Goal: Task Accomplishment & Management: Use online tool/utility

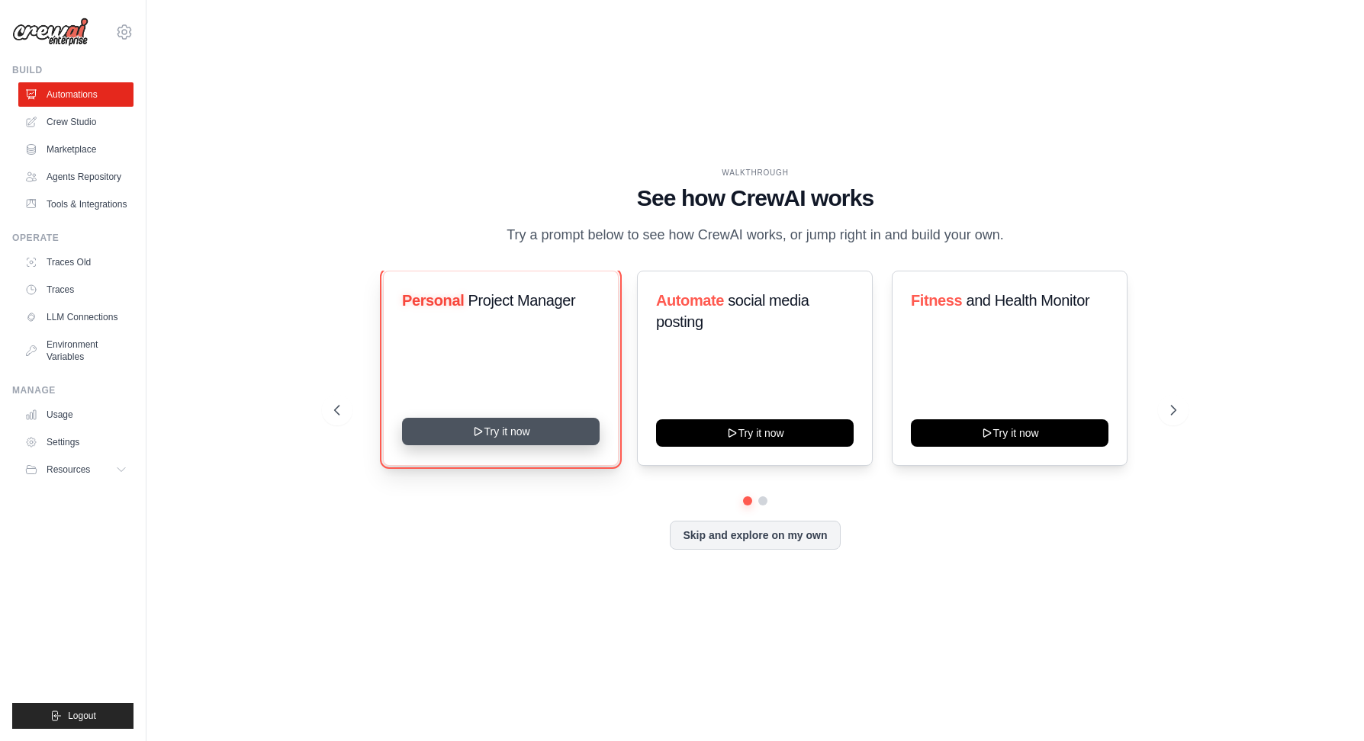
click at [541, 432] on button "Try it now" at bounding box center [501, 431] width 198 height 27
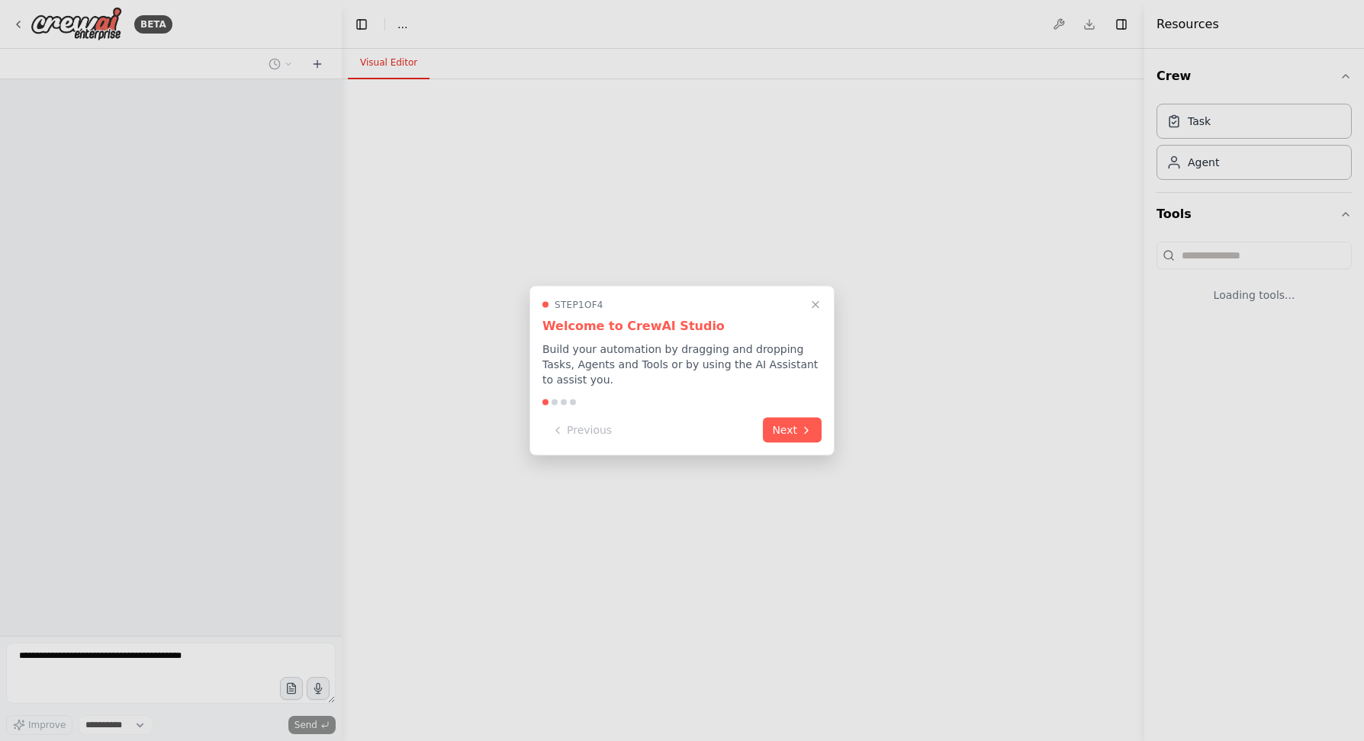
select select "****"
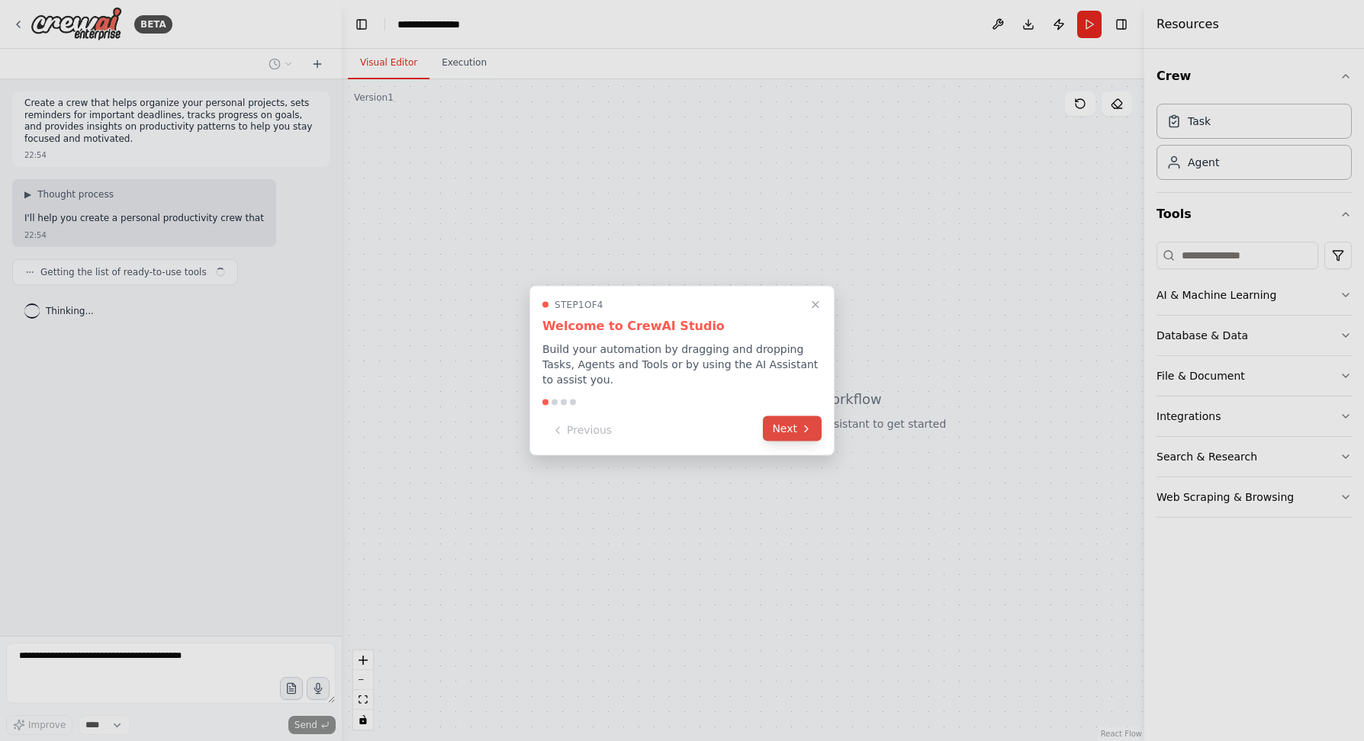
click at [790, 432] on button "Next" at bounding box center [792, 428] width 59 height 25
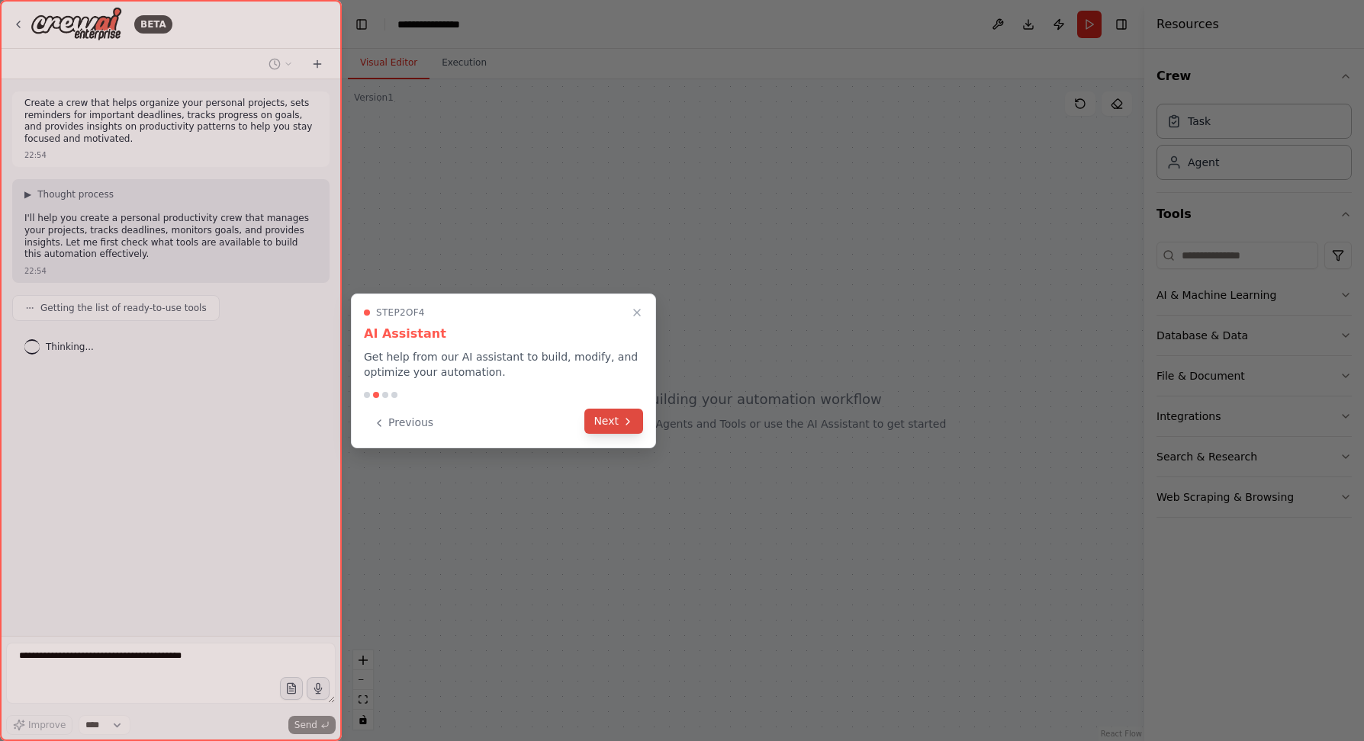
click at [612, 428] on button "Next" at bounding box center [613, 421] width 59 height 25
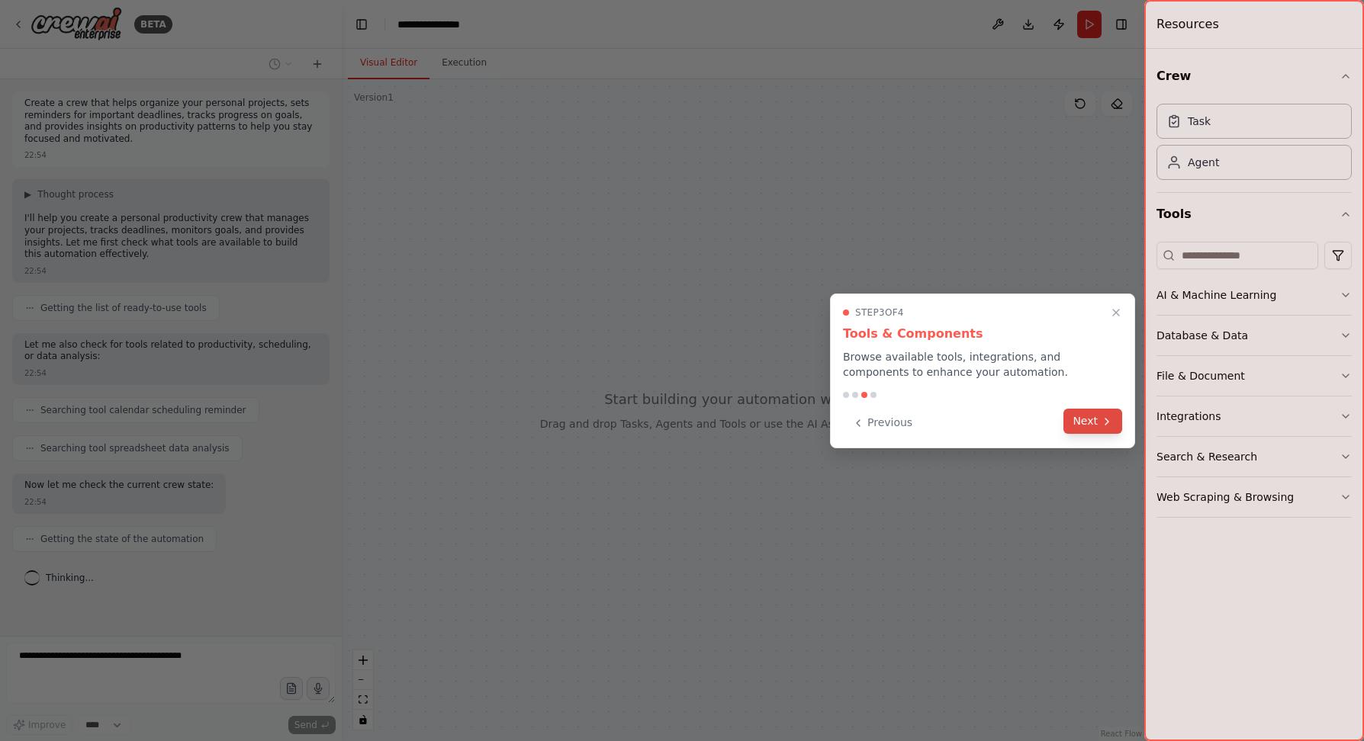
click at [1083, 423] on button "Next" at bounding box center [1092, 421] width 59 height 25
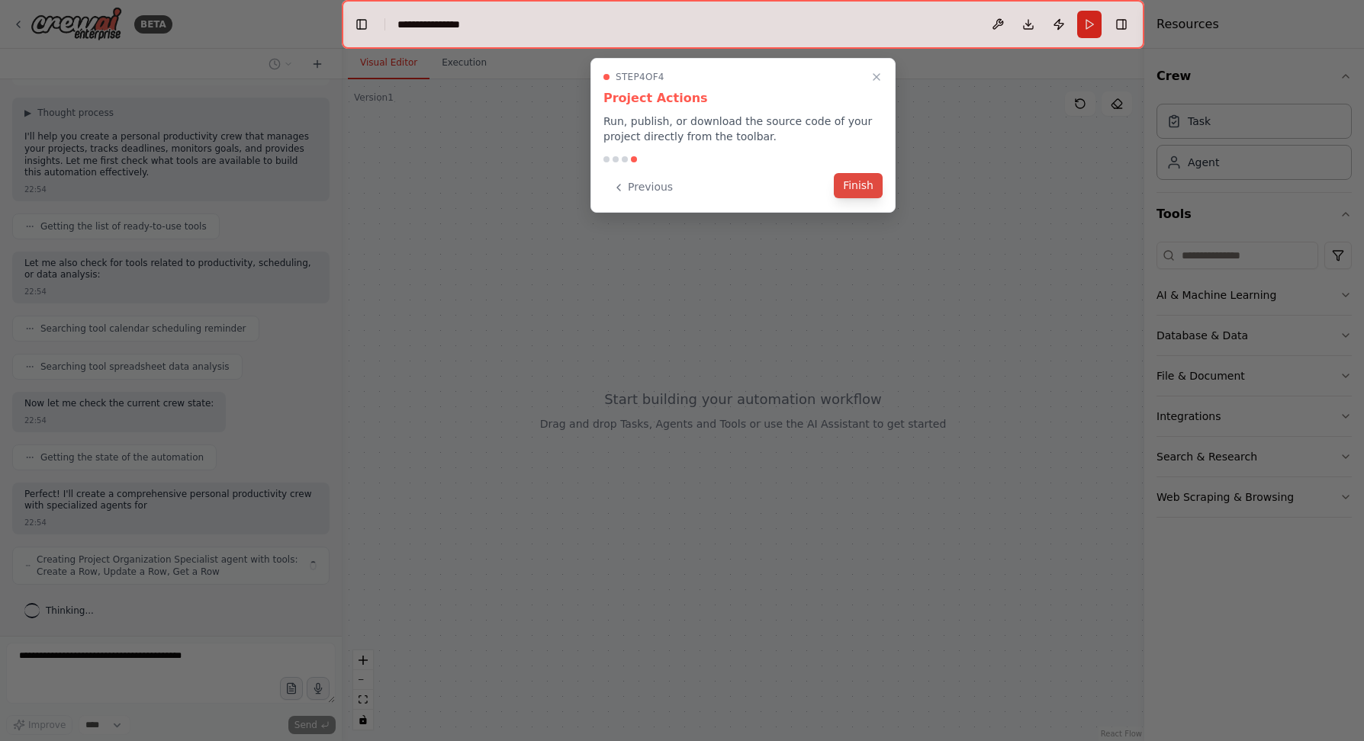
scroll to position [93, 0]
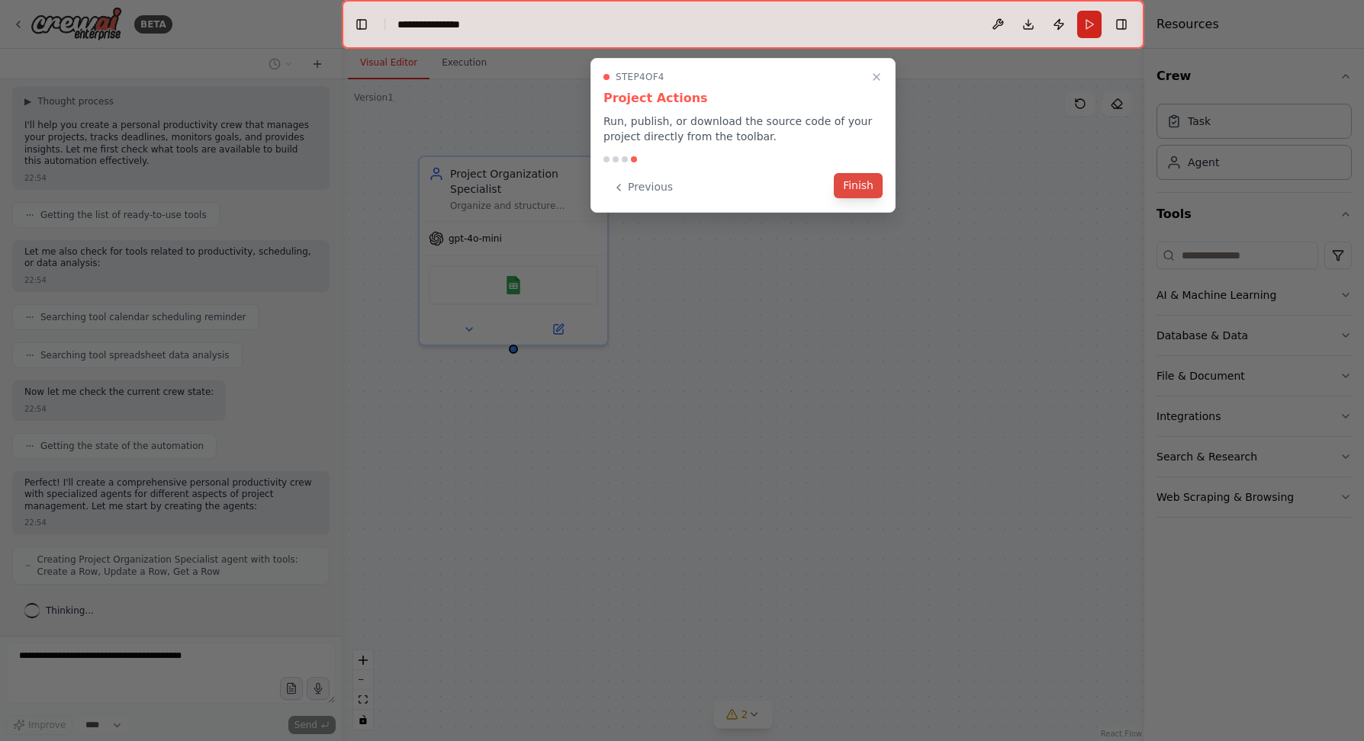
click at [857, 186] on button "Finish" at bounding box center [858, 185] width 49 height 25
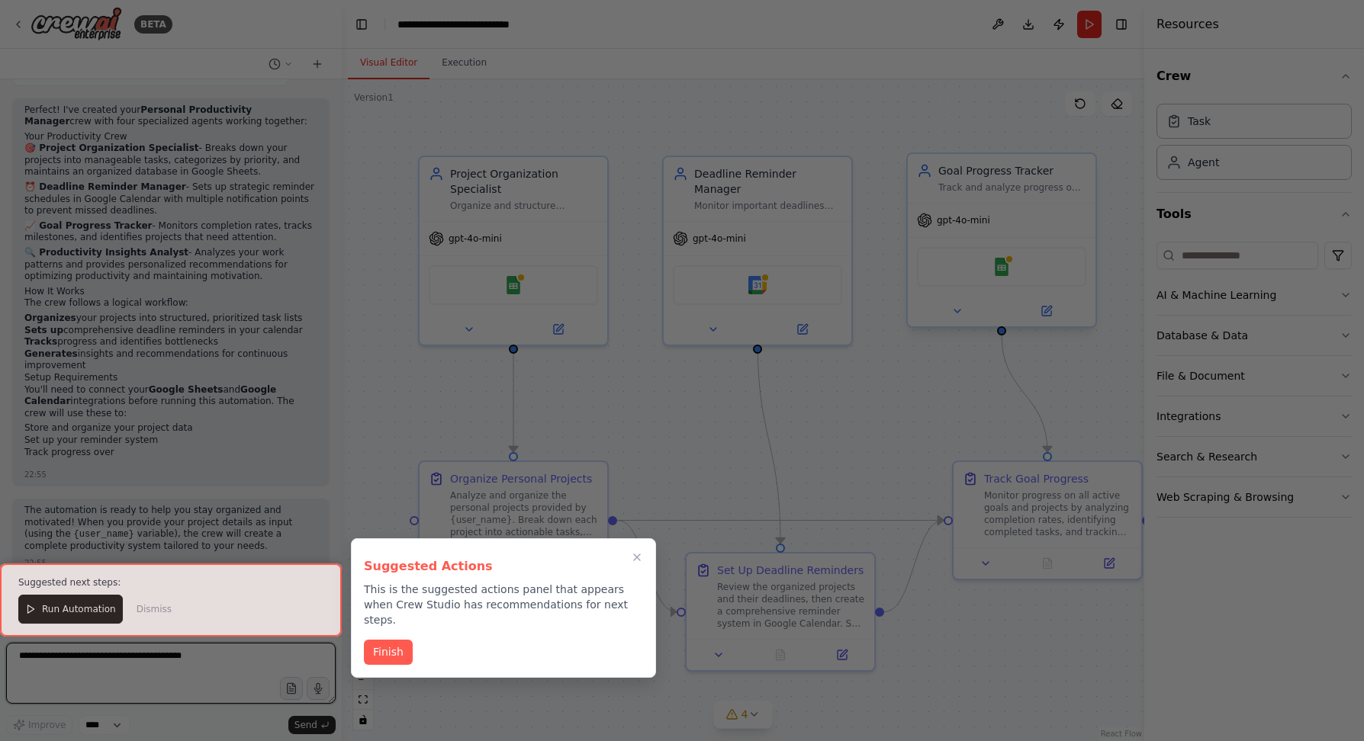
scroll to position [1101, 0]
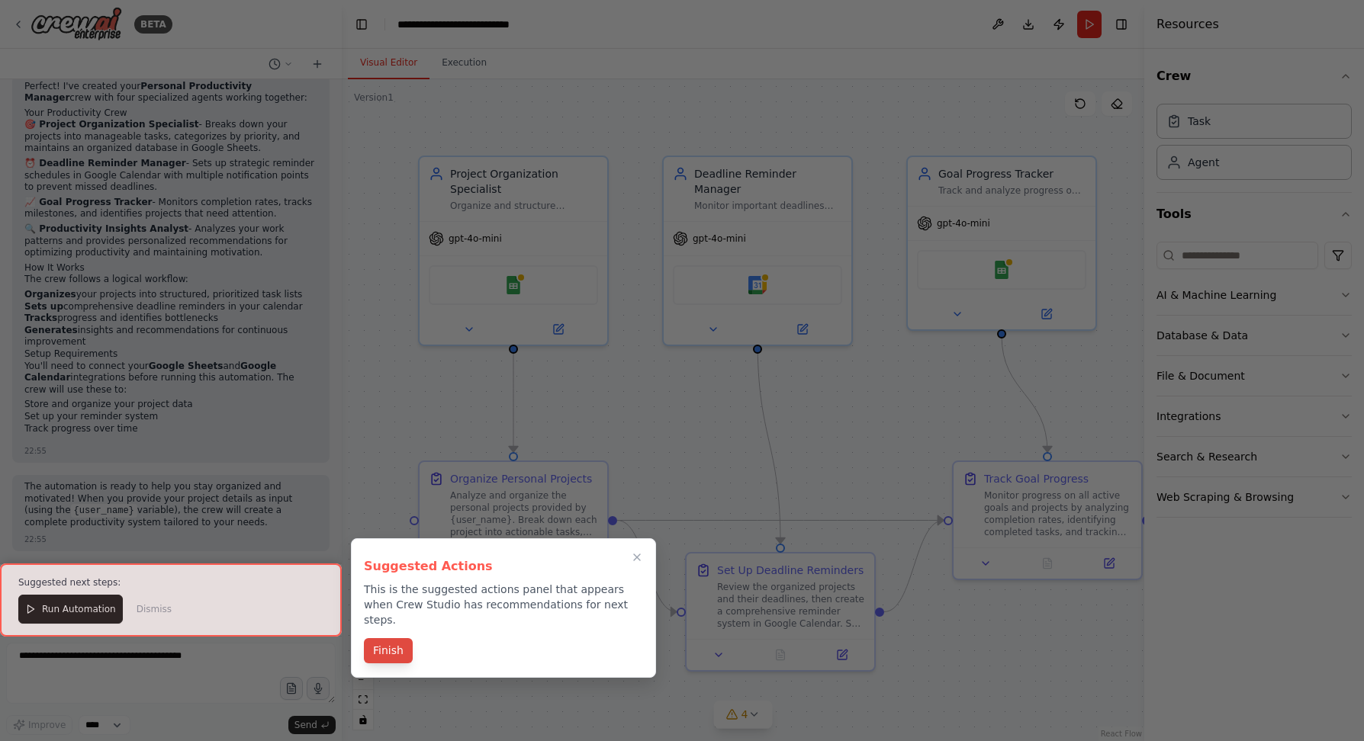
click at [397, 638] on button "Finish" at bounding box center [388, 650] width 49 height 25
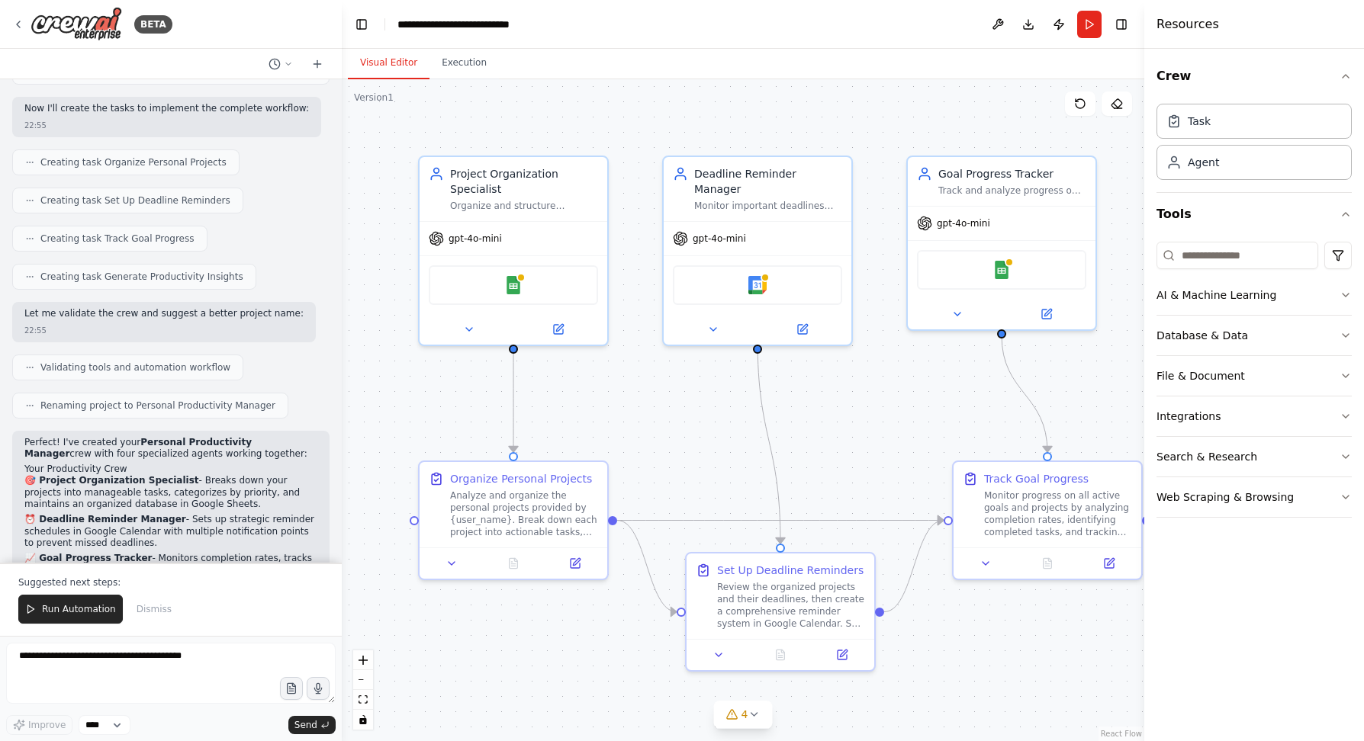
scroll to position [741, 0]
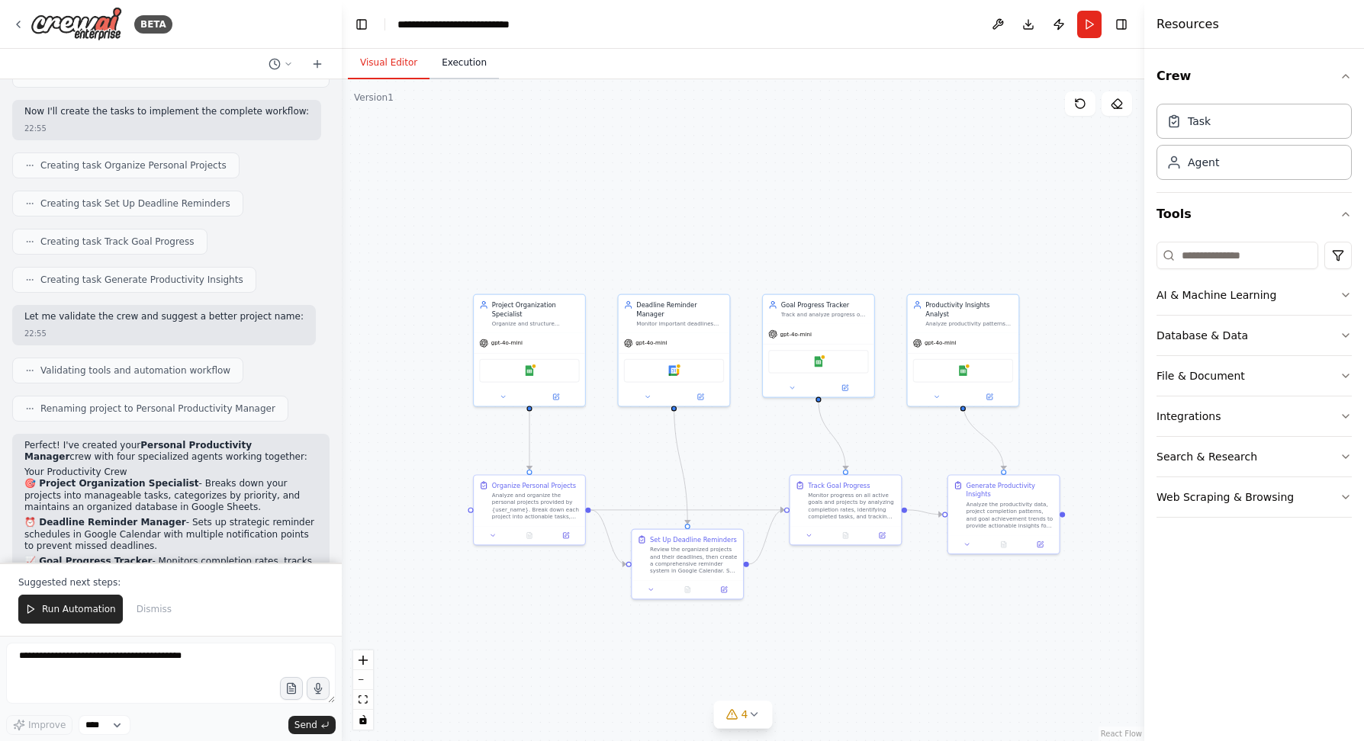
click at [460, 69] on button "Execution" at bounding box center [463, 63] width 69 height 32
click at [377, 60] on button "Visual Editor" at bounding box center [389, 63] width 82 height 32
click at [1200, 173] on div "Agent" at bounding box center [1253, 161] width 195 height 35
click at [1341, 295] on icon "button" at bounding box center [1345, 295] width 12 height 12
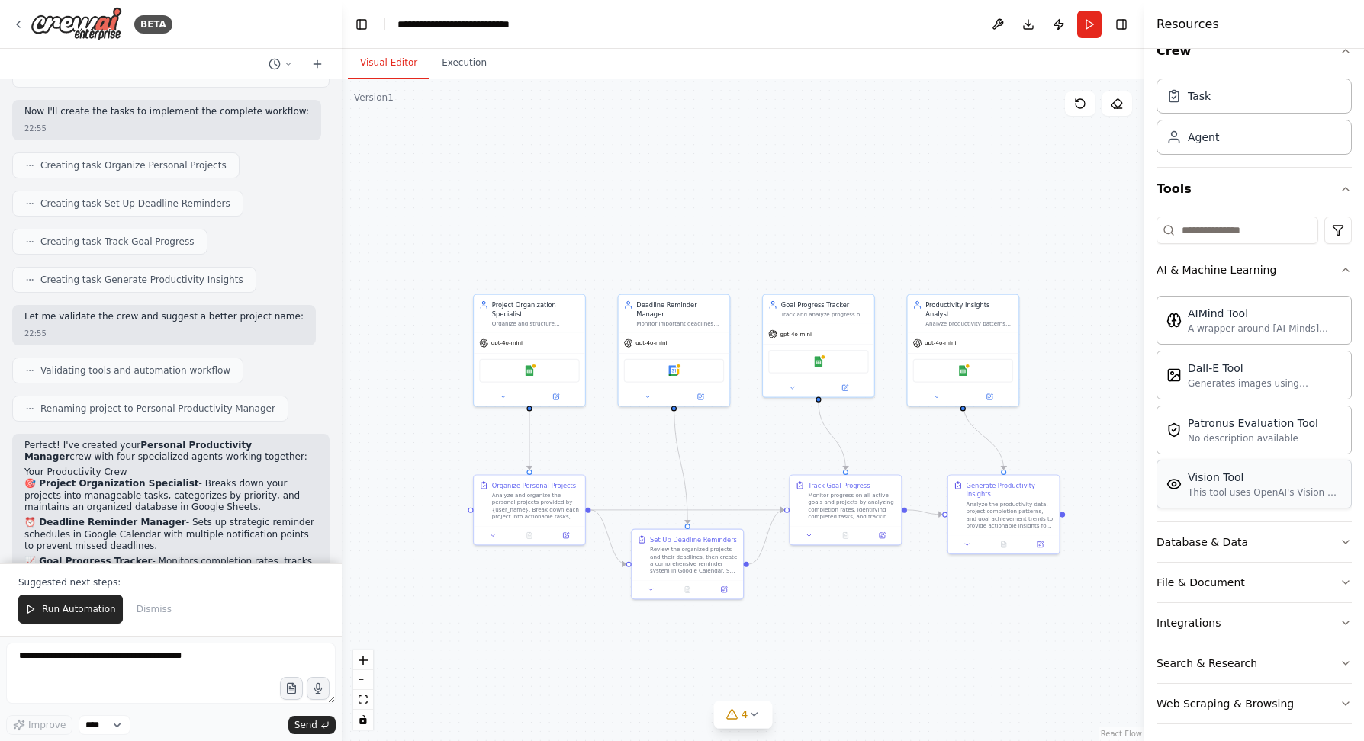
scroll to position [33, 0]
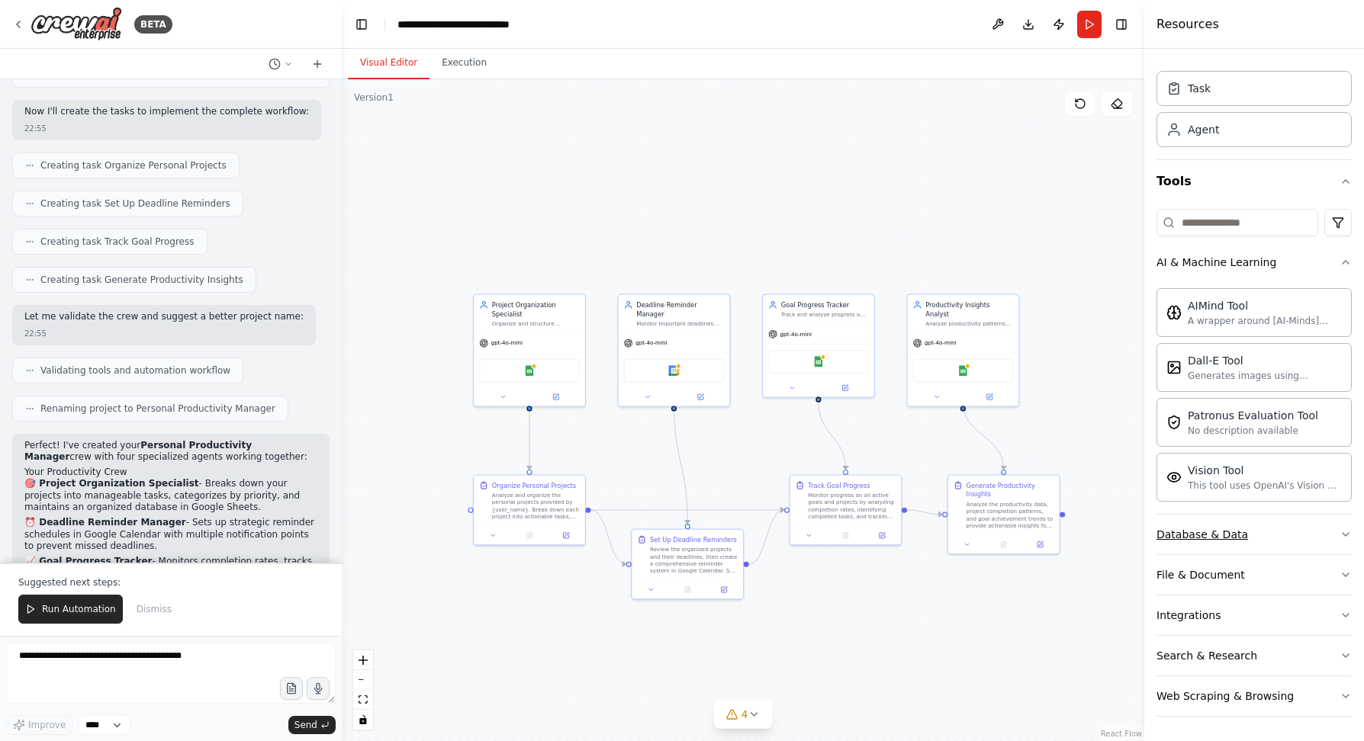
click at [1339, 532] on icon "button" at bounding box center [1345, 535] width 12 height 12
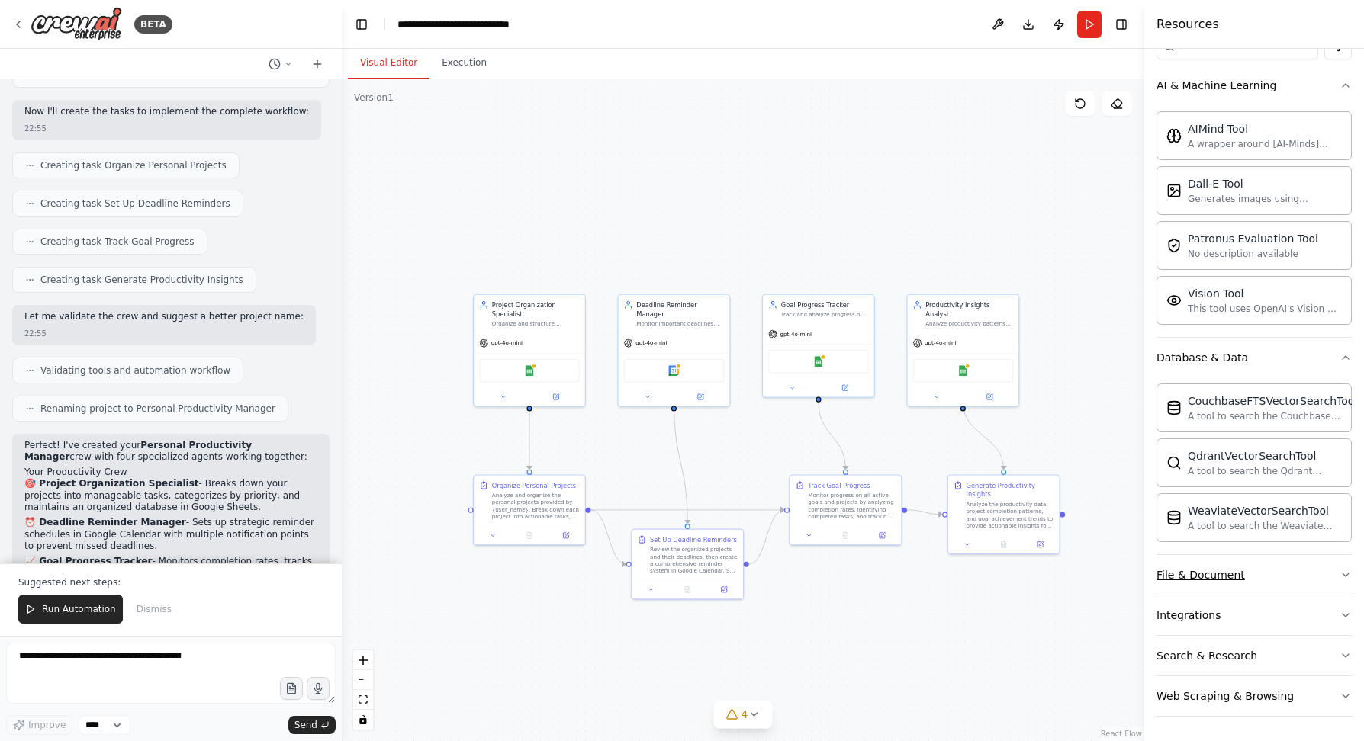
click at [1294, 577] on button "File & Document" at bounding box center [1253, 575] width 195 height 40
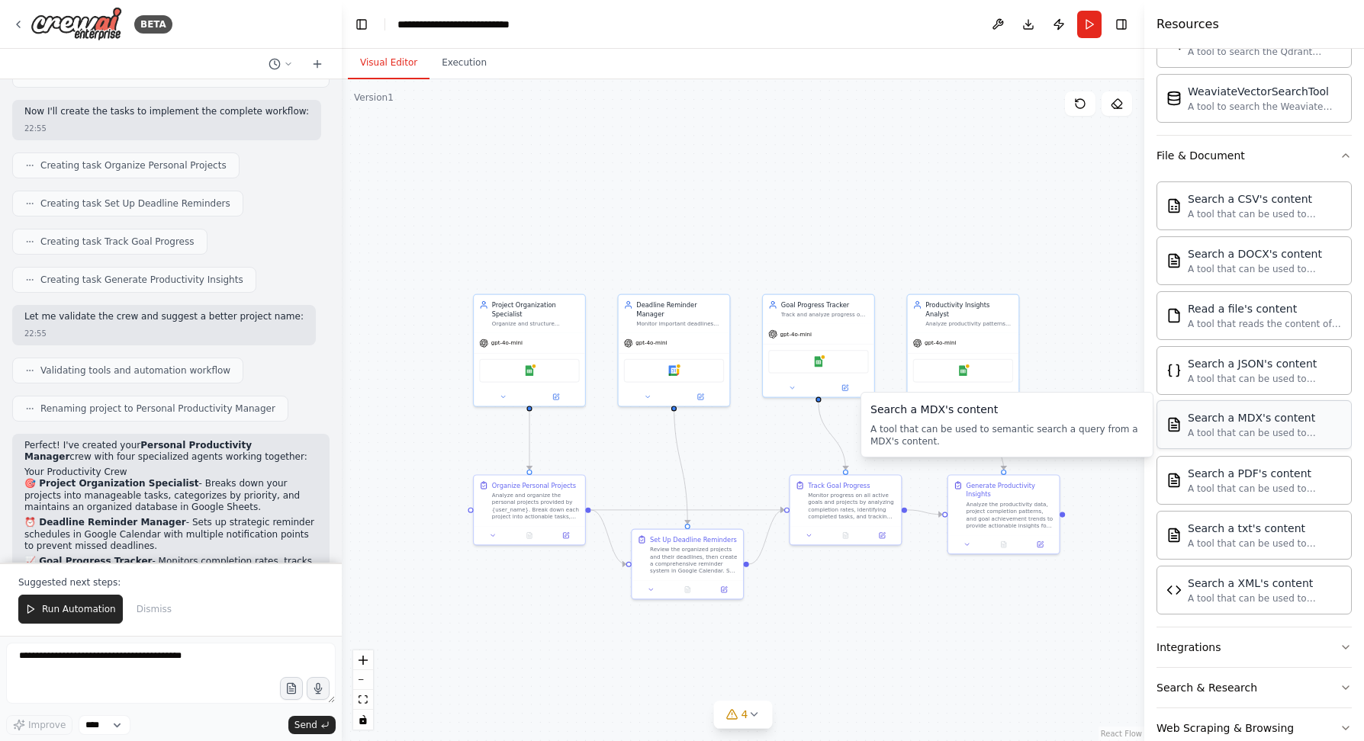
scroll to position [661, 0]
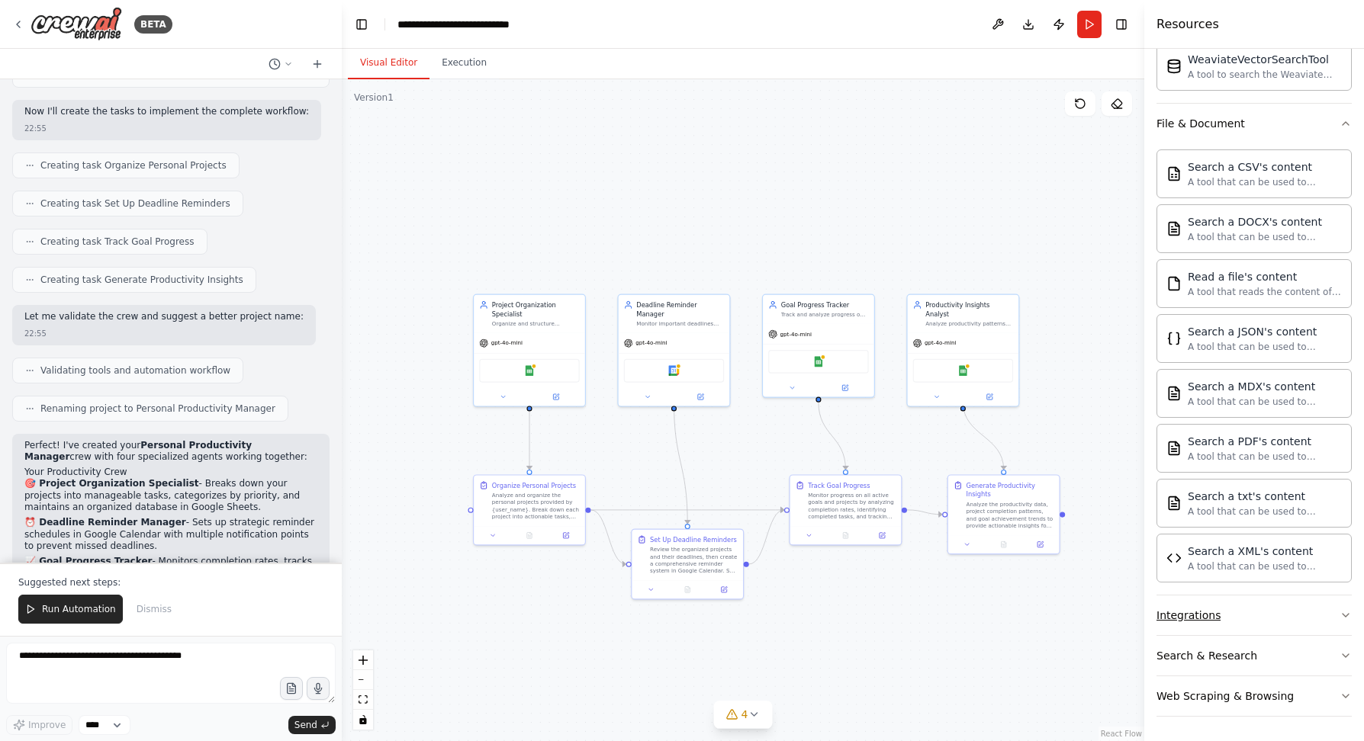
click at [1330, 606] on button "Integrations" at bounding box center [1253, 616] width 195 height 40
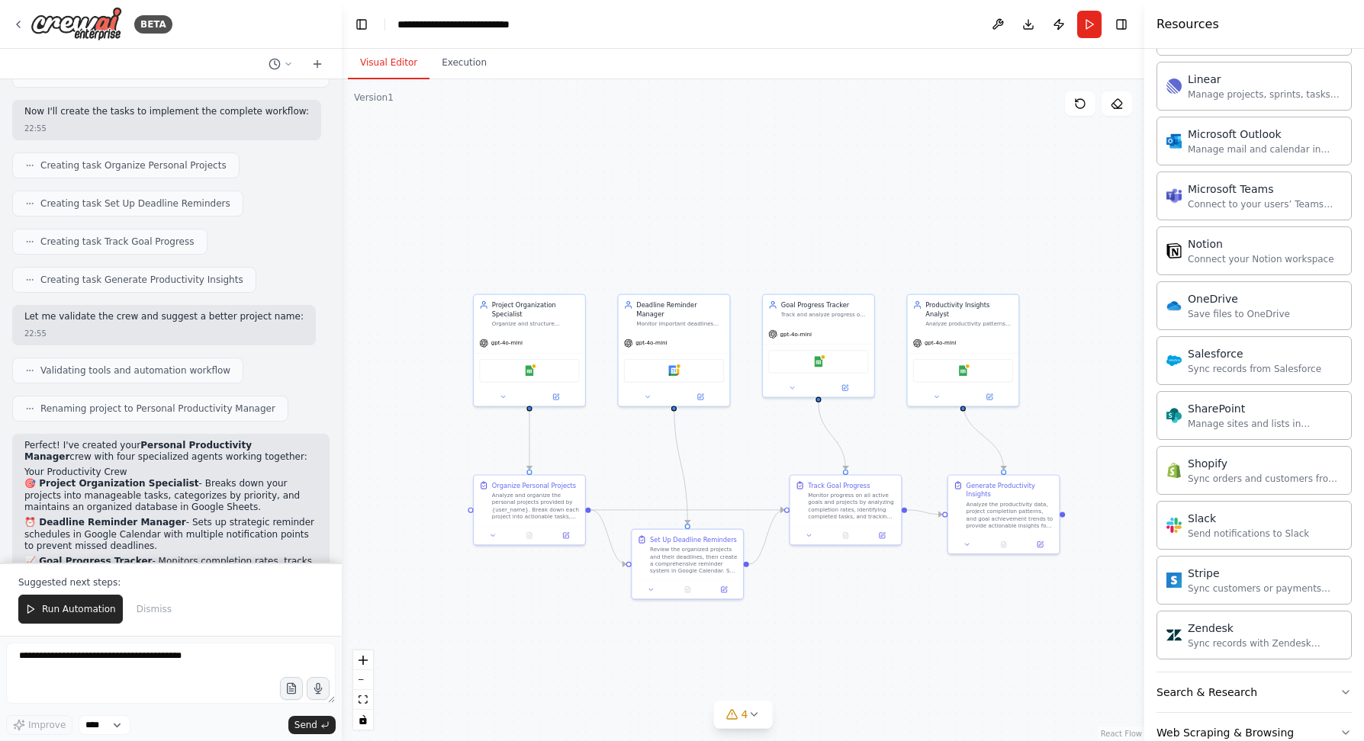
scroll to position [1882, 0]
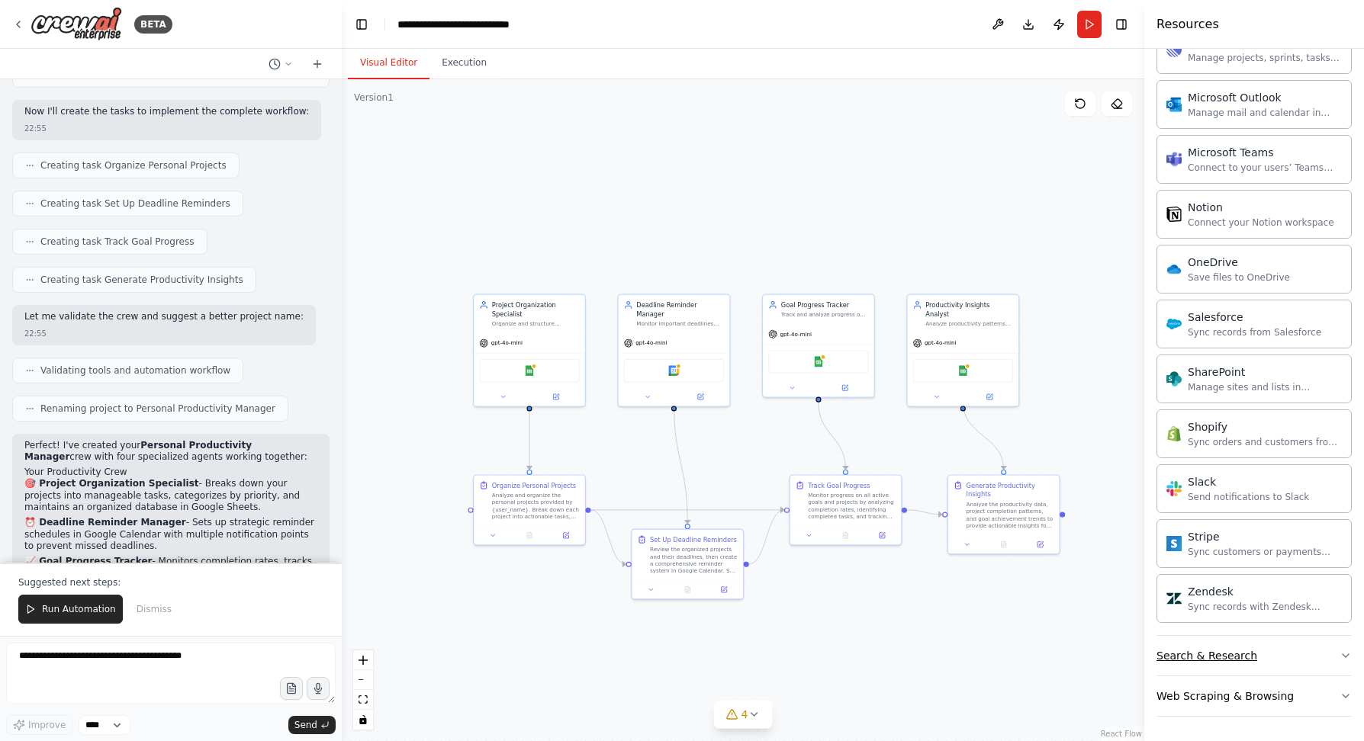
click at [1326, 656] on button "Search & Research" at bounding box center [1253, 656] width 195 height 40
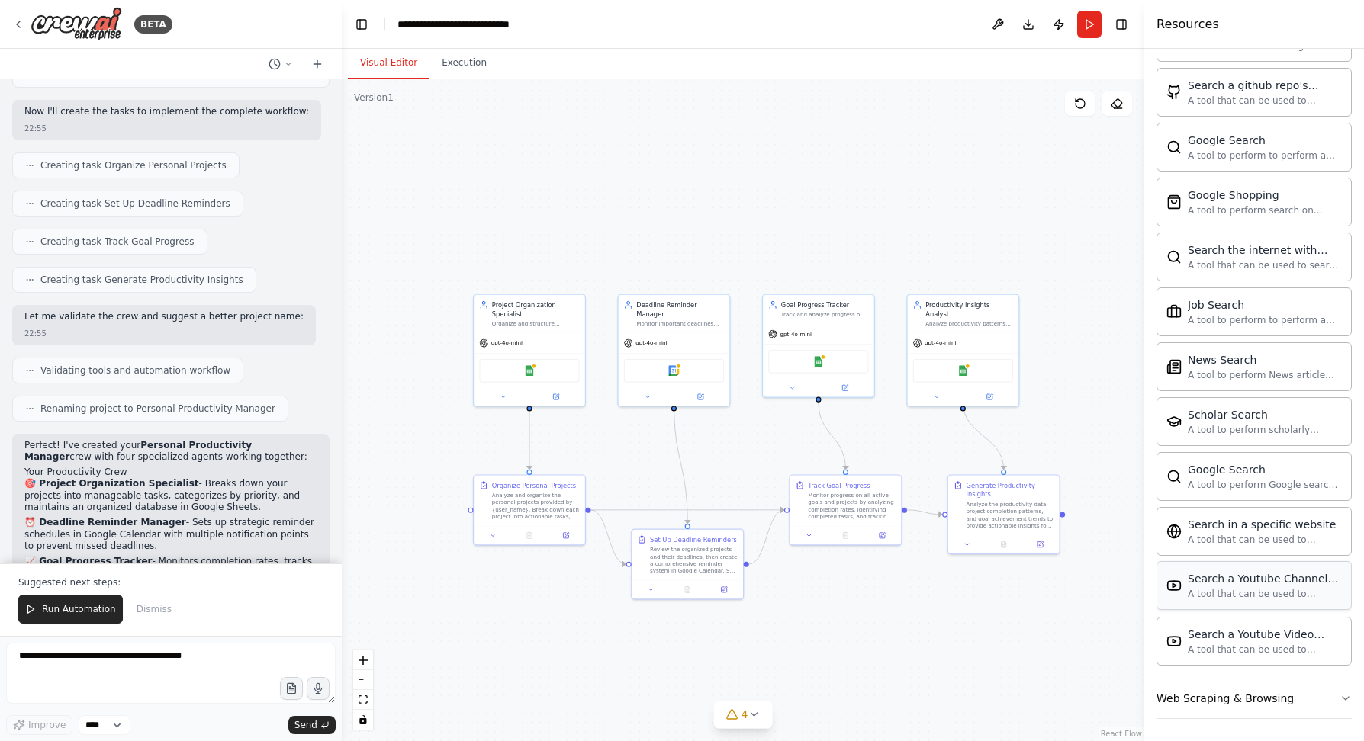
scroll to position [2662, 0]
click at [1339, 696] on icon "button" at bounding box center [1345, 696] width 12 height 12
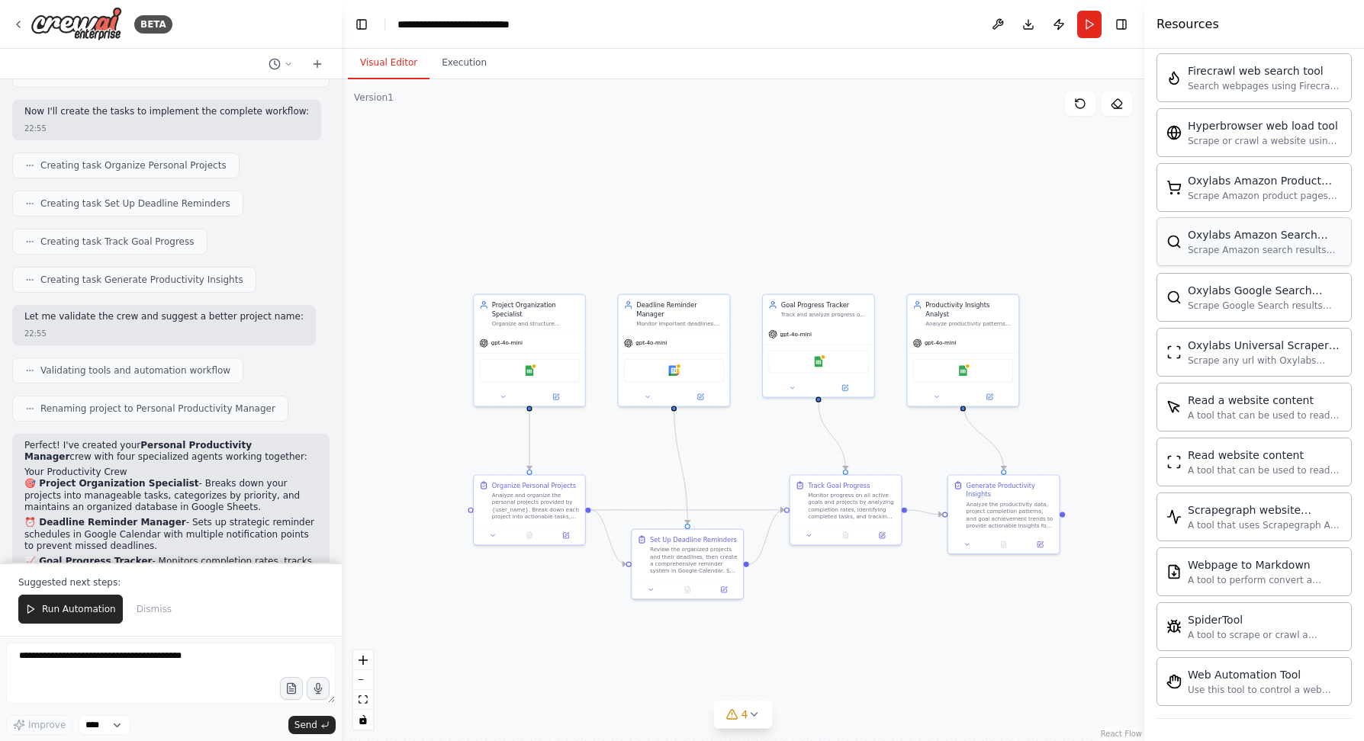
scroll to position [3498, 0]
click at [496, 360] on div "Google Sheets" at bounding box center [529, 369] width 100 height 24
drag, startPoint x: 553, startPoint y: 328, endPoint x: 463, endPoint y: 186, distance: 168.0
click at [463, 186] on div "Project Organization Specialist Organize and structure personal projects by cre…" at bounding box center [439, 177] width 111 height 38
click at [449, 226] on div "Google Sheets" at bounding box center [439, 234] width 100 height 24
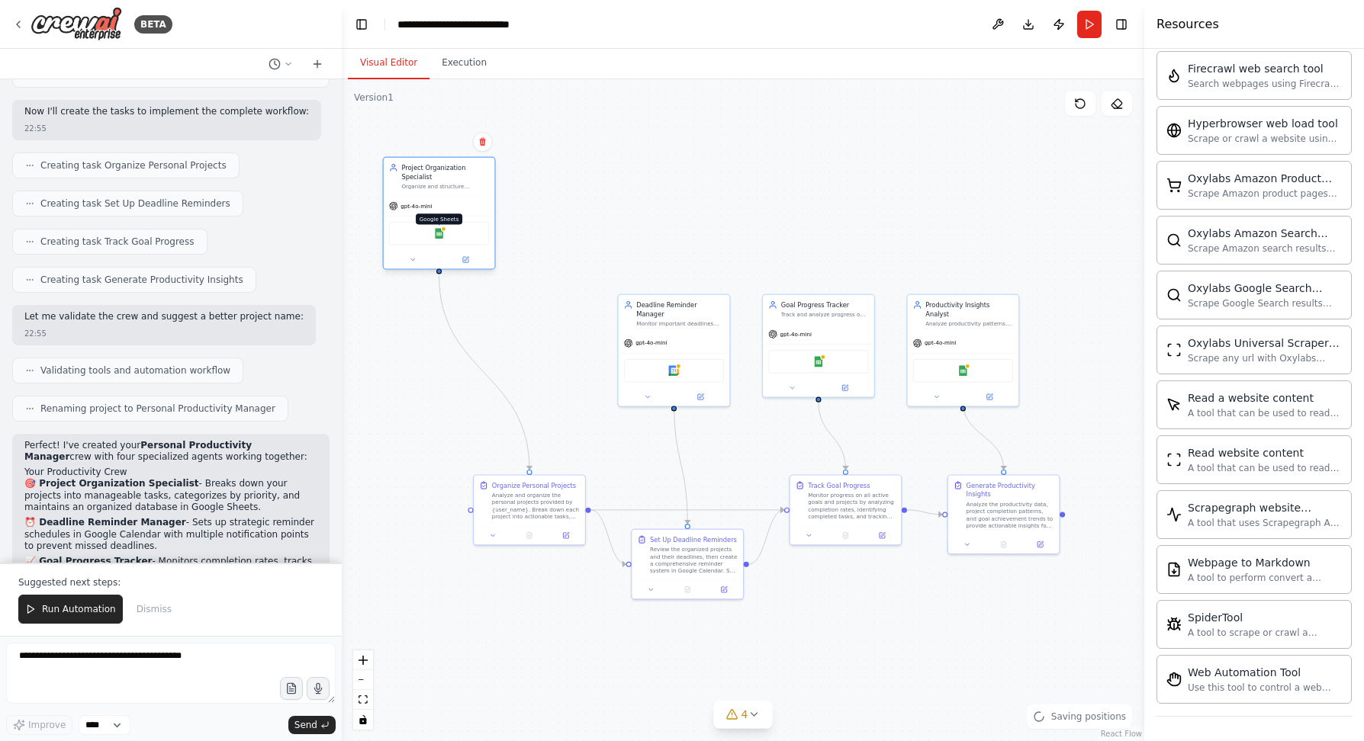
click at [442, 236] on img at bounding box center [438, 233] width 11 height 11
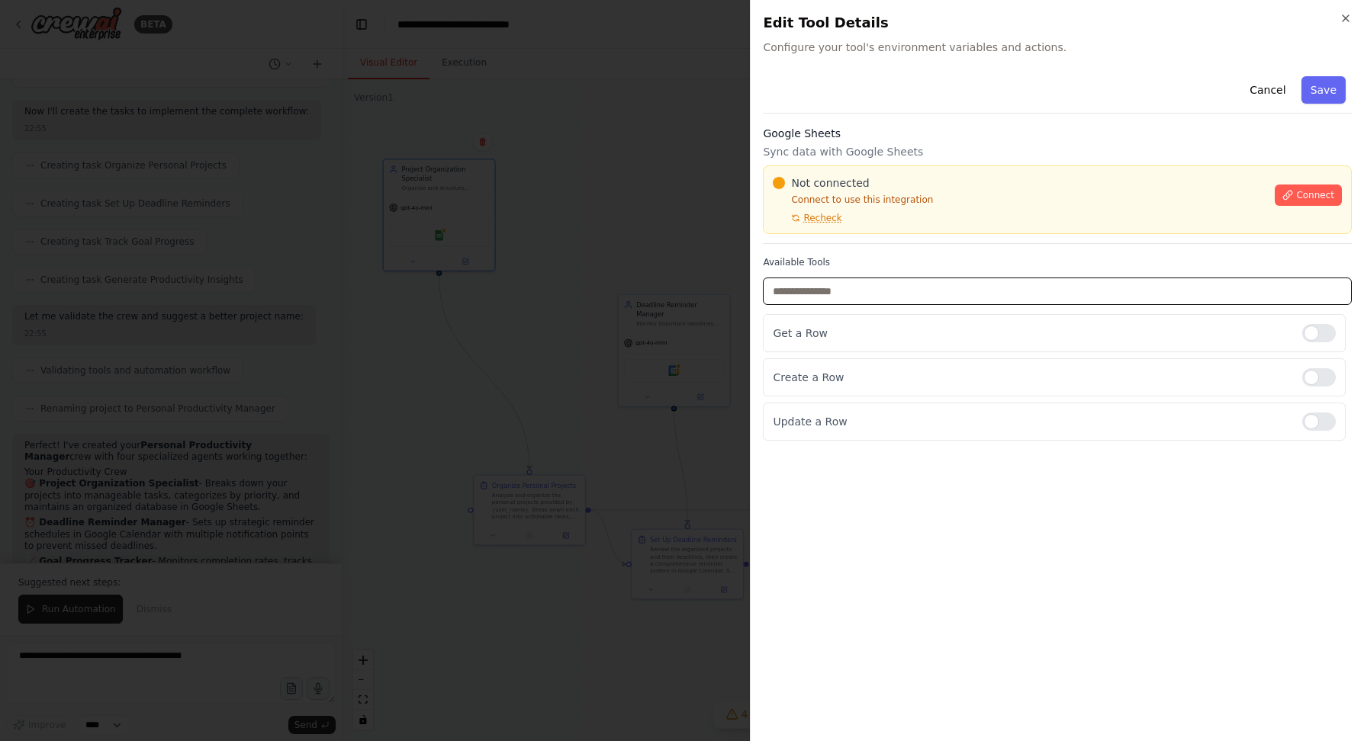
click at [1109, 295] on input "text" at bounding box center [1057, 291] width 589 height 27
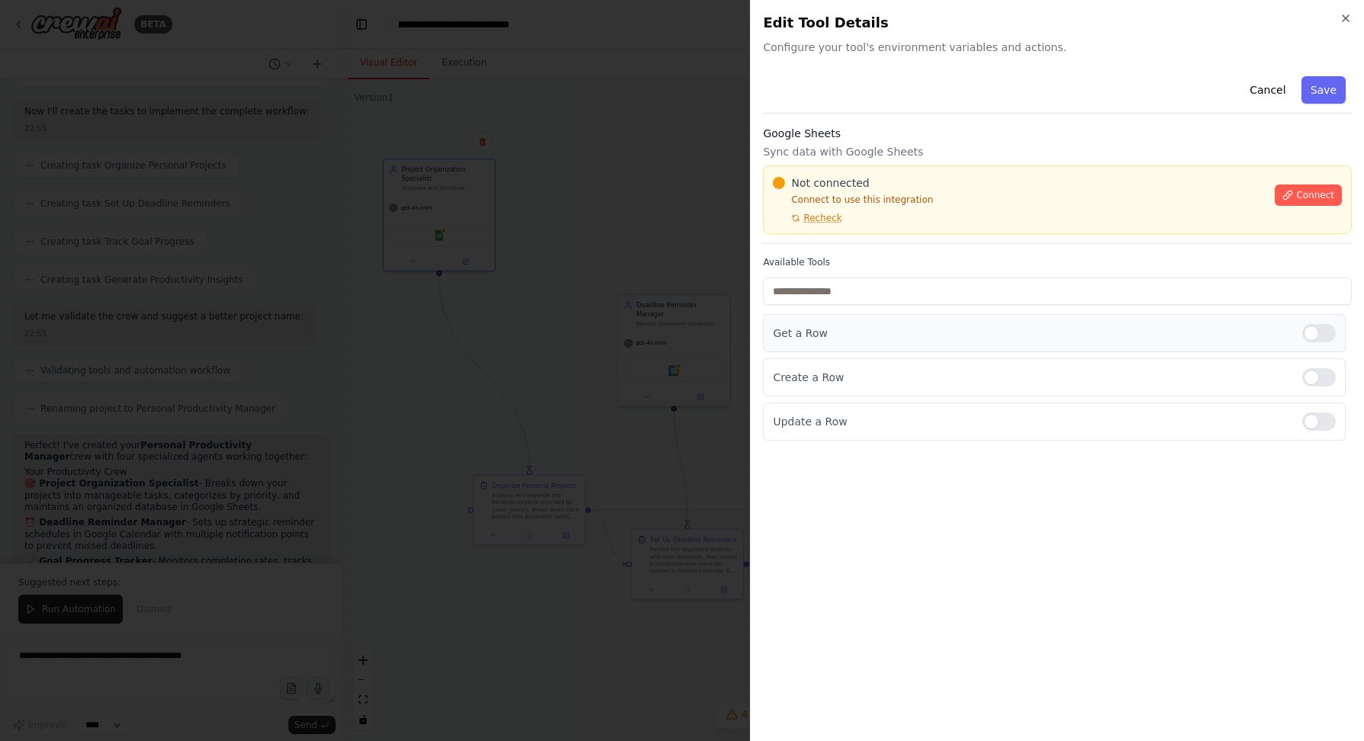
click at [1067, 314] on div "Get a Row" at bounding box center [1054, 333] width 583 height 38
click at [1064, 326] on p "Get a Row" at bounding box center [1031, 333] width 517 height 15
click at [1313, 197] on span "Connect" at bounding box center [1315, 195] width 38 height 12
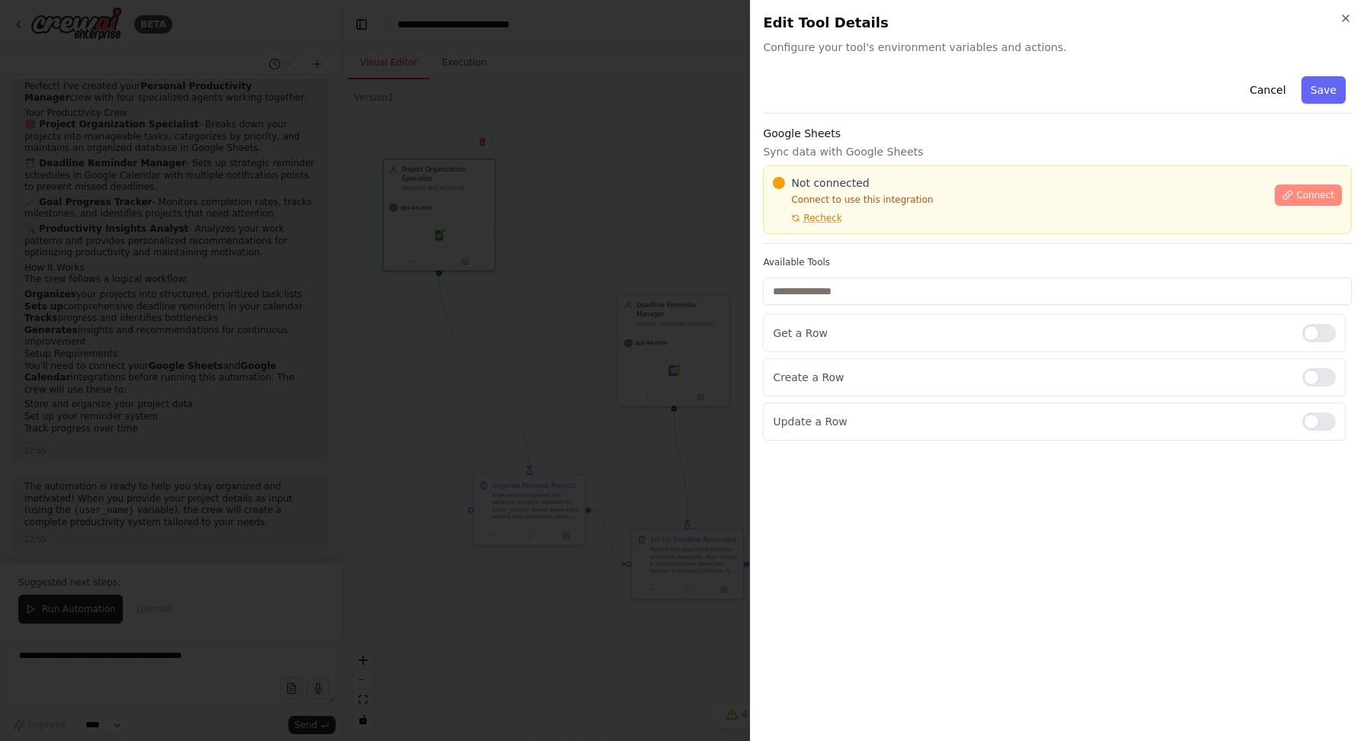
click at [1297, 192] on span "Connect" at bounding box center [1315, 195] width 38 height 12
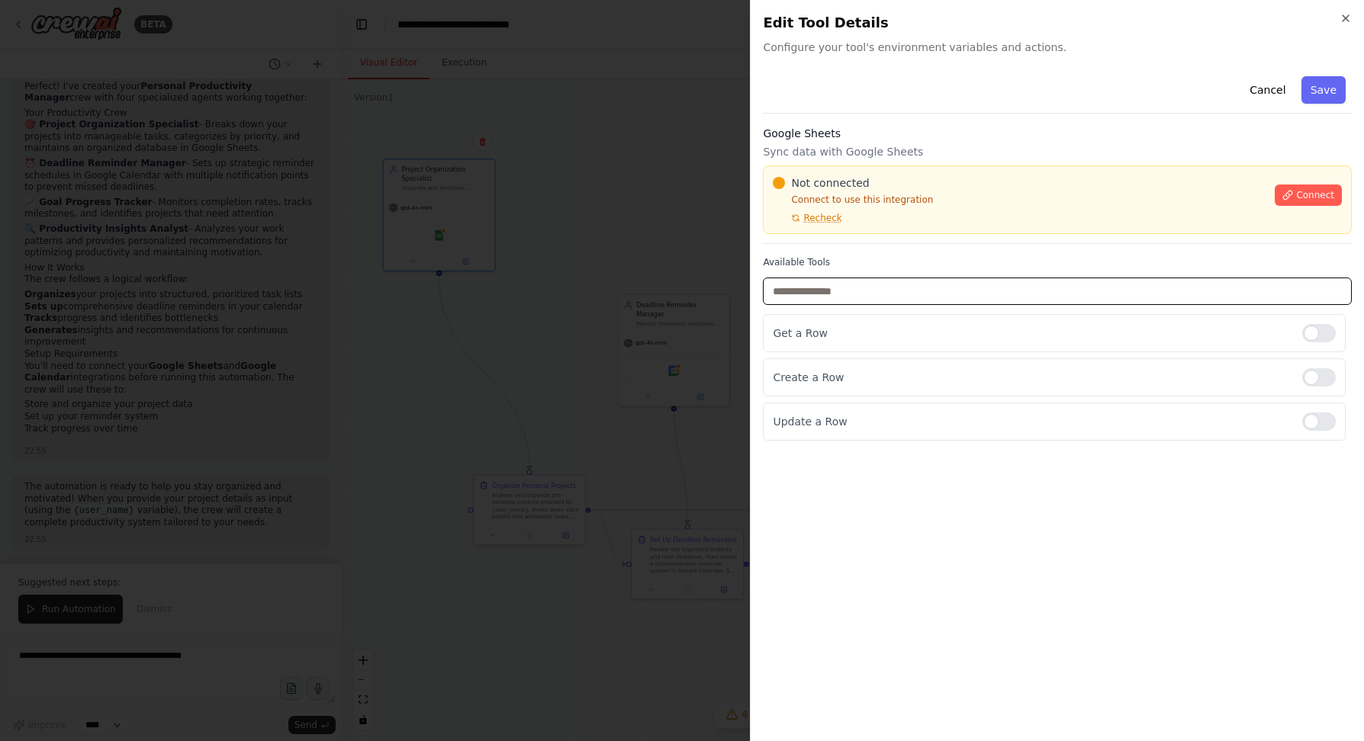
click at [855, 297] on input "text" at bounding box center [1057, 291] width 589 height 27
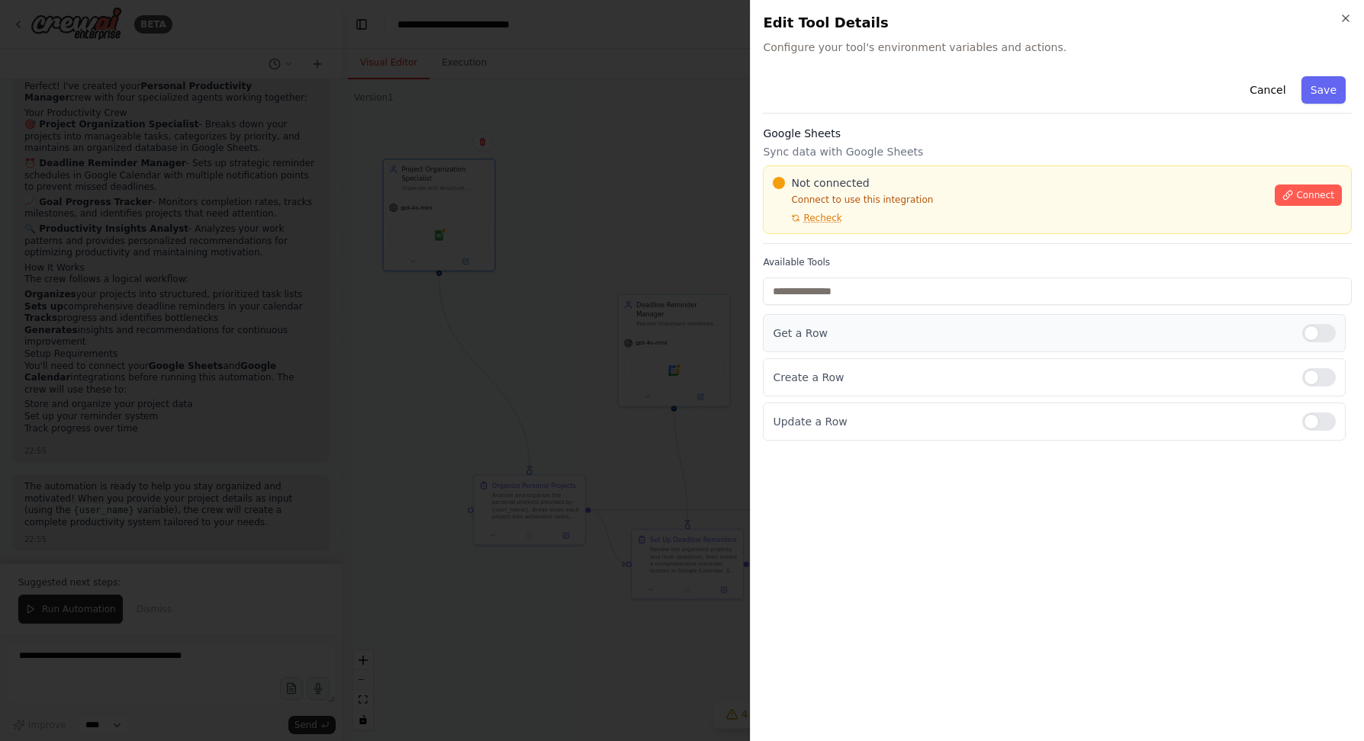
click at [831, 340] on p "Get a Row" at bounding box center [1031, 333] width 517 height 15
click at [837, 334] on p "Get a Row" at bounding box center [1031, 333] width 517 height 15
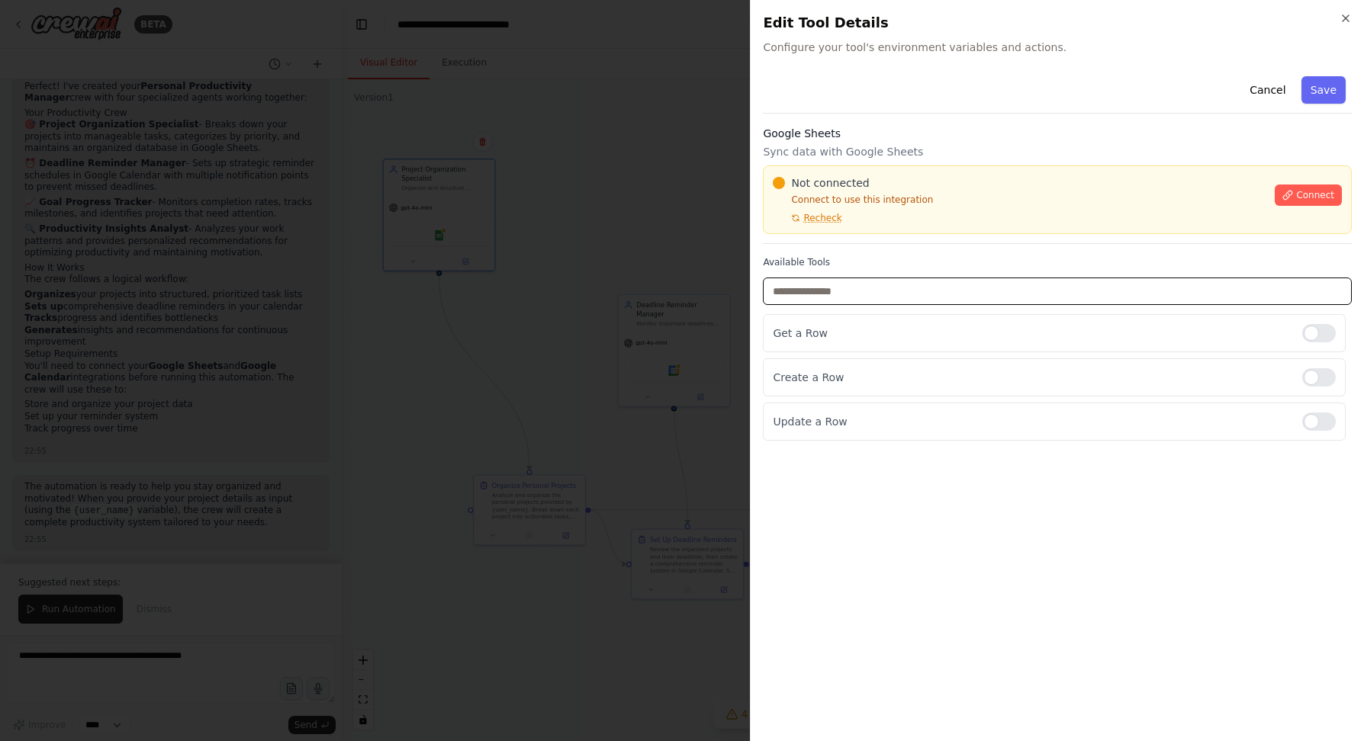
click at [827, 297] on input "text" at bounding box center [1057, 291] width 589 height 27
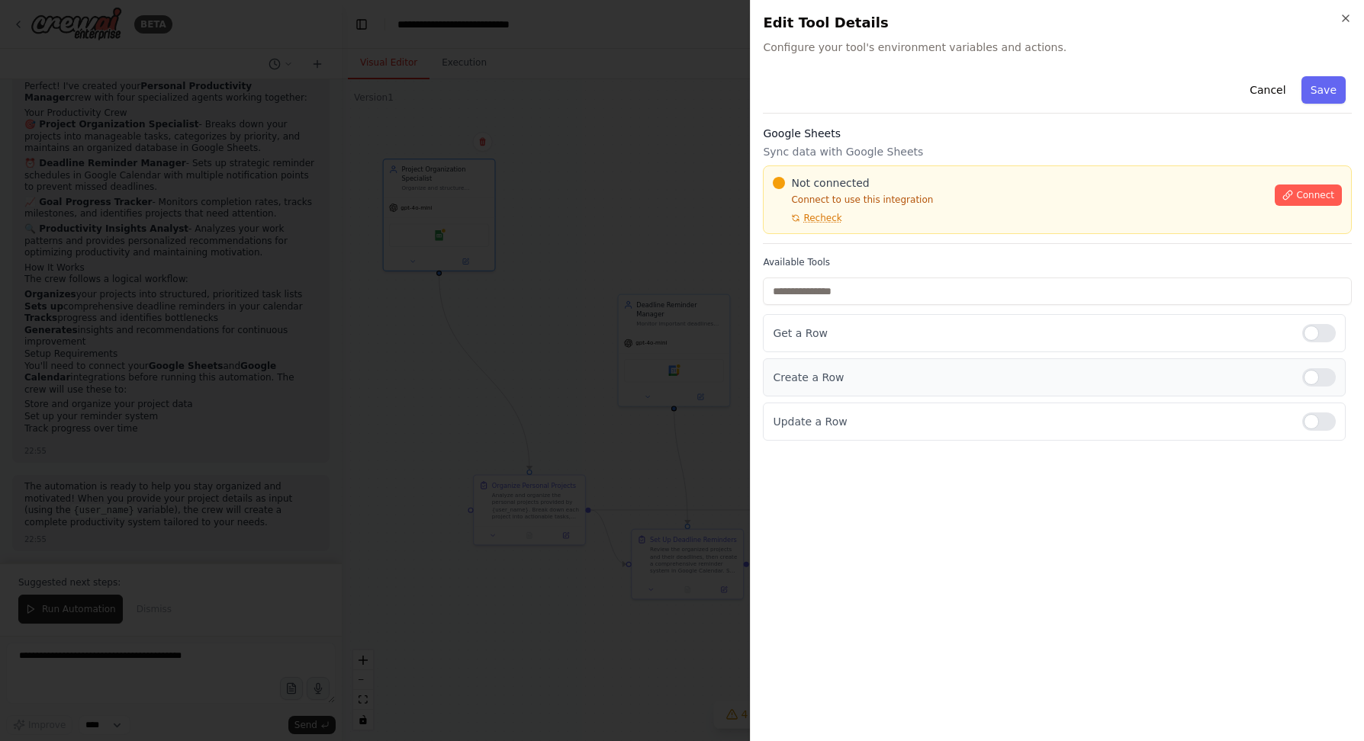
click at [807, 373] on p "Create a Row" at bounding box center [1031, 377] width 517 height 15
click at [807, 380] on p "Create a Row" at bounding box center [1031, 377] width 517 height 15
click at [1303, 380] on div at bounding box center [1319, 377] width 34 height 18
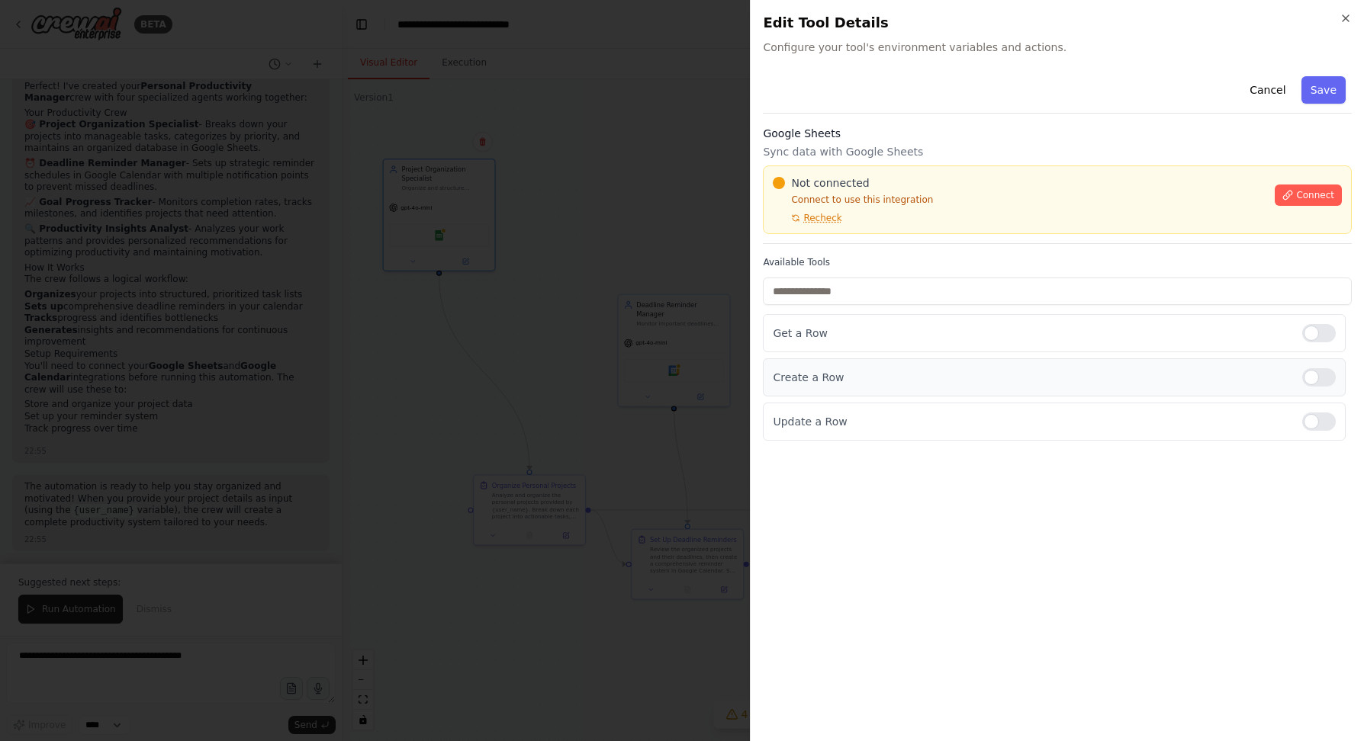
click at [1325, 374] on div at bounding box center [1319, 377] width 34 height 18
click at [1017, 329] on p "Get a Row" at bounding box center [1031, 333] width 517 height 15
click at [1022, 375] on p "Create a Row" at bounding box center [1031, 377] width 517 height 15
click at [939, 371] on p "Create a Row" at bounding box center [1031, 377] width 517 height 15
click at [911, 340] on p "Get a Row" at bounding box center [1031, 333] width 517 height 15
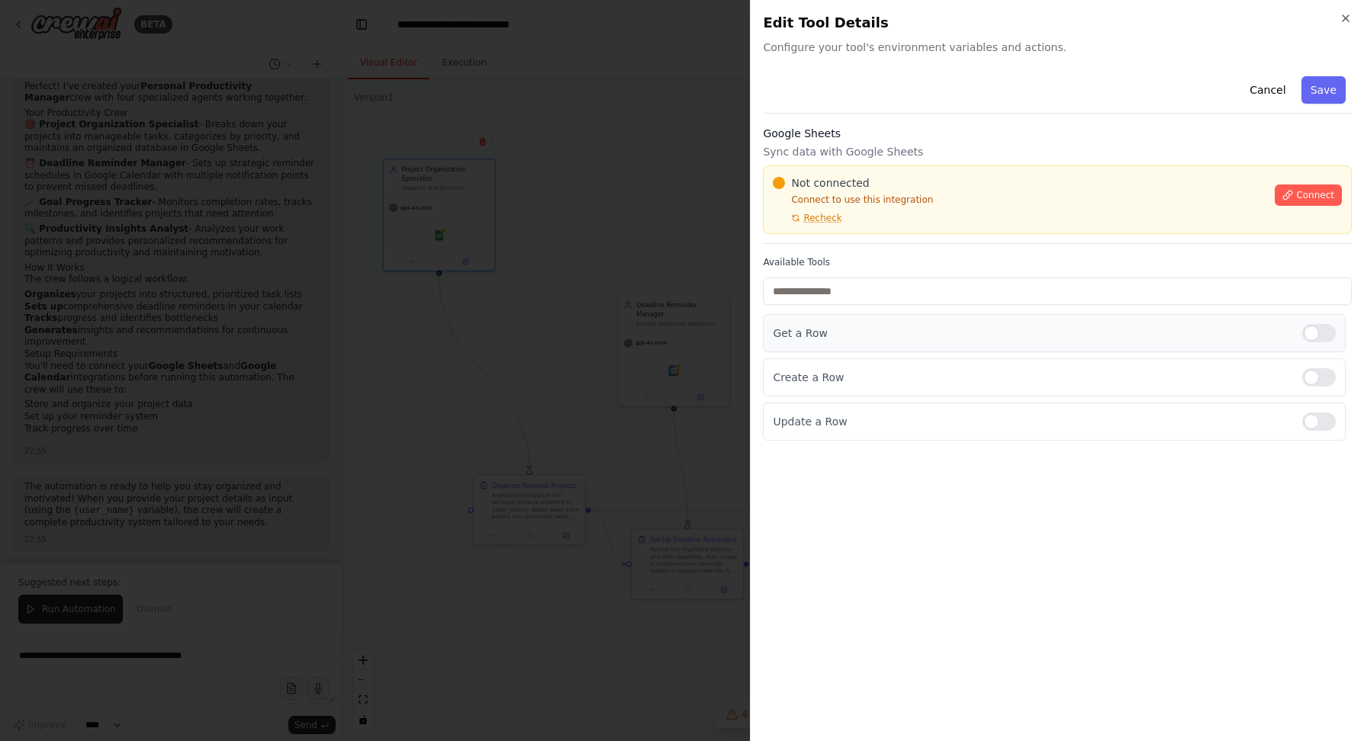
click at [911, 340] on p "Get a Row" at bounding box center [1031, 333] width 517 height 15
click at [872, 379] on p "Create a Row" at bounding box center [1031, 377] width 517 height 15
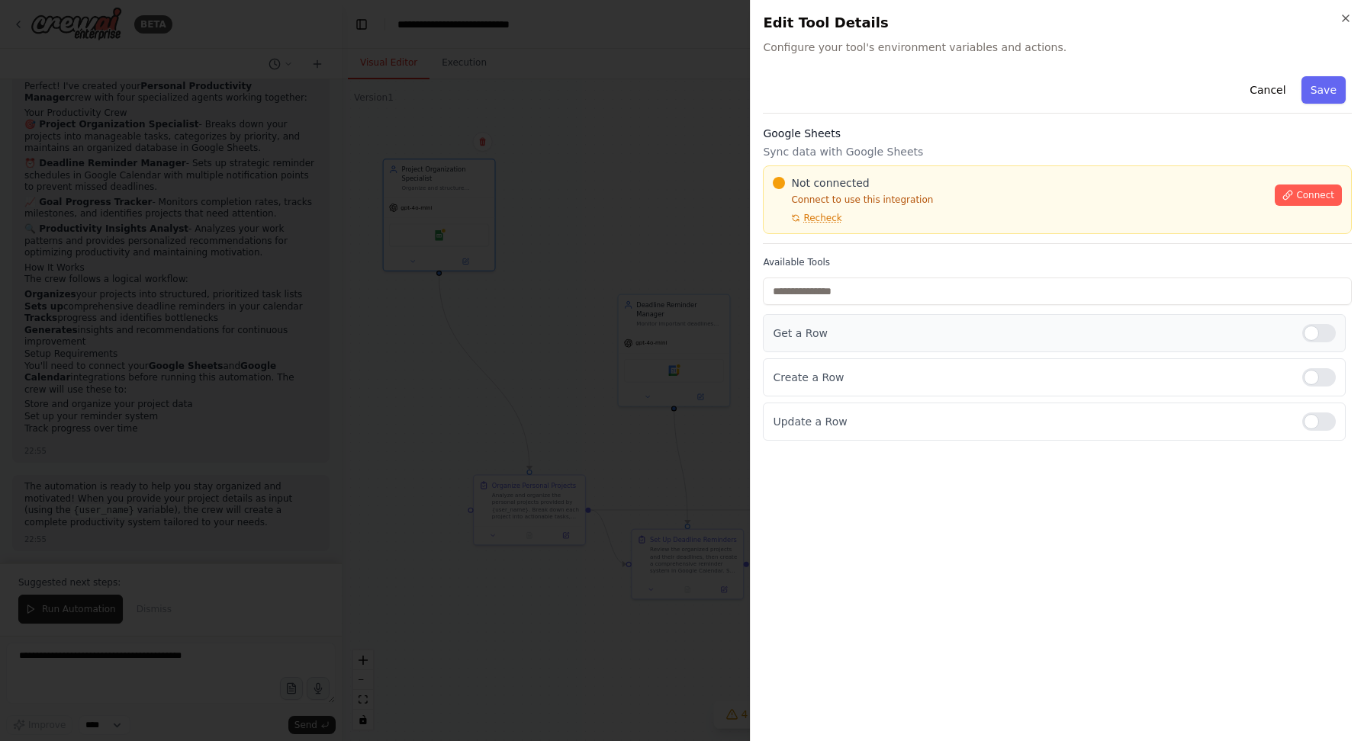
click at [1227, 333] on p "Get a Row" at bounding box center [1031, 333] width 517 height 15
drag, startPoint x: 1273, startPoint y: 90, endPoint x: 1178, endPoint y: 308, distance: 237.7
click at [1189, 303] on div "Cancel Save Google Sheets Sync data with Google Sheets Not connected Connect to…" at bounding box center [1057, 255] width 589 height 371
click at [1224, 331] on p "Get a Row" at bounding box center [1031, 333] width 517 height 15
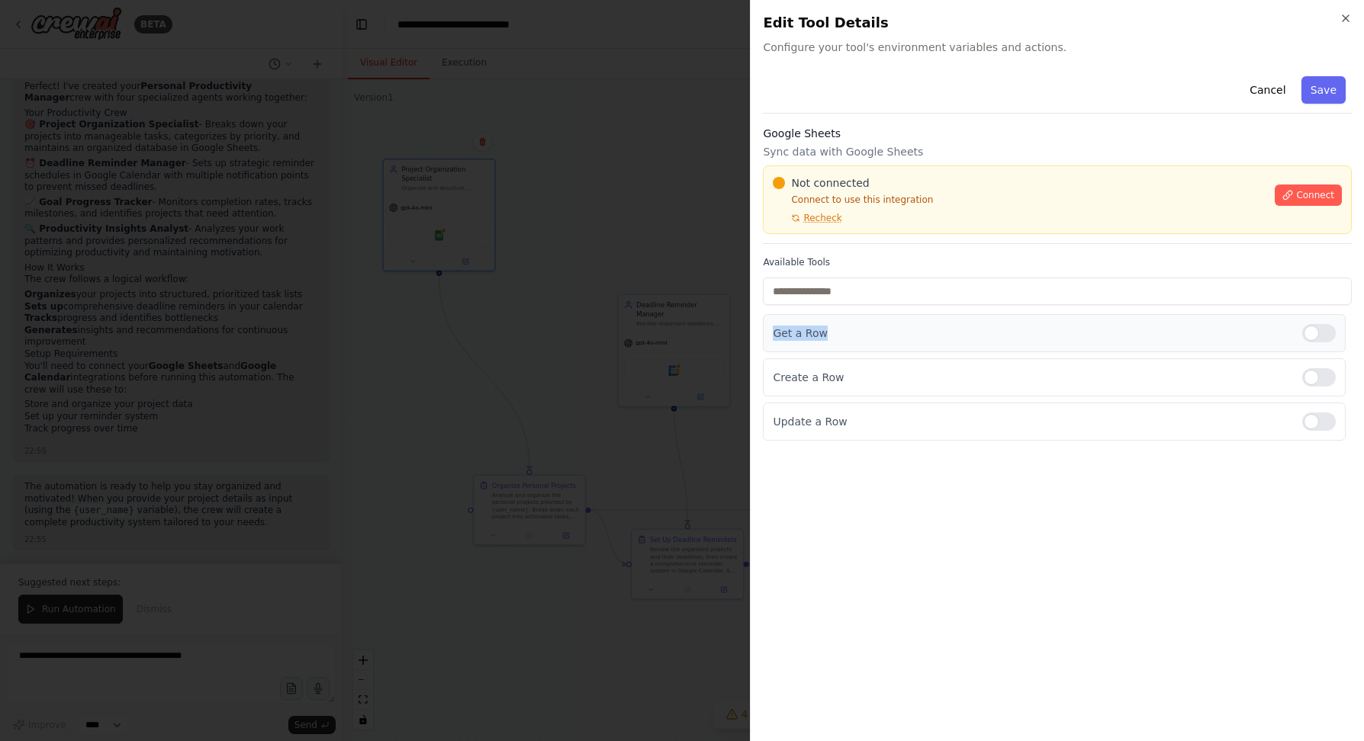
click at [1224, 331] on p "Get a Row" at bounding box center [1031, 333] width 517 height 15
click at [1282, 92] on button "Cancel" at bounding box center [1267, 89] width 54 height 27
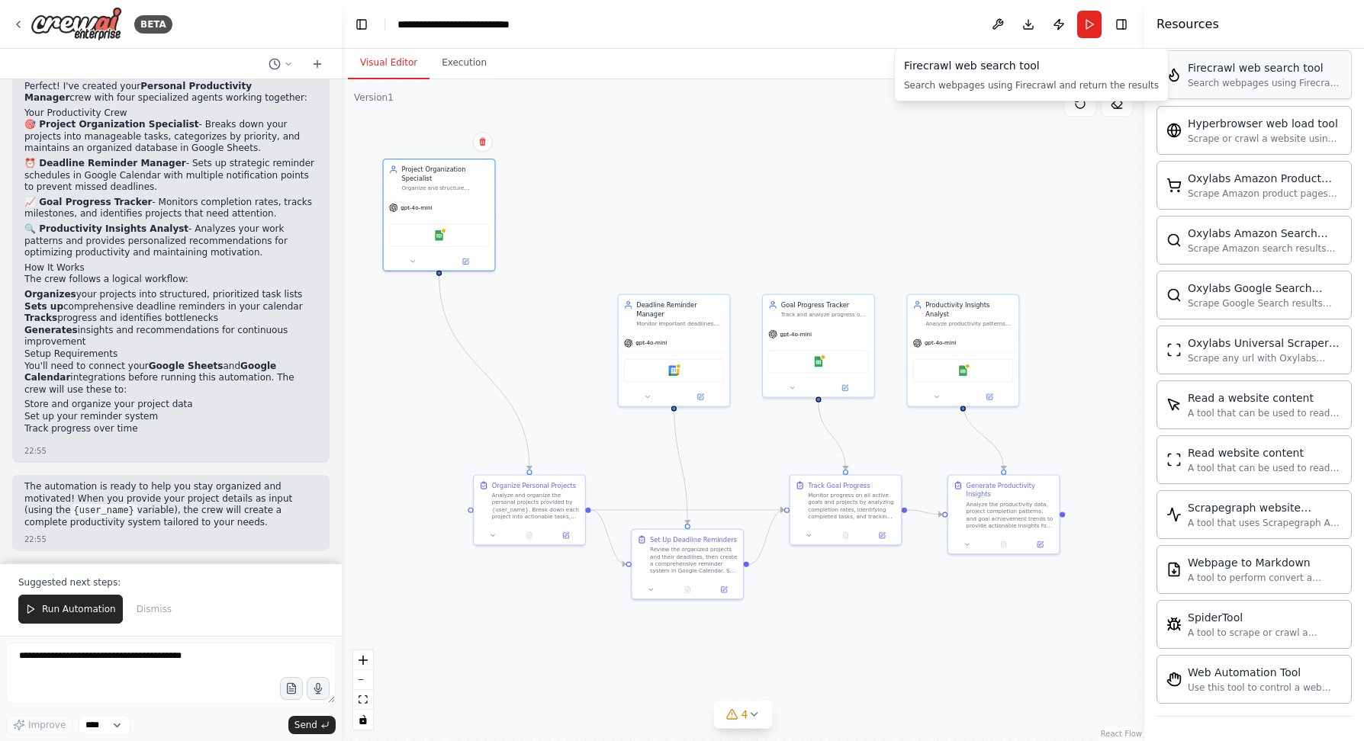
click at [1260, 84] on div "Search webpages using Firecrawl and return the results" at bounding box center [1264, 83] width 154 height 12
click at [1237, 77] on div "Search webpages using Firecrawl and return the results" at bounding box center [1264, 83] width 154 height 12
click at [425, 229] on div "Google Sheets" at bounding box center [439, 234] width 100 height 24
click at [436, 233] on img at bounding box center [438, 233] width 11 height 11
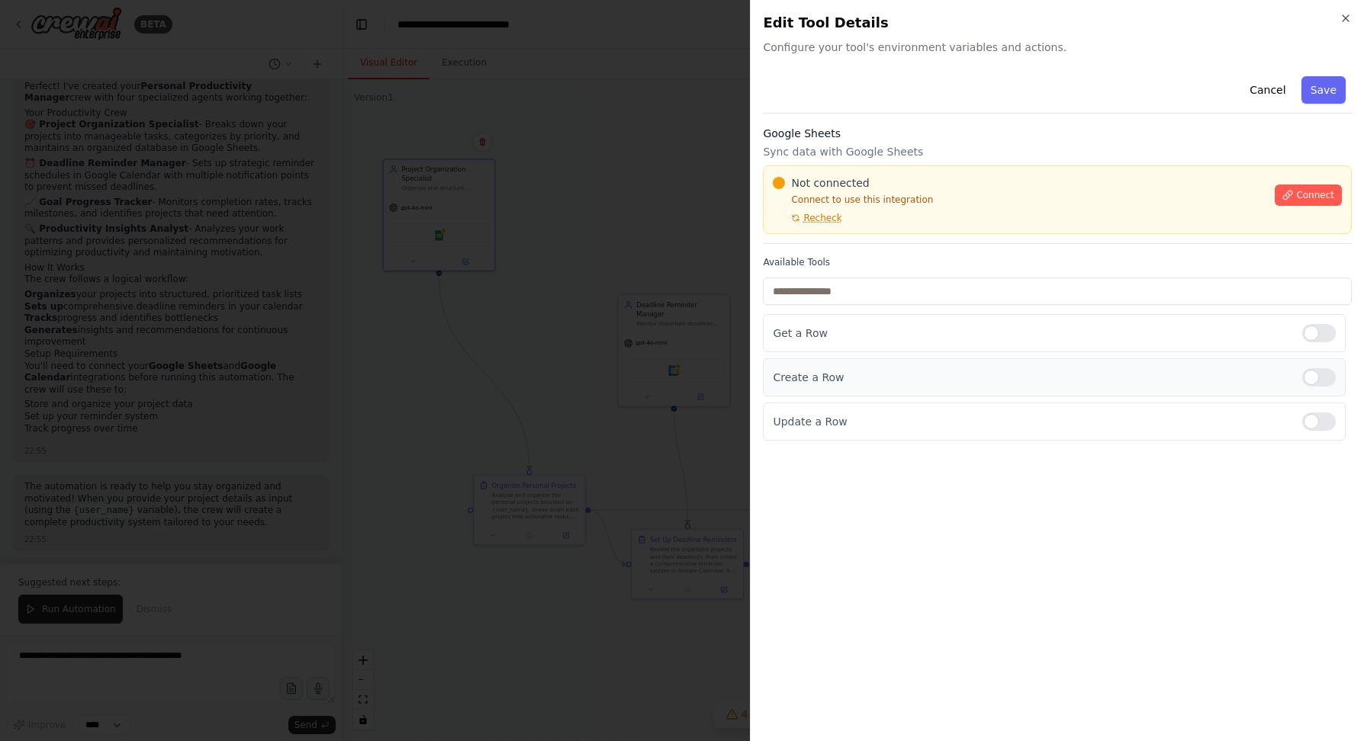
click at [796, 362] on div "Create a Row" at bounding box center [1054, 377] width 583 height 38
click at [793, 378] on p "Create a Row" at bounding box center [1031, 377] width 517 height 15
click at [794, 342] on div "Get a Row" at bounding box center [1054, 333] width 583 height 38
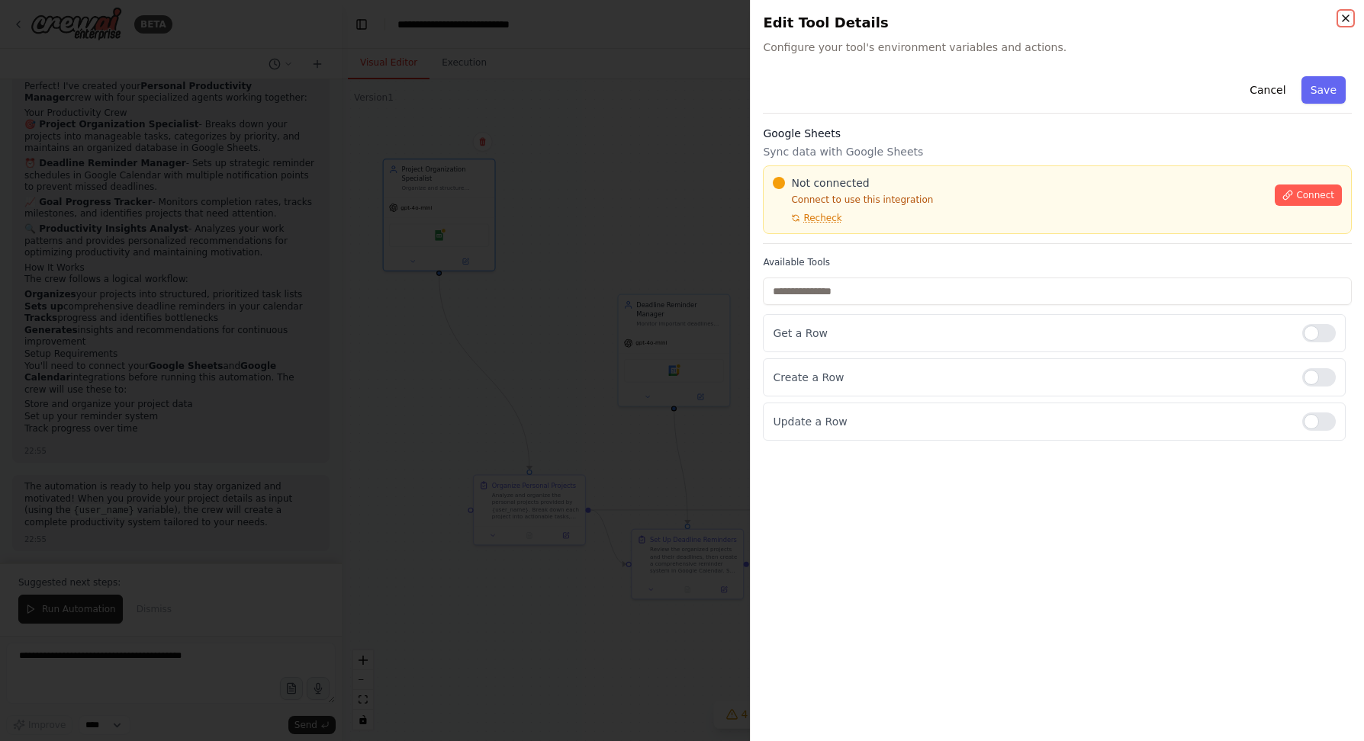
click at [1346, 16] on icon "button" at bounding box center [1345, 18] width 12 height 12
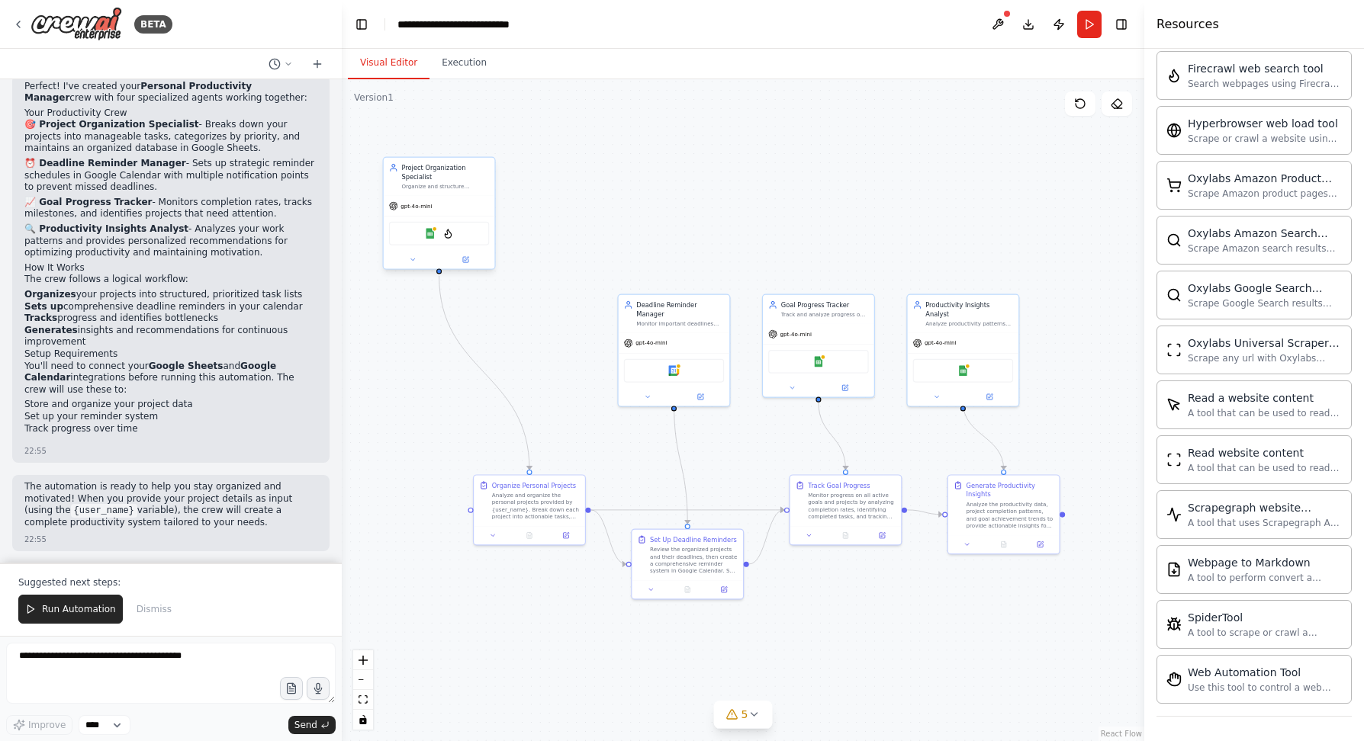
click at [437, 238] on div "Google Sheets FirecrawlSearchTool" at bounding box center [439, 234] width 100 height 24
click at [451, 234] on img at bounding box center [447, 233] width 11 height 11
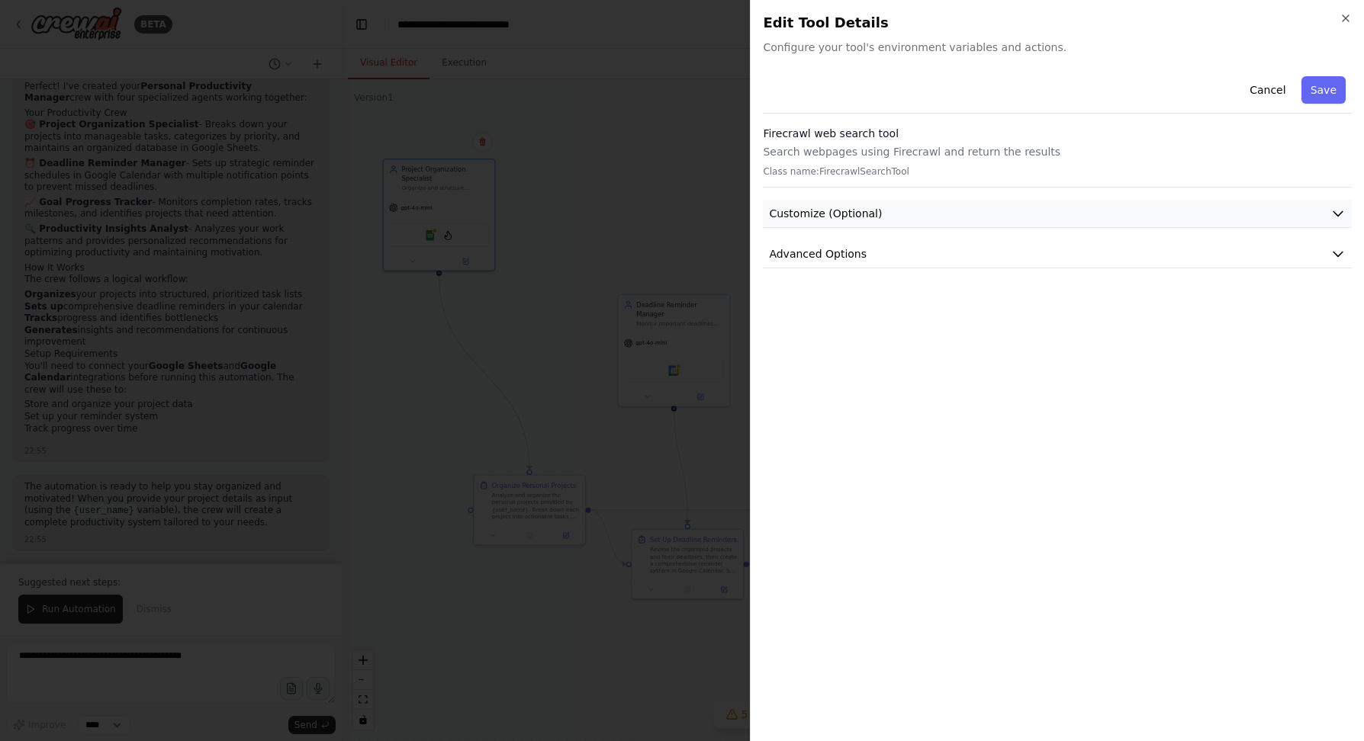
click at [1332, 217] on icon "button" at bounding box center [1337, 213] width 15 height 15
click at [1342, 308] on icon "button" at bounding box center [1337, 308] width 15 height 15
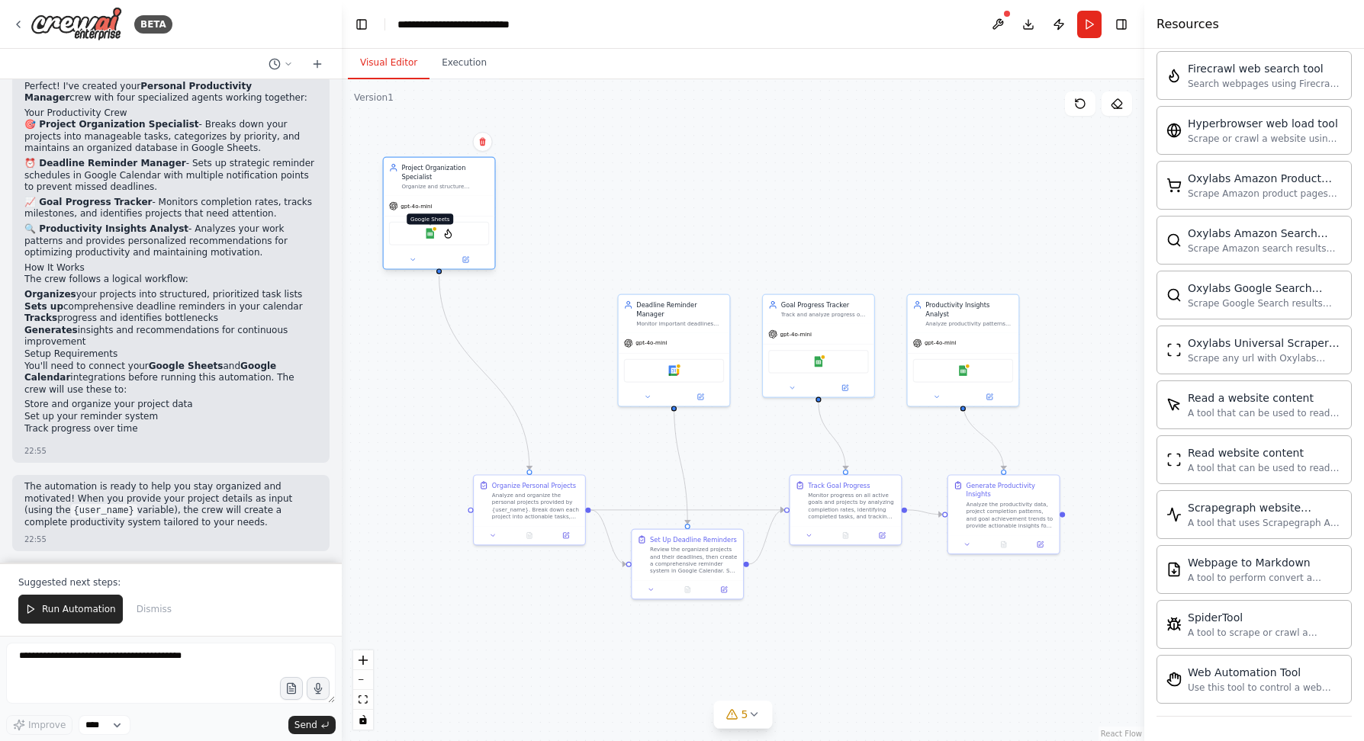
click at [432, 237] on img at bounding box center [430, 233] width 11 height 11
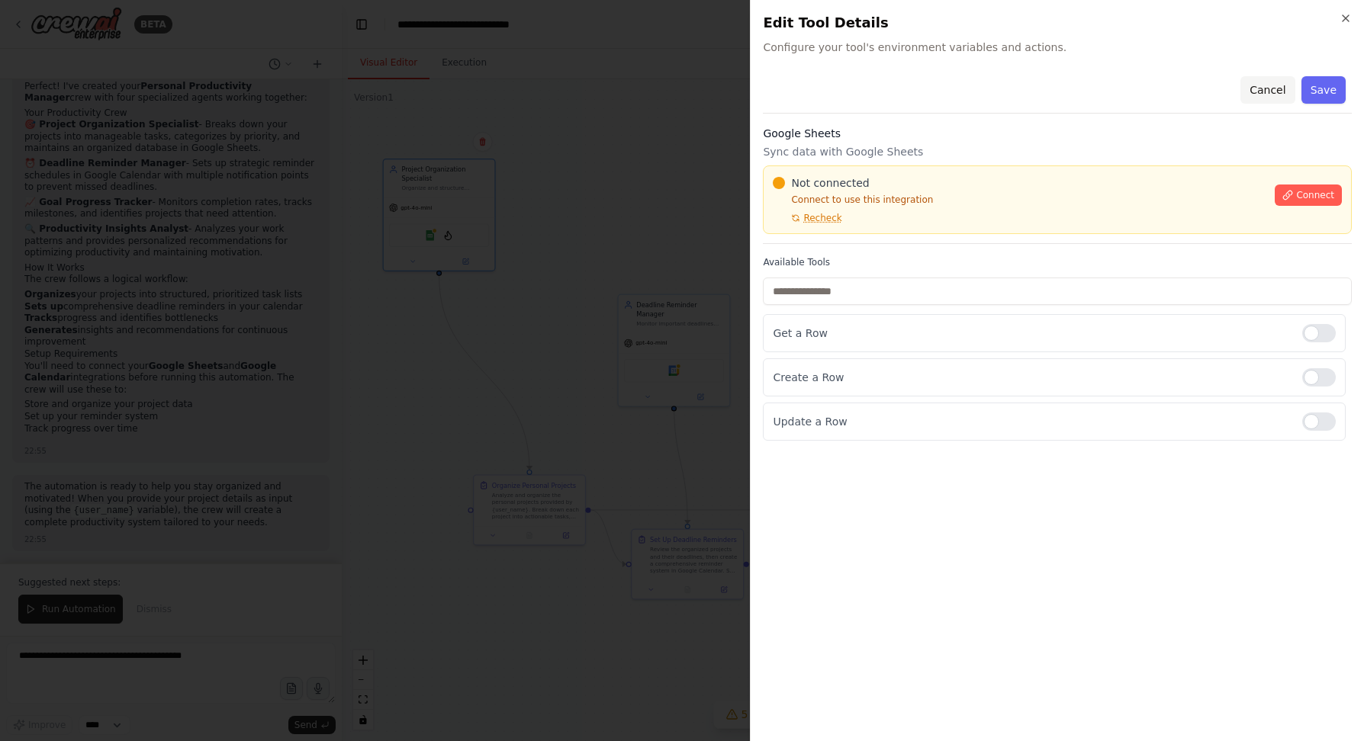
click at [1284, 91] on button "Cancel" at bounding box center [1267, 89] width 54 height 27
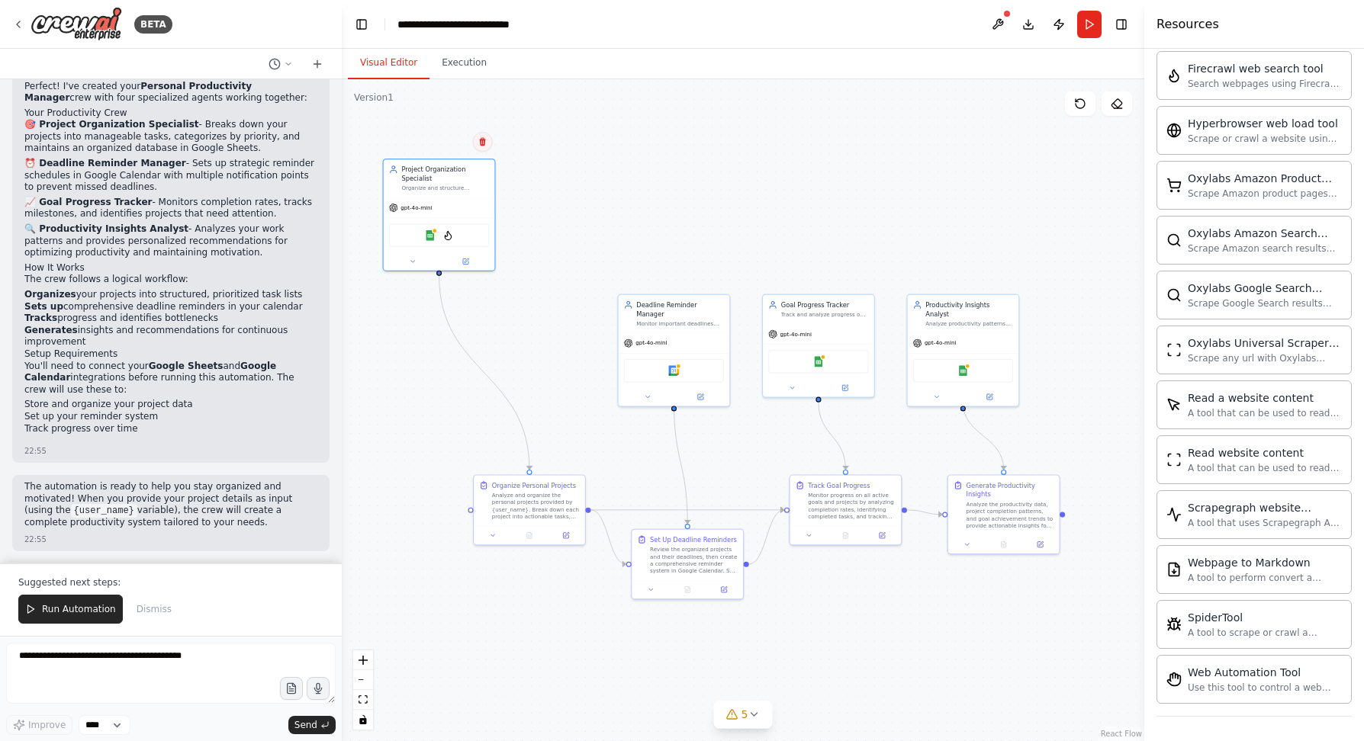
click at [484, 148] on button at bounding box center [483, 142] width 20 height 20
click at [566, 165] on div ".deletable-edge-delete-btn { width: 20px; height: 20px; border: 0px solid #ffff…" at bounding box center [743, 410] width 802 height 662
click at [364, 662] on icon "zoom in" at bounding box center [362, 660] width 9 height 9
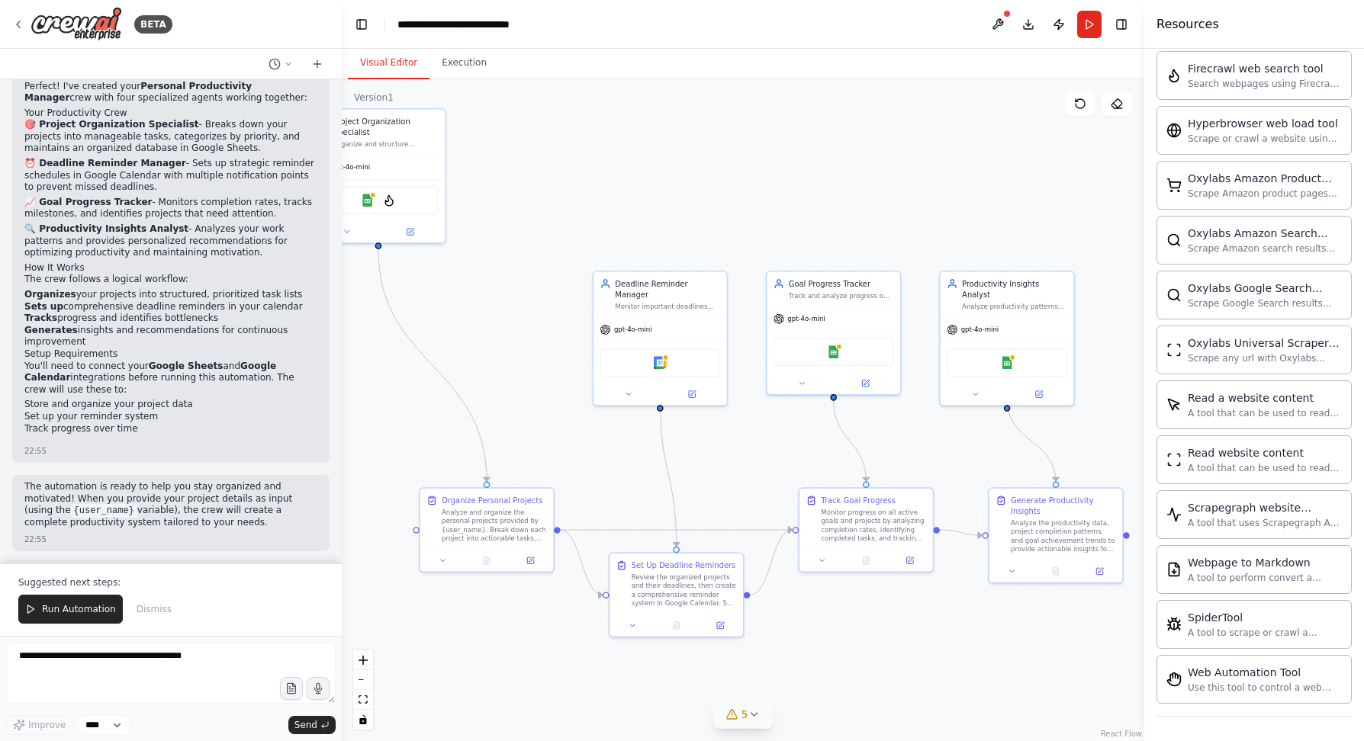
click at [757, 715] on icon at bounding box center [753, 715] width 12 height 12
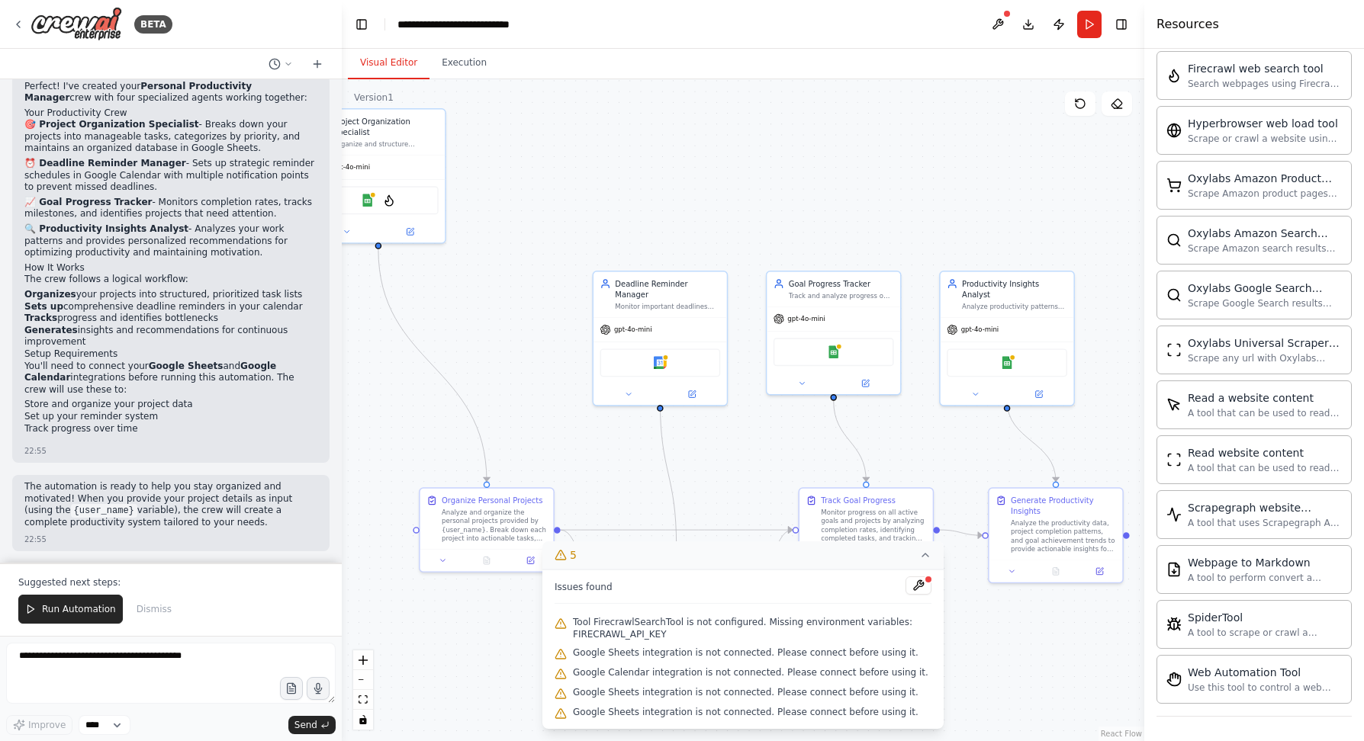
click at [760, 622] on span "Tool FirecrawlSearchTool is not configured. Missing environment variables: FIRE…" at bounding box center [752, 628] width 358 height 24
click at [638, 622] on span "Tool FirecrawlSearchTool is not configured. Missing environment variables: FIRE…" at bounding box center [752, 628] width 358 height 24
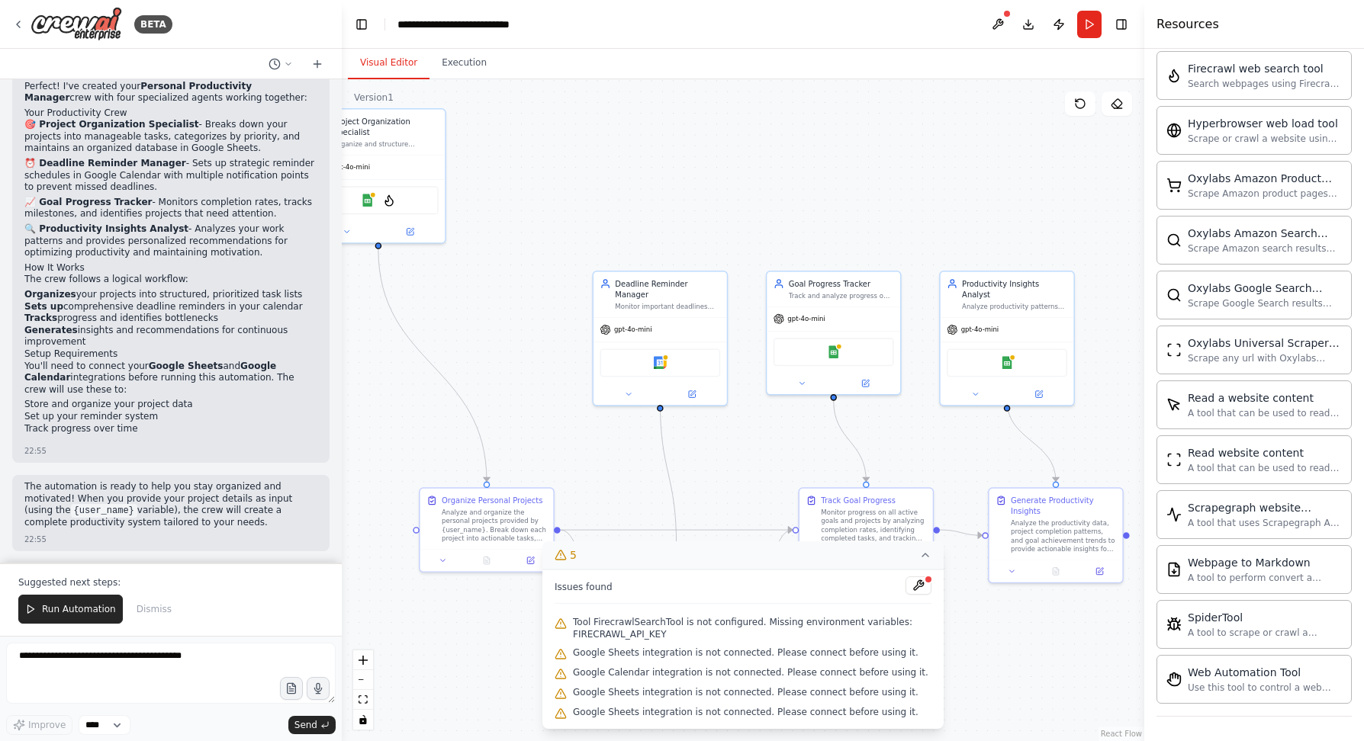
click at [610, 591] on span "Issues found" at bounding box center [583, 587] width 58 height 12
click at [917, 585] on button at bounding box center [918, 586] width 26 height 18
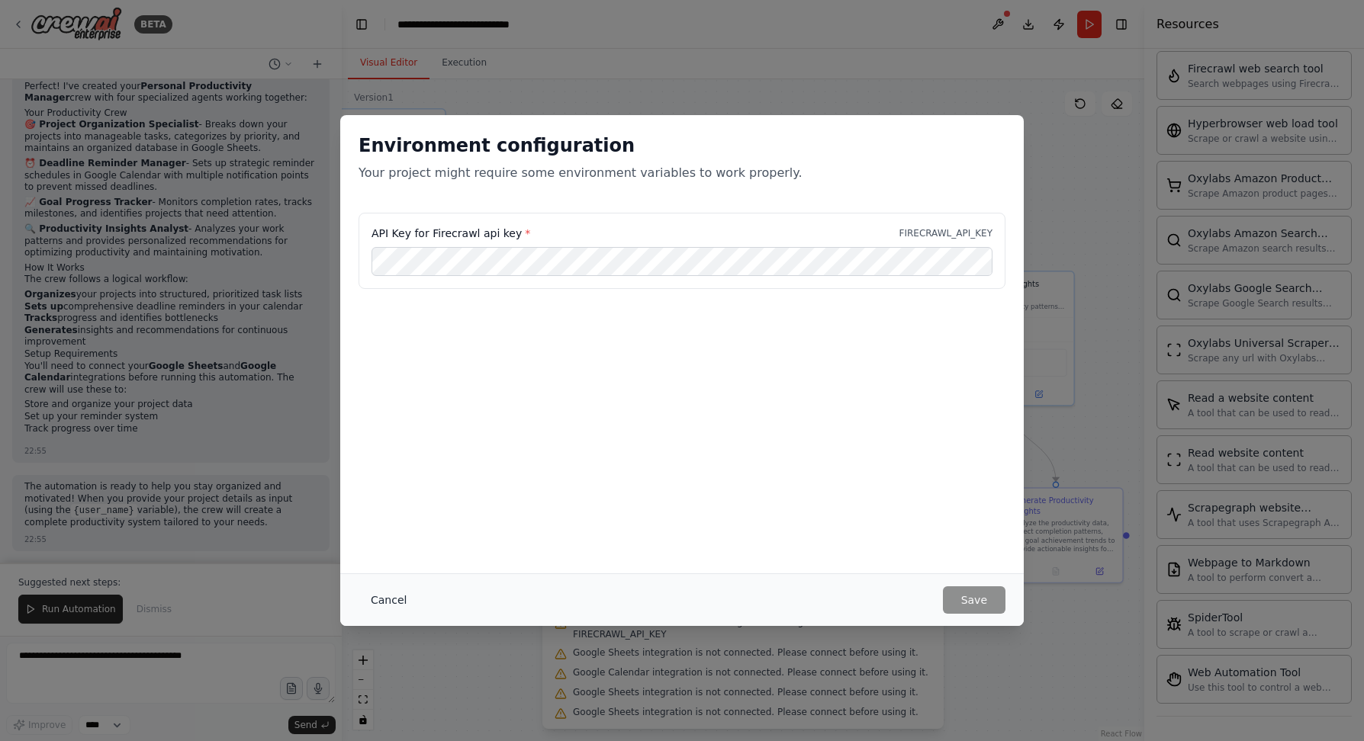
click at [381, 599] on button "Cancel" at bounding box center [388, 599] width 60 height 27
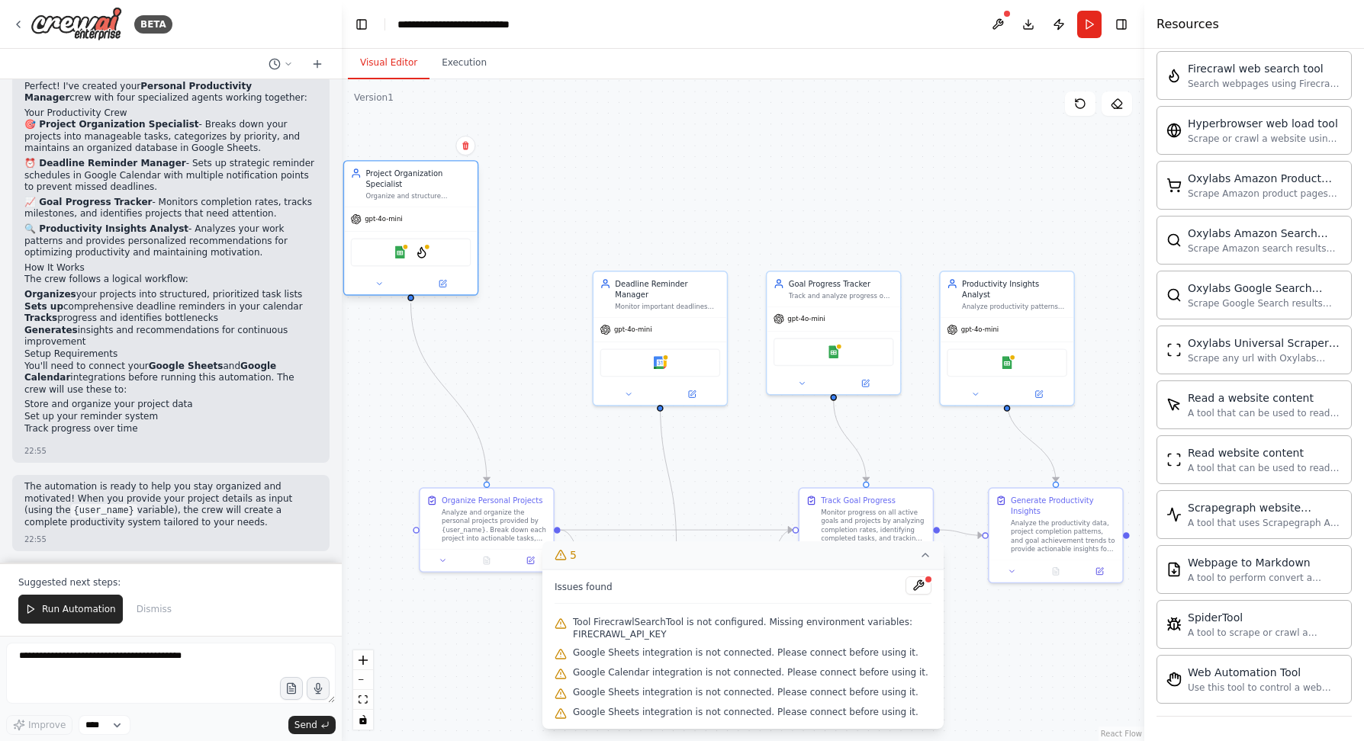
drag, startPoint x: 429, startPoint y: 218, endPoint x: 470, endPoint y: 280, distance: 73.8
click at [470, 280] on div "gpt-4o-mini Google Sheets FirecrawlSearchTool" at bounding box center [410, 251] width 133 height 88
click at [459, 295] on button at bounding box center [453, 294] width 61 height 13
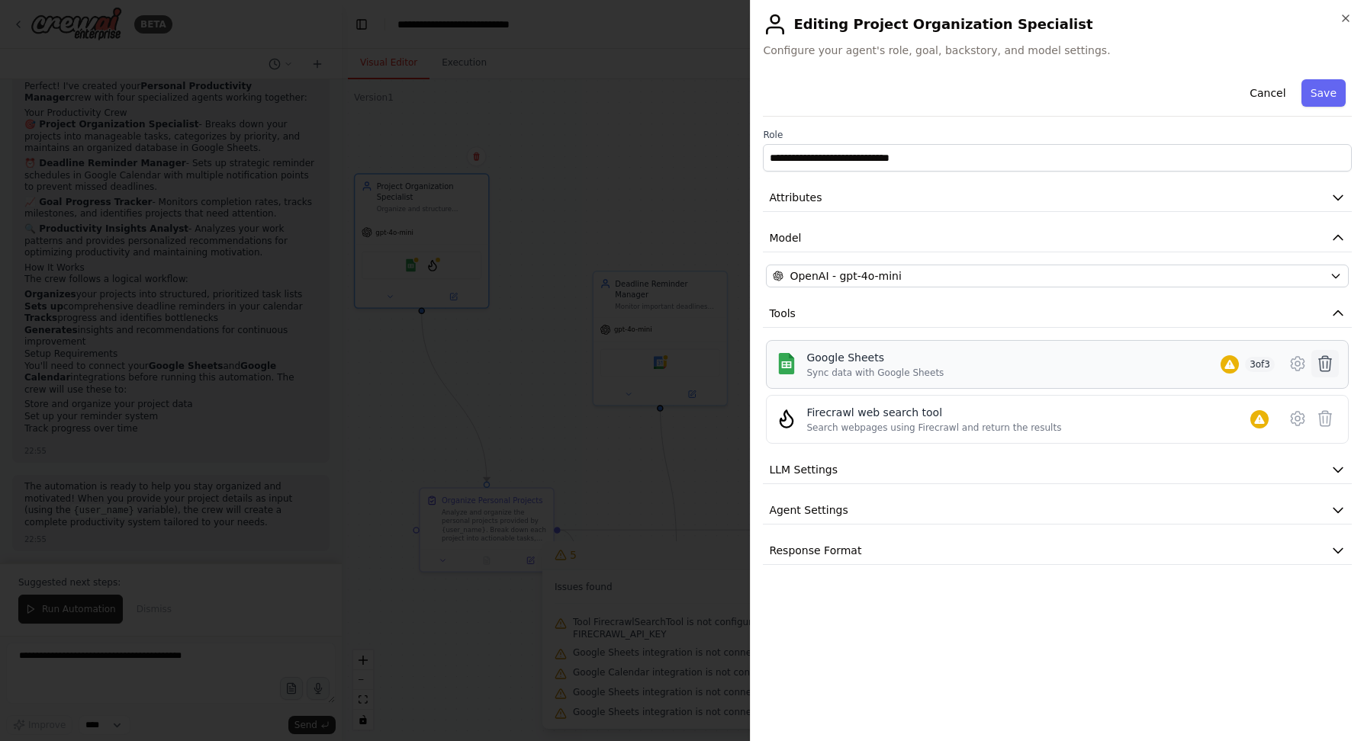
click at [1332, 364] on icon at bounding box center [1325, 364] width 18 height 18
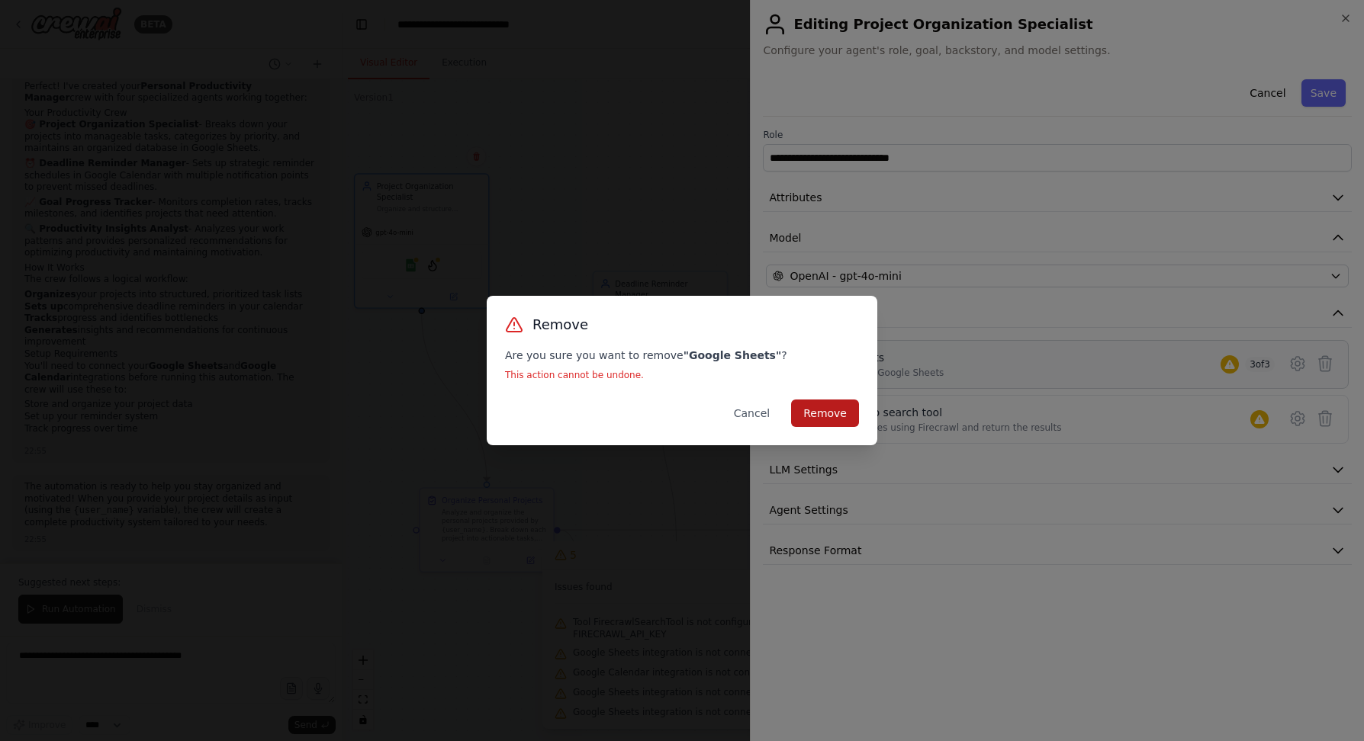
click at [831, 417] on button "Remove" at bounding box center [825, 413] width 68 height 27
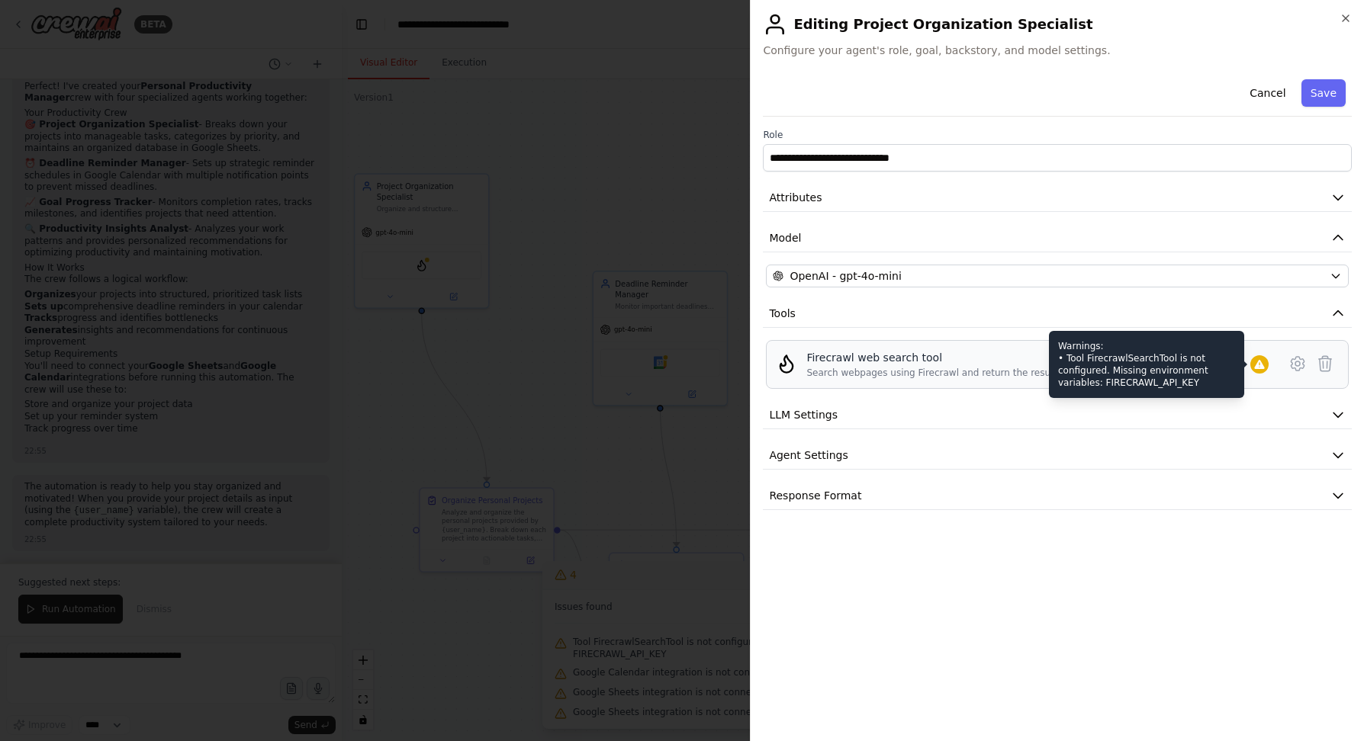
click at [1255, 364] on icon at bounding box center [1259, 364] width 12 height 12
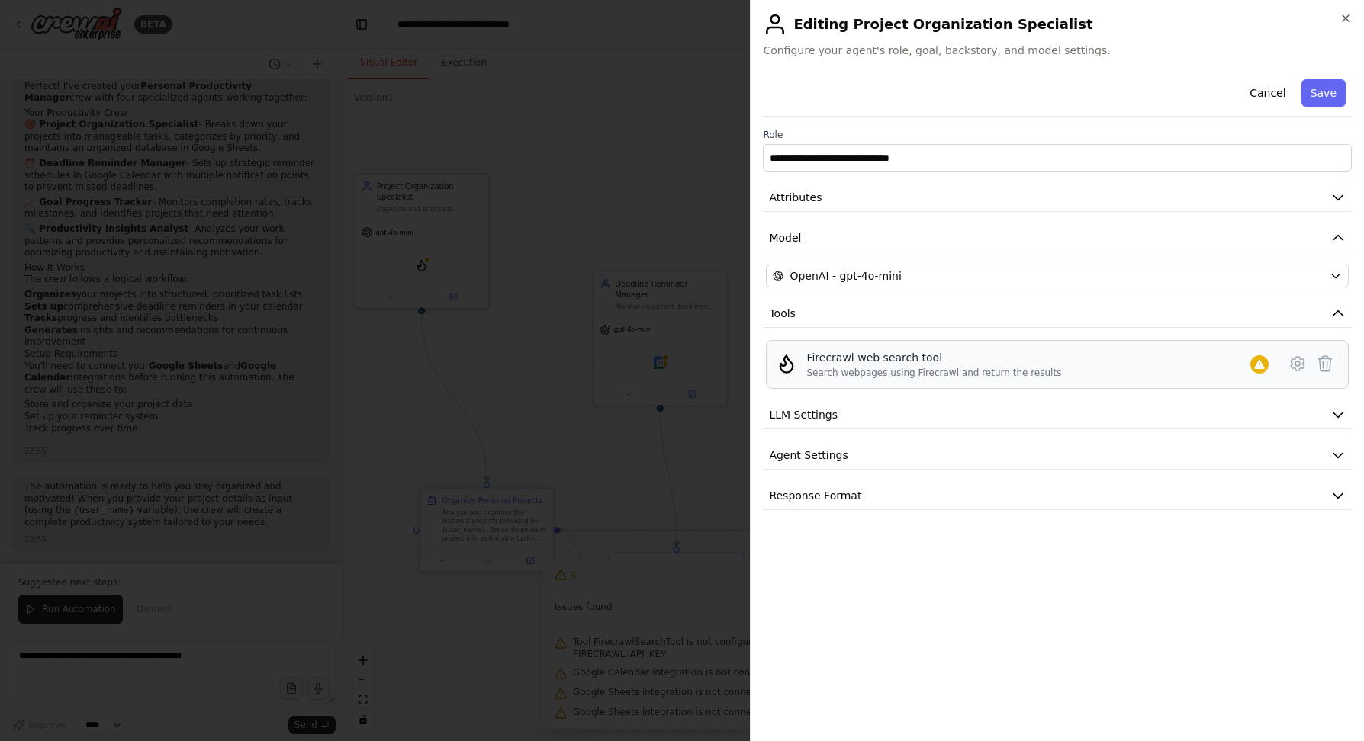
click at [928, 364] on div "Firecrawl web search tool" at bounding box center [933, 357] width 255 height 15
click at [856, 362] on div "Firecrawl web search tool" at bounding box center [933, 357] width 255 height 15
click at [802, 416] on span "LLM Settings" at bounding box center [803, 414] width 69 height 15
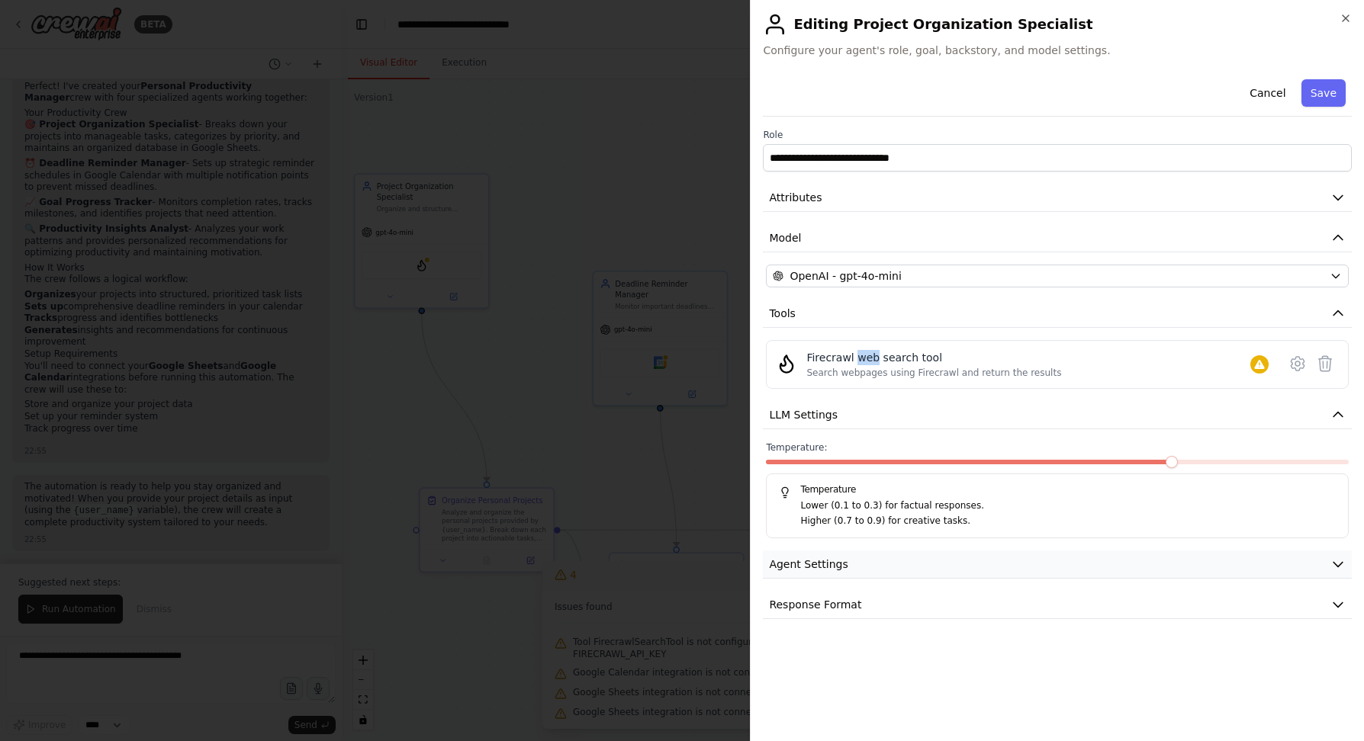
click at [821, 563] on span "Agent Settings" at bounding box center [808, 564] width 79 height 15
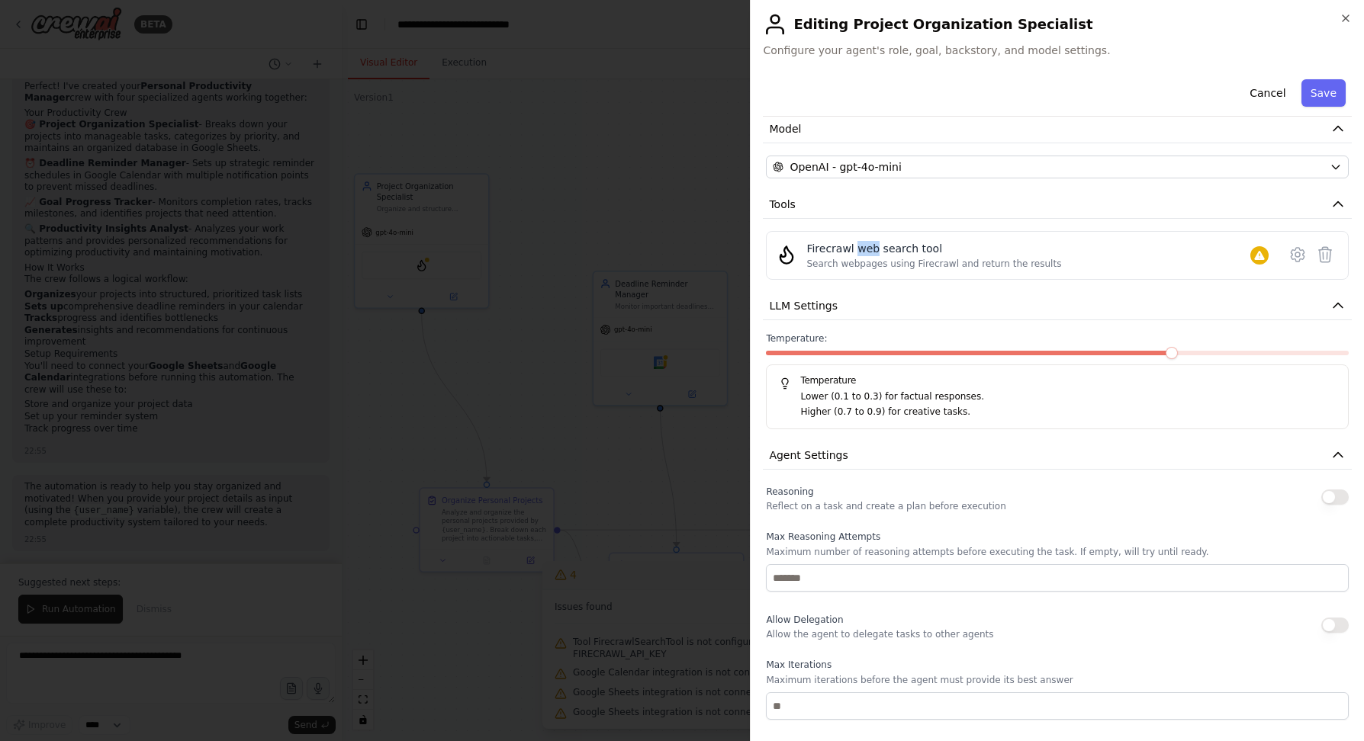
scroll to position [0, 0]
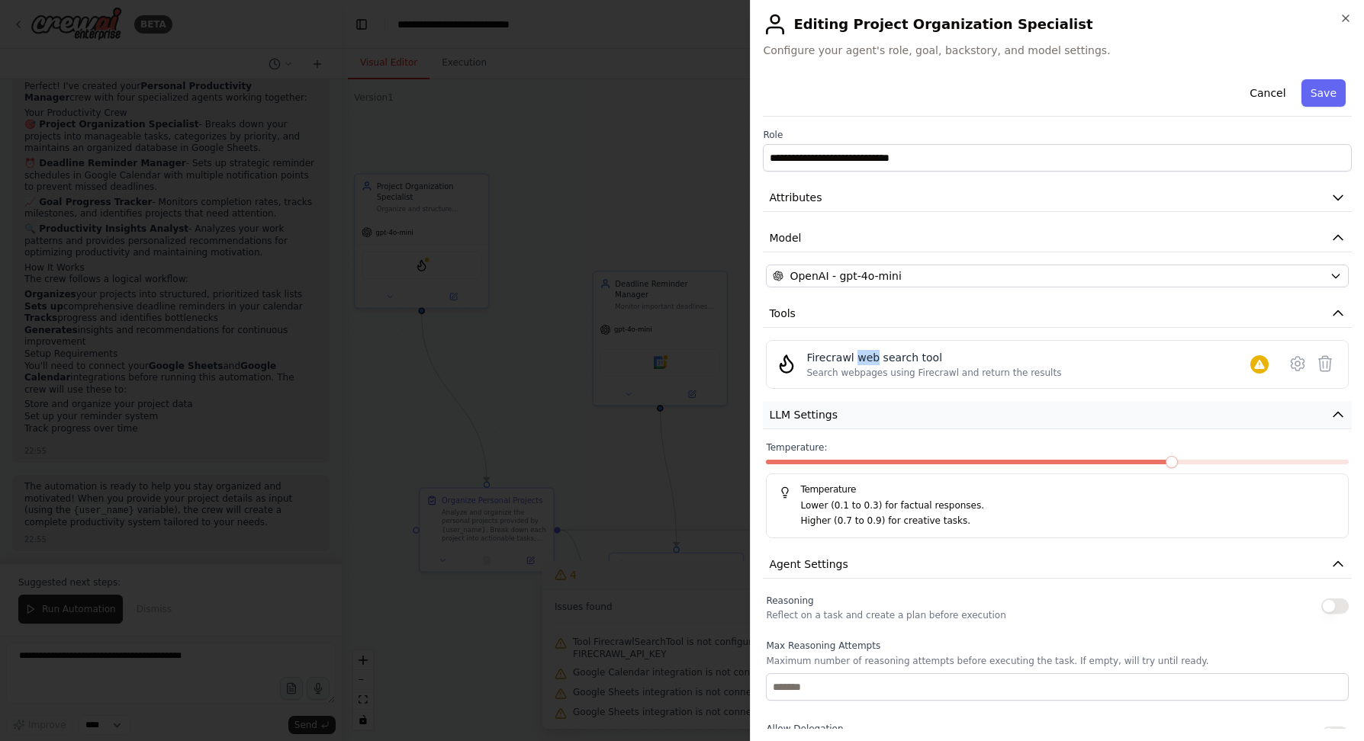
click at [1330, 416] on icon "button" at bounding box center [1337, 414] width 15 height 15
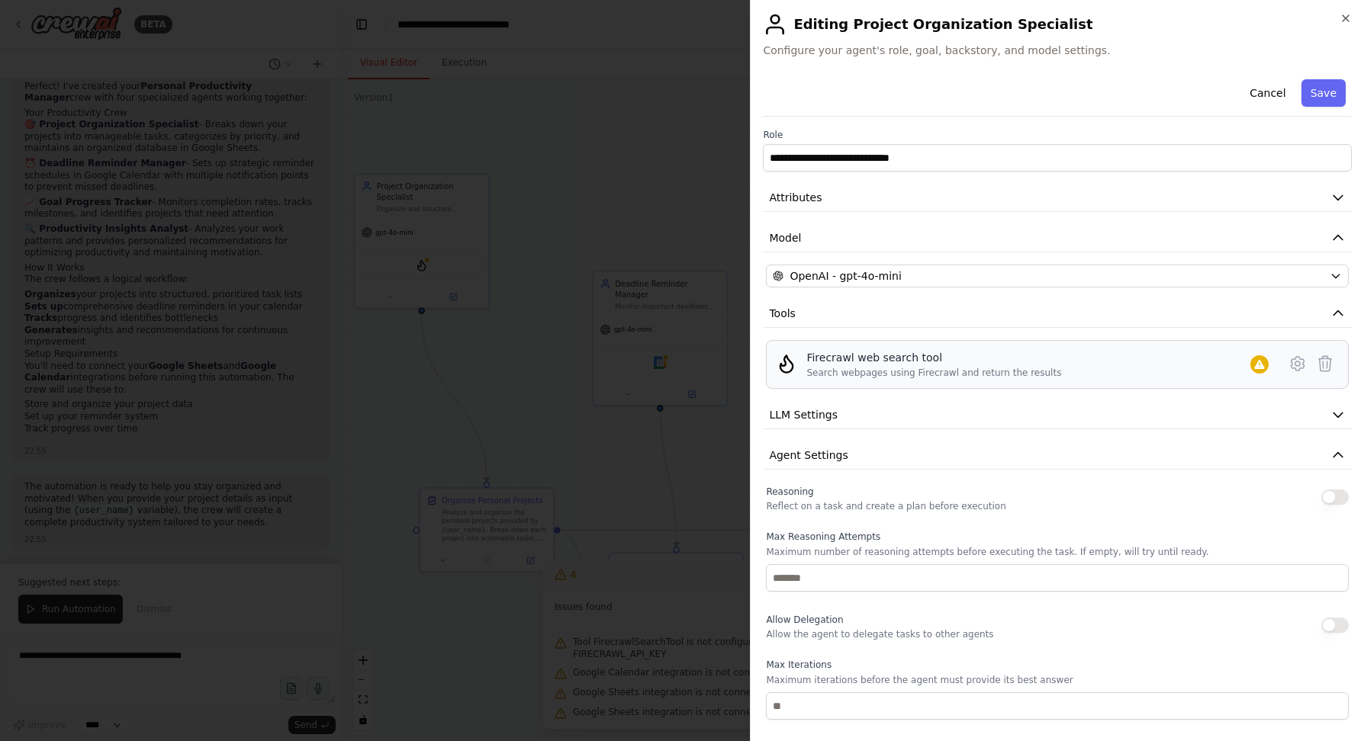
click at [986, 355] on div "Firecrawl web search tool" at bounding box center [933, 357] width 255 height 15
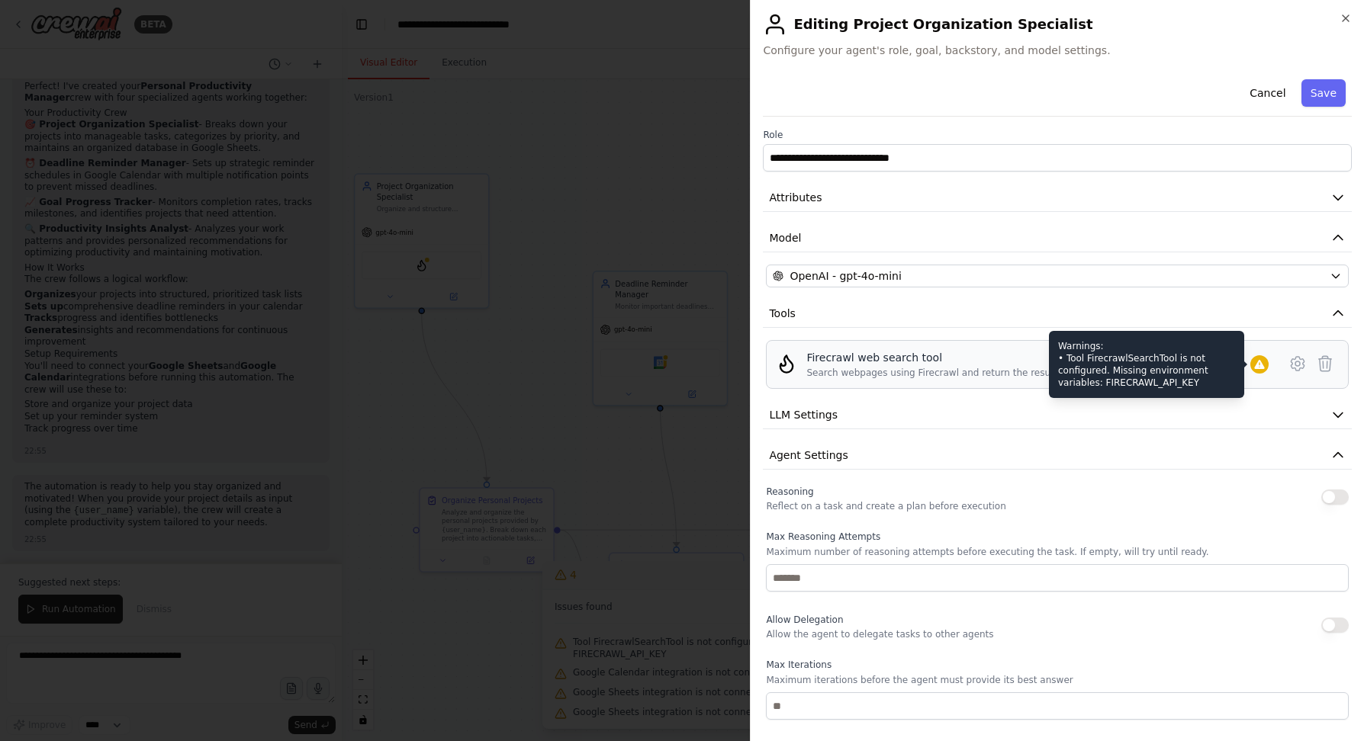
click at [1254, 365] on icon at bounding box center [1259, 364] width 10 height 9
click at [1107, 367] on div "Warnings: • Tool FirecrawlSearchTool is not configured. Missing environment var…" at bounding box center [1146, 364] width 195 height 67
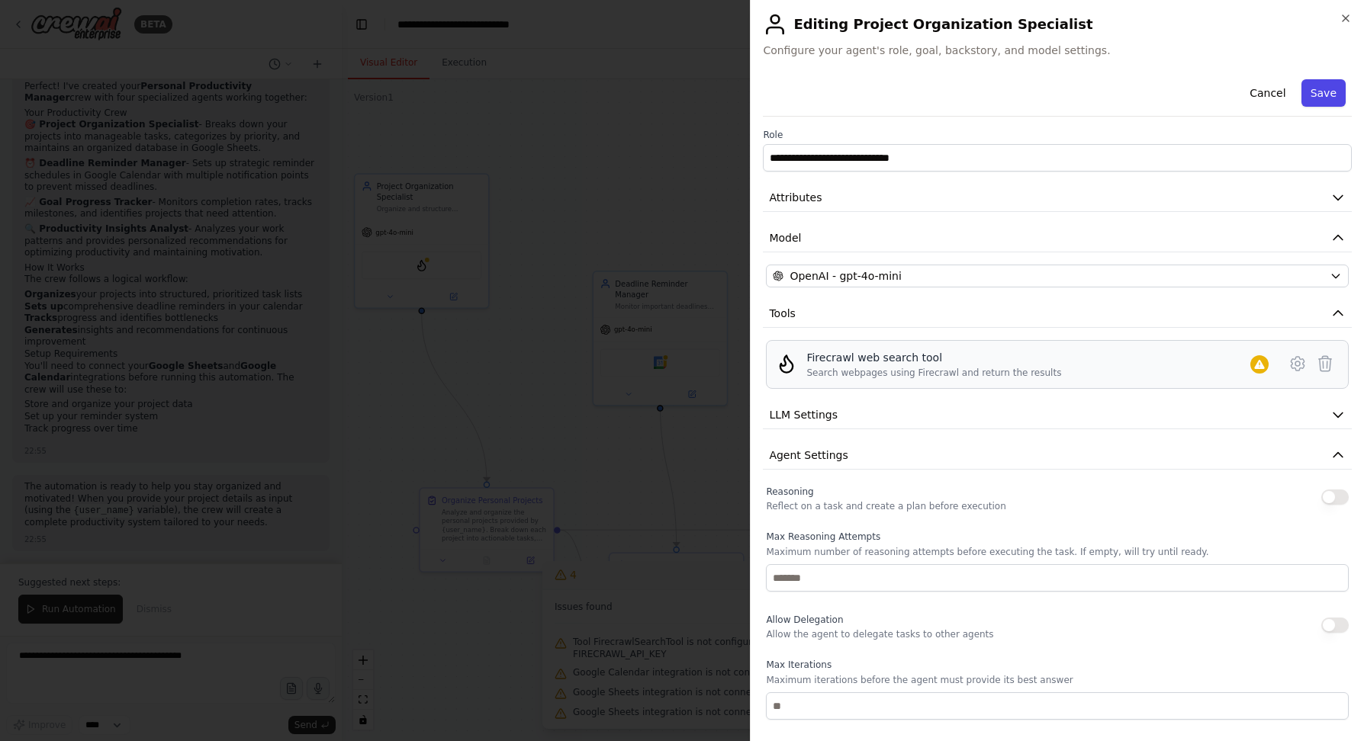
click at [1319, 92] on button "Save" at bounding box center [1323, 92] width 44 height 27
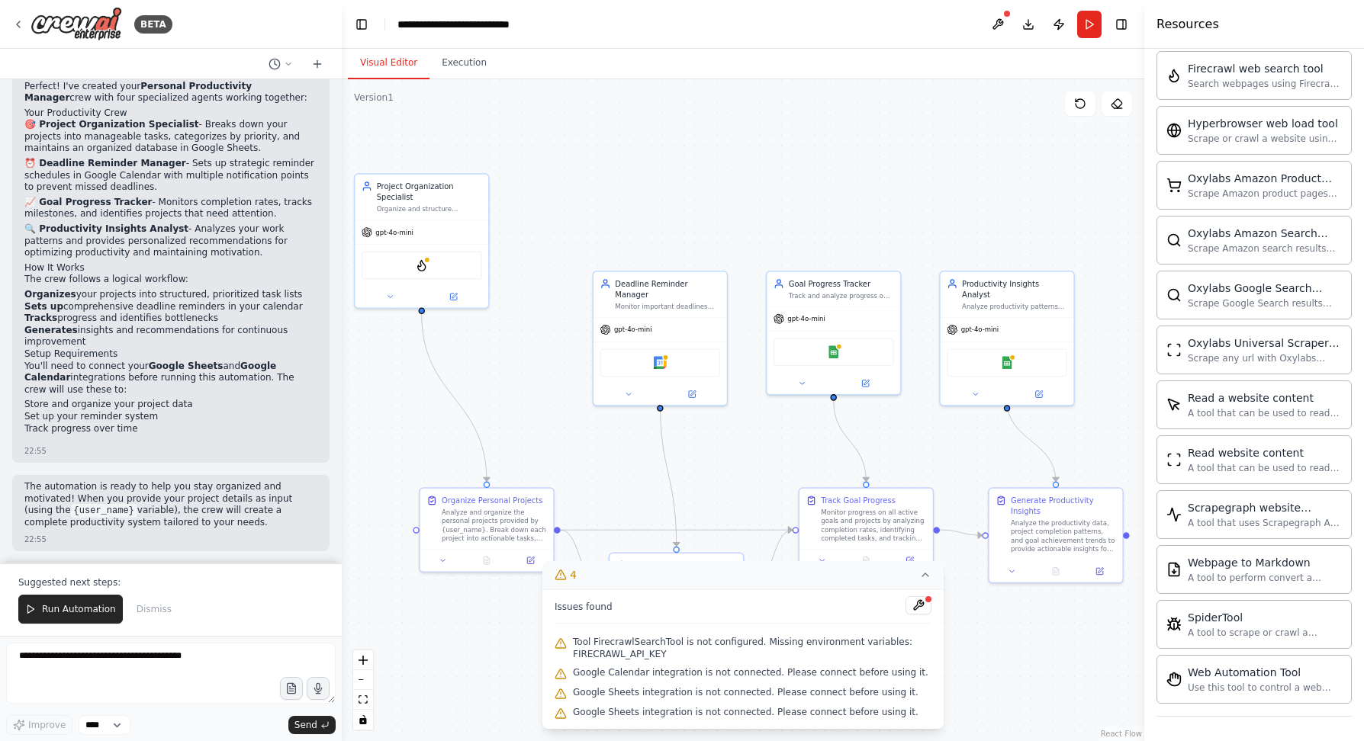
click at [888, 673] on span "Google Calendar integration is not connected. Please connect before using it." at bounding box center [750, 673] width 355 height 12
click at [556, 673] on icon at bounding box center [560, 674] width 12 height 12
click at [924, 607] on button at bounding box center [918, 605] width 26 height 18
click at [689, 388] on icon at bounding box center [691, 392] width 8 height 8
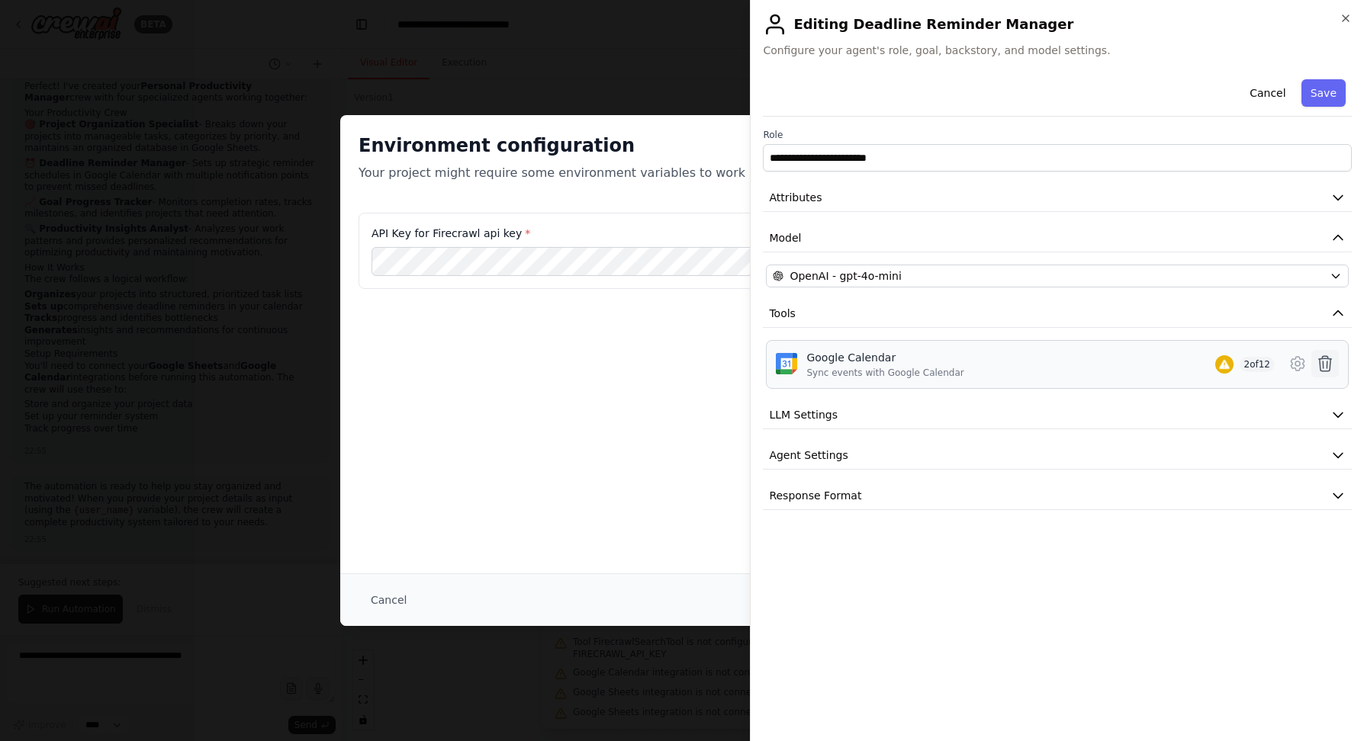
click at [1324, 365] on icon at bounding box center [1325, 364] width 18 height 18
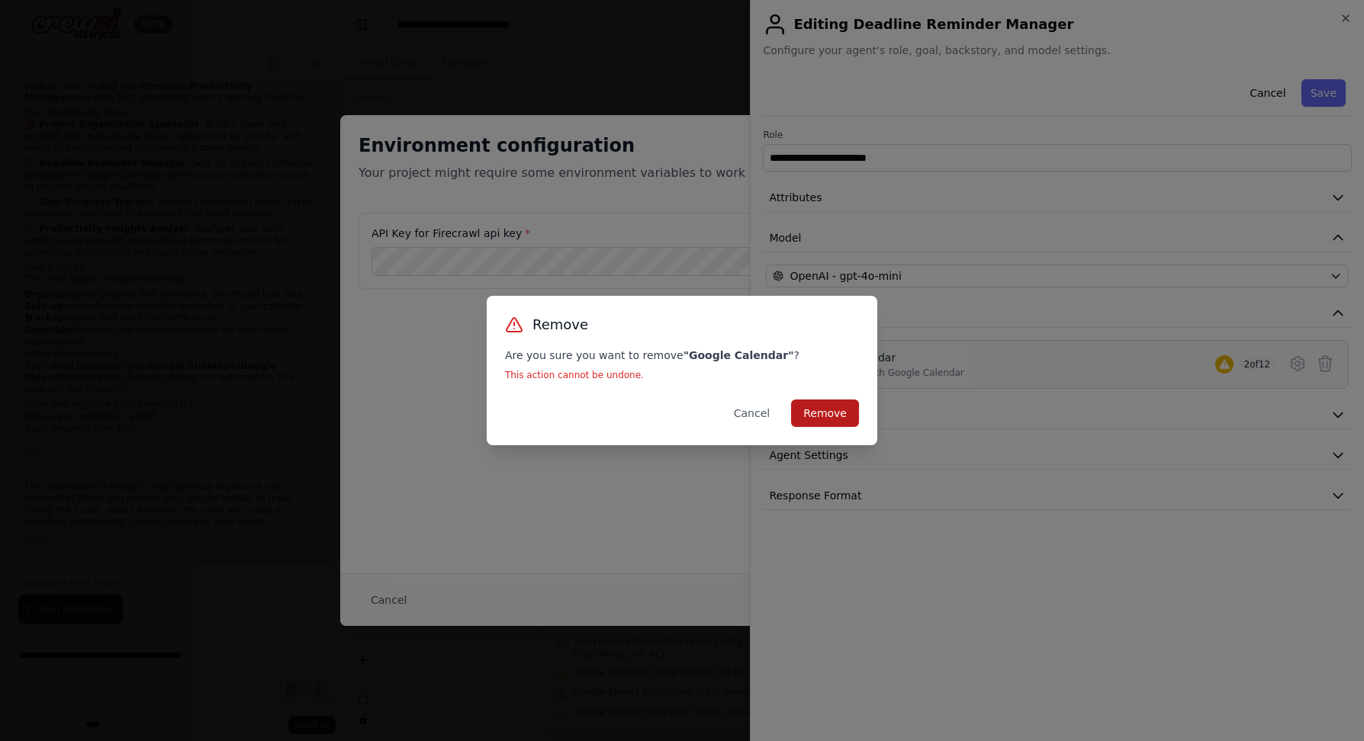
click at [837, 416] on button "Remove" at bounding box center [825, 413] width 68 height 27
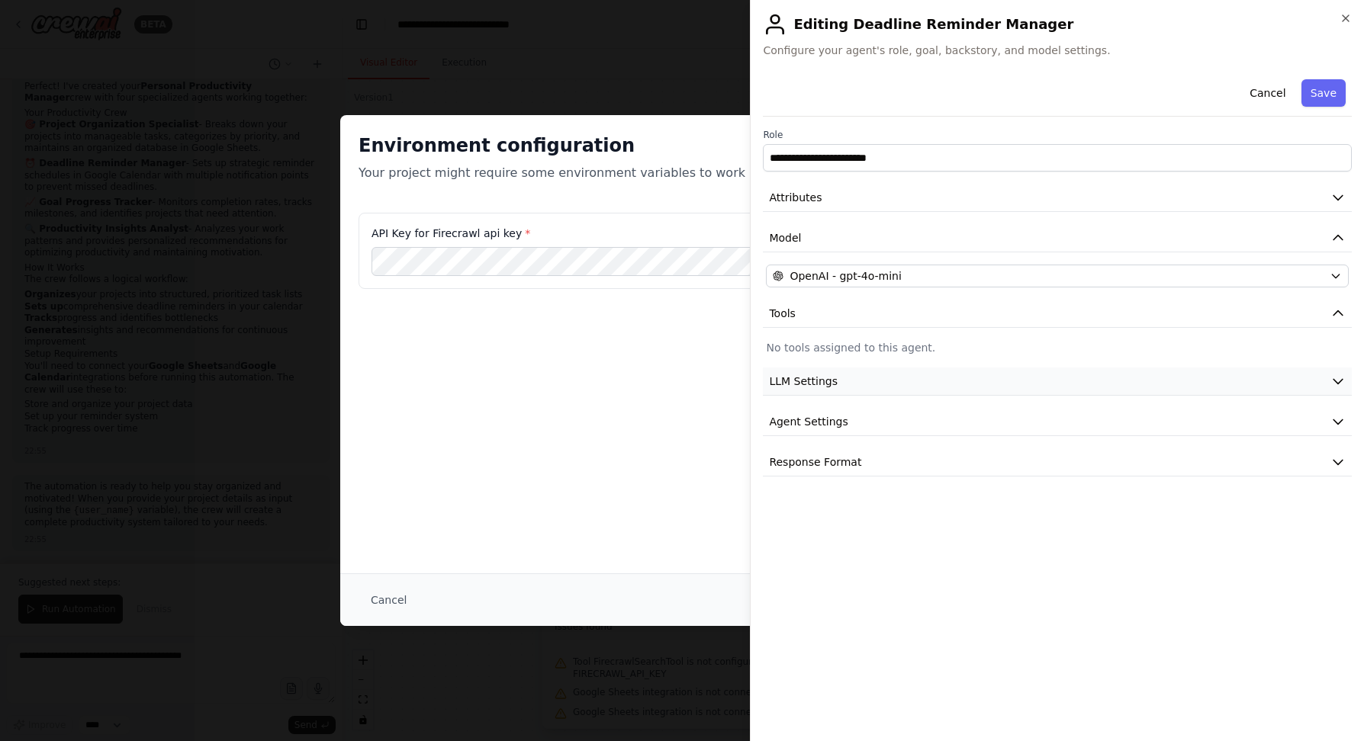
click at [847, 387] on button "LLM Settings" at bounding box center [1057, 382] width 589 height 28
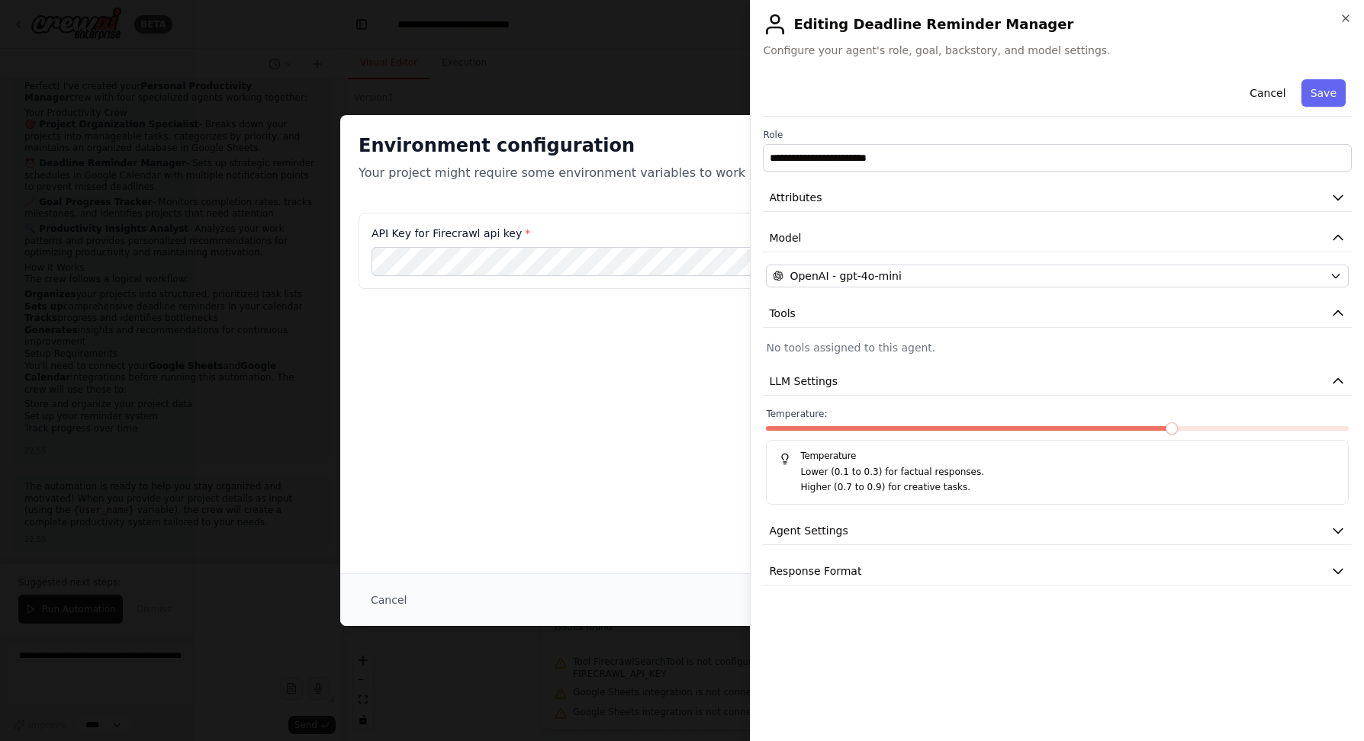
click at [837, 456] on h5 "Temperature" at bounding box center [1057, 456] width 557 height 12
click at [820, 381] on span "LLM Settings" at bounding box center [803, 381] width 69 height 15
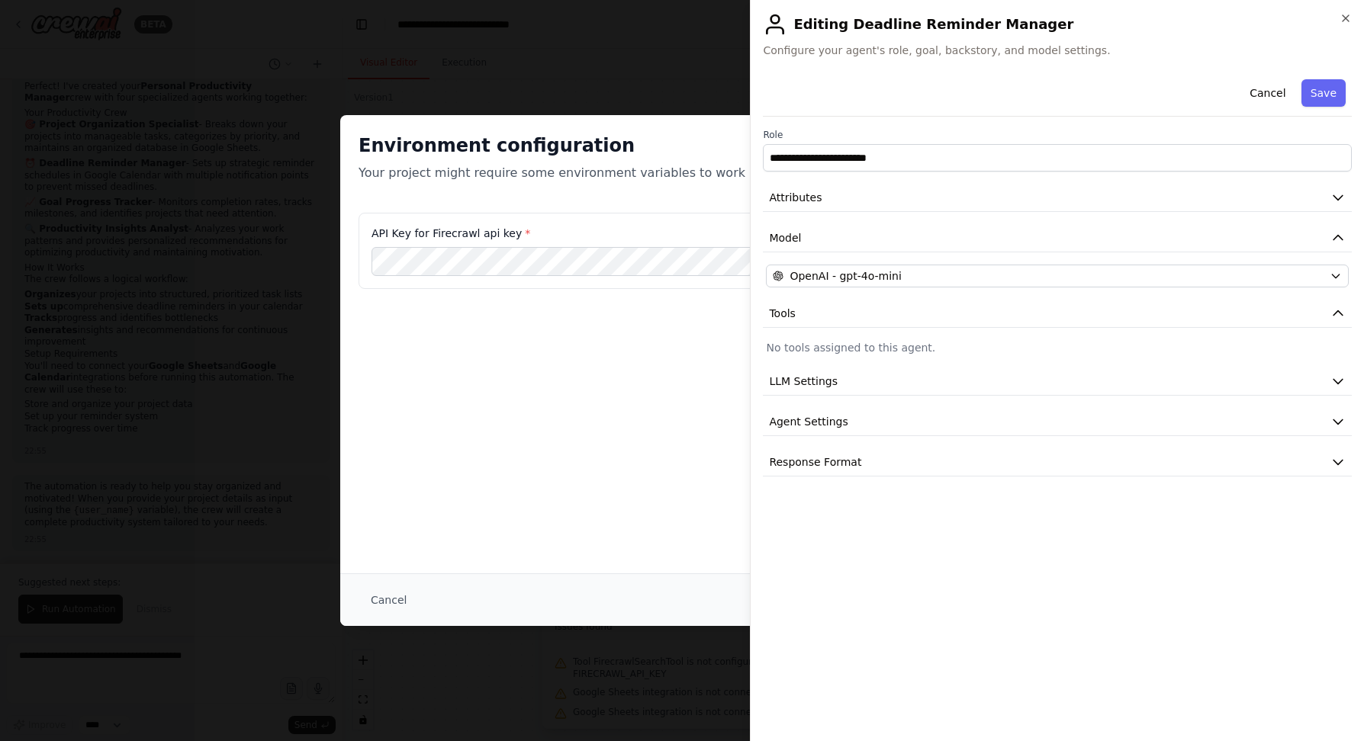
click at [1117, 443] on div "**********" at bounding box center [1057, 274] width 589 height 403
drag, startPoint x: 811, startPoint y: 421, endPoint x: 1035, endPoint y: 446, distance: 224.9
click at [821, 421] on span "Agent Settings" at bounding box center [808, 421] width 79 height 15
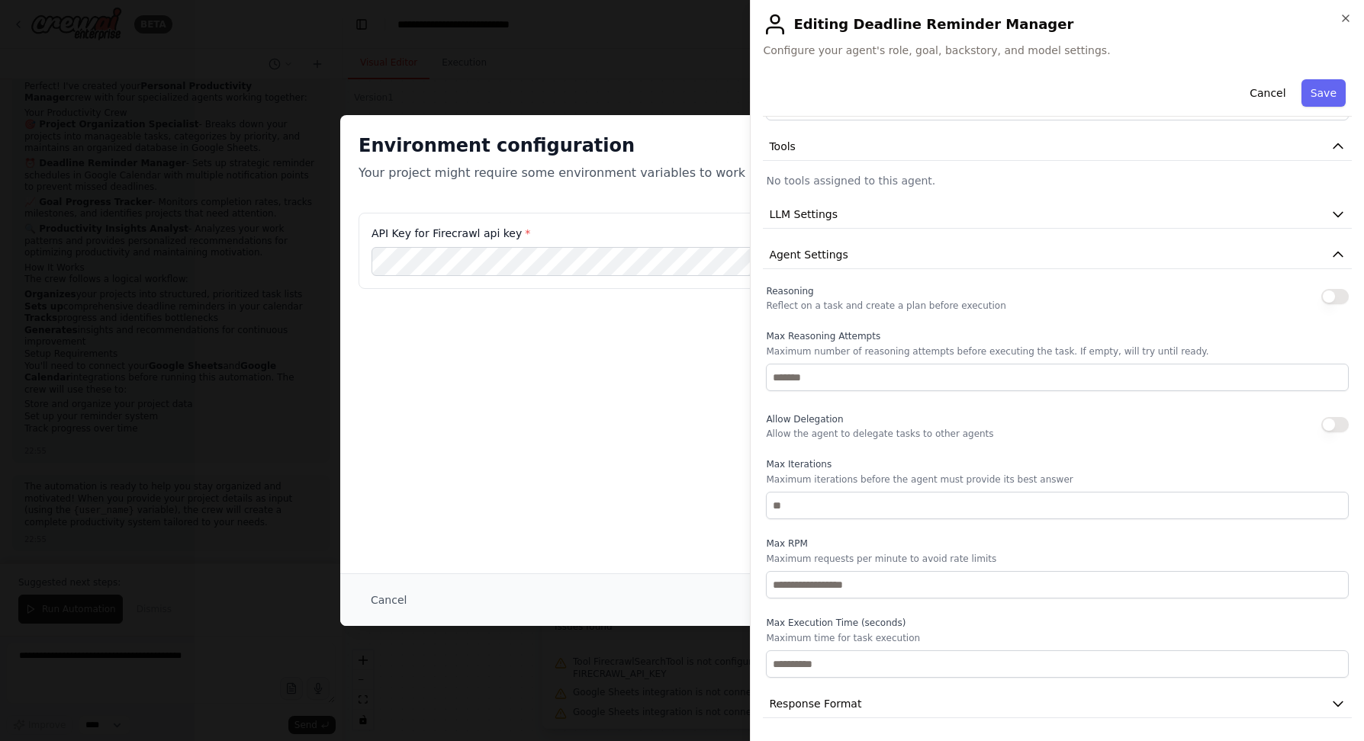
scroll to position [169, 0]
click at [1332, 255] on icon "button" at bounding box center [1337, 253] width 15 height 15
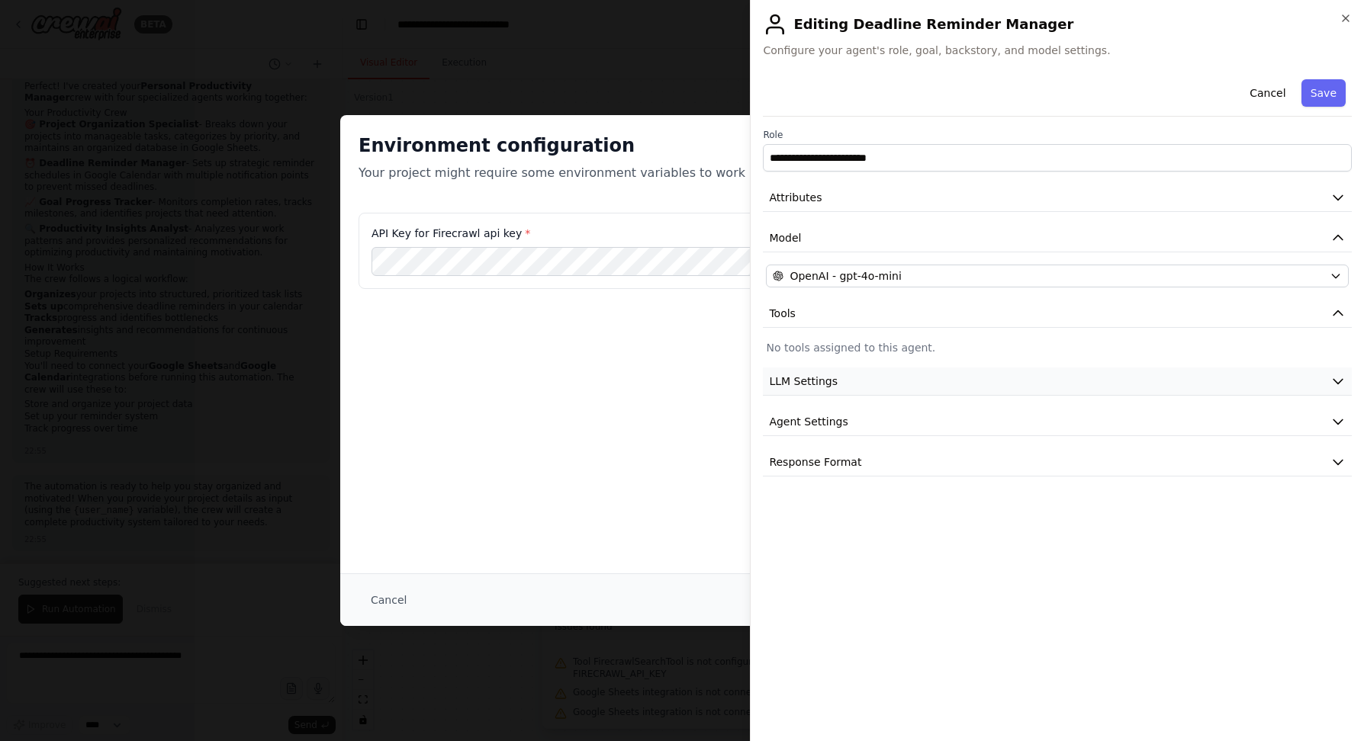
click at [849, 384] on button "LLM Settings" at bounding box center [1057, 382] width 589 height 28
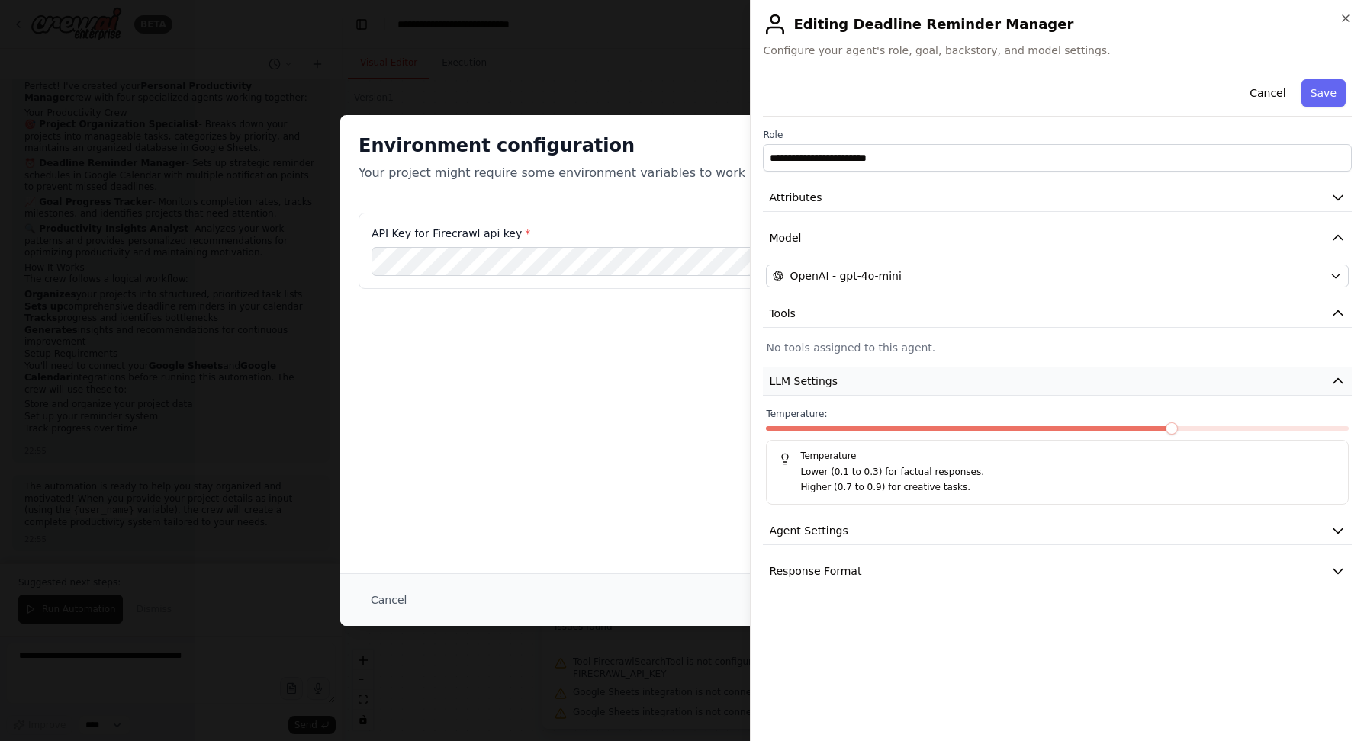
click at [849, 384] on button "LLM Settings" at bounding box center [1057, 382] width 589 height 28
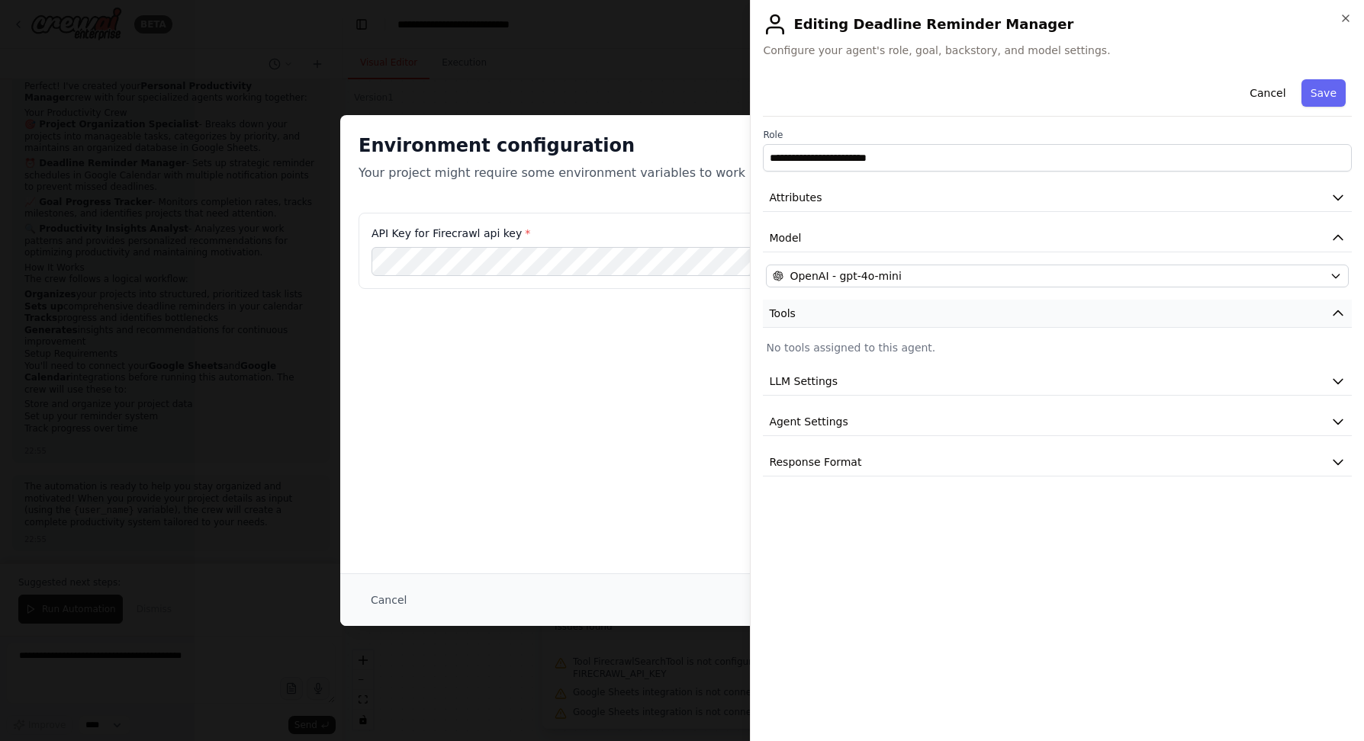
click at [796, 314] on button "Tools" at bounding box center [1057, 314] width 589 height 28
click at [1338, 316] on icon "button" at bounding box center [1337, 314] width 9 height 5
click at [1334, 347] on p "No tools assigned to this agent." at bounding box center [1057, 347] width 583 height 15
click at [840, 347] on p "No tools assigned to this agent." at bounding box center [1057, 347] width 583 height 15
click at [807, 321] on button "Tools" at bounding box center [1057, 314] width 589 height 28
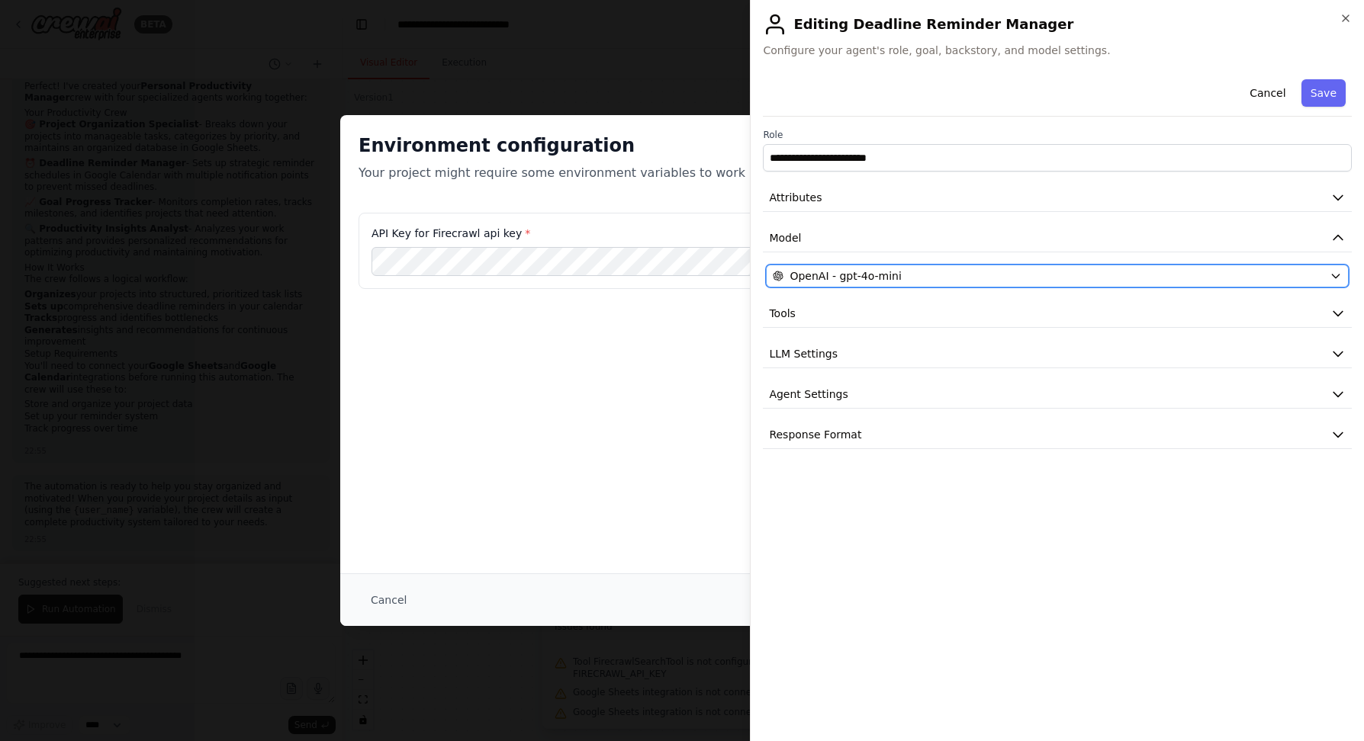
click at [834, 277] on span "OpenAI - gpt-4o-mini" at bounding box center [844, 275] width 111 height 15
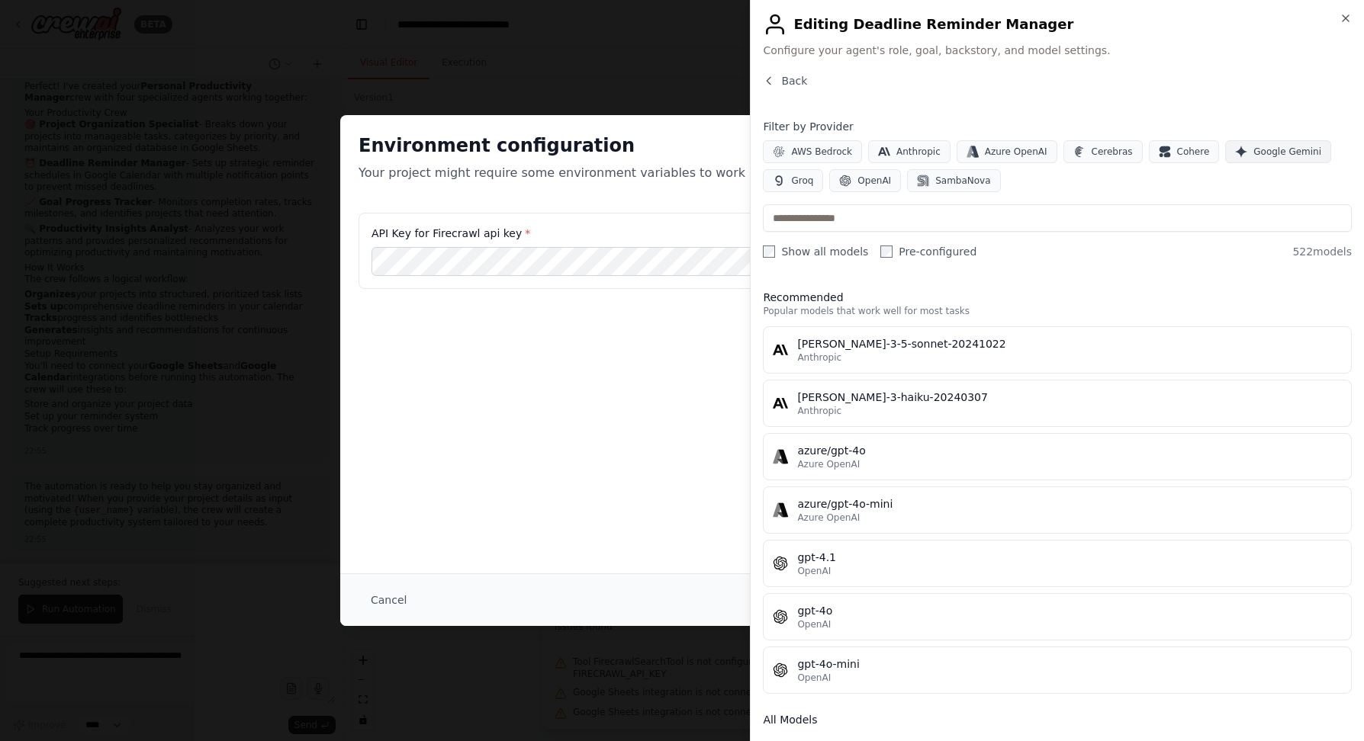
click at [1257, 148] on span "Google Gemini" at bounding box center [1287, 152] width 68 height 12
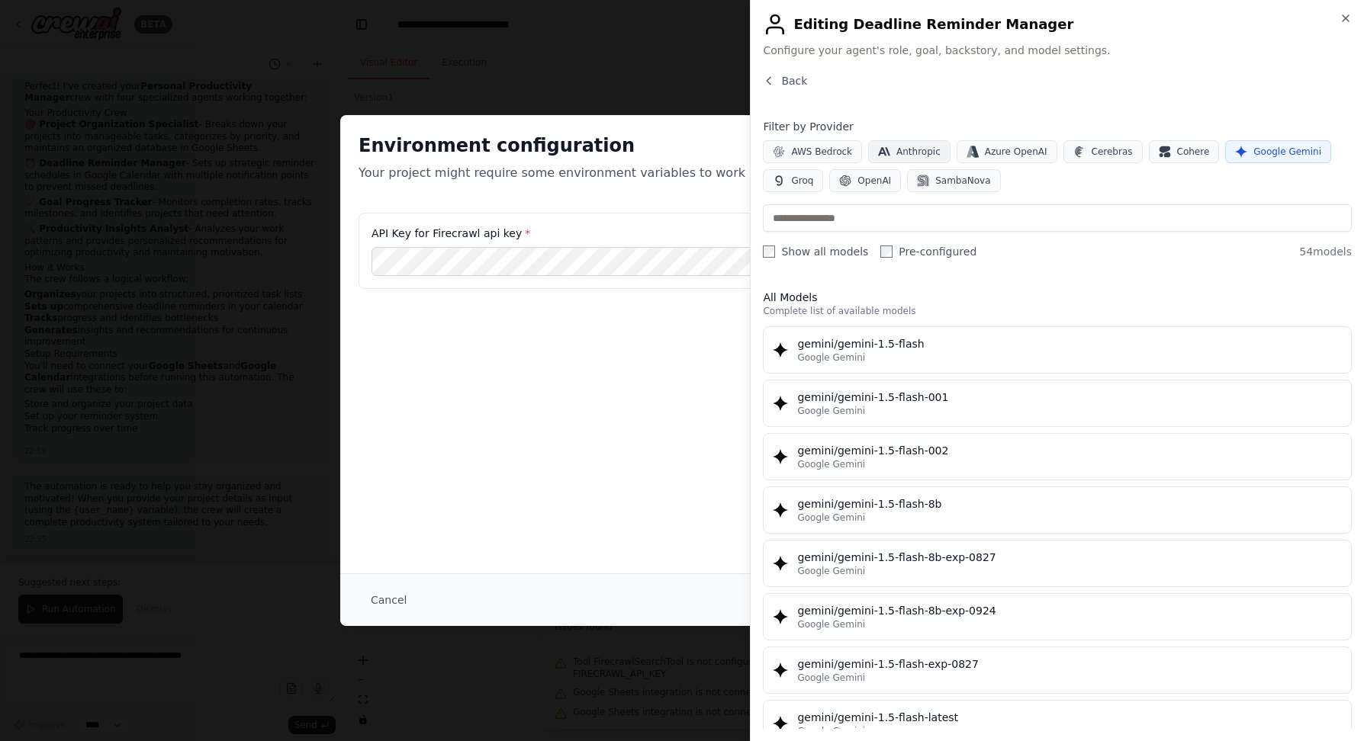
click at [928, 153] on span "Anthropic" at bounding box center [918, 152] width 44 height 12
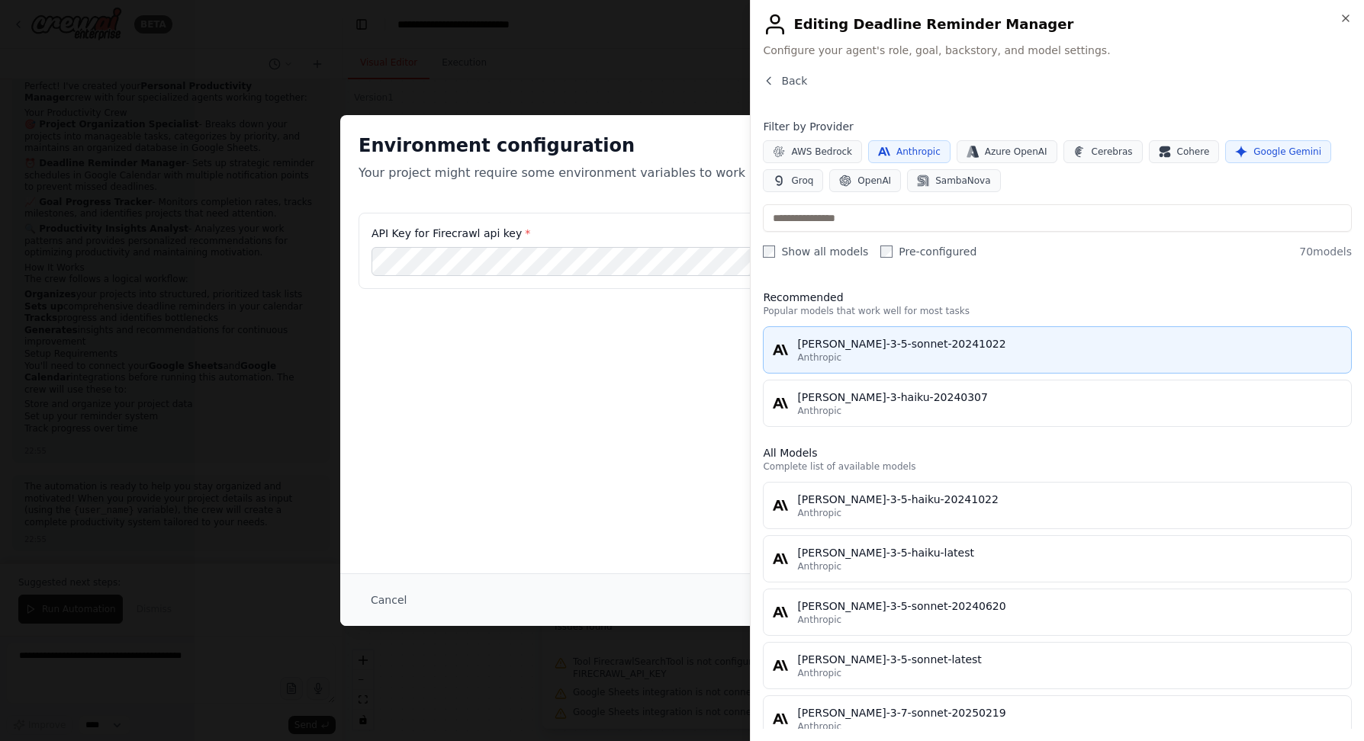
click at [905, 355] on div "Anthropic" at bounding box center [1069, 358] width 545 height 12
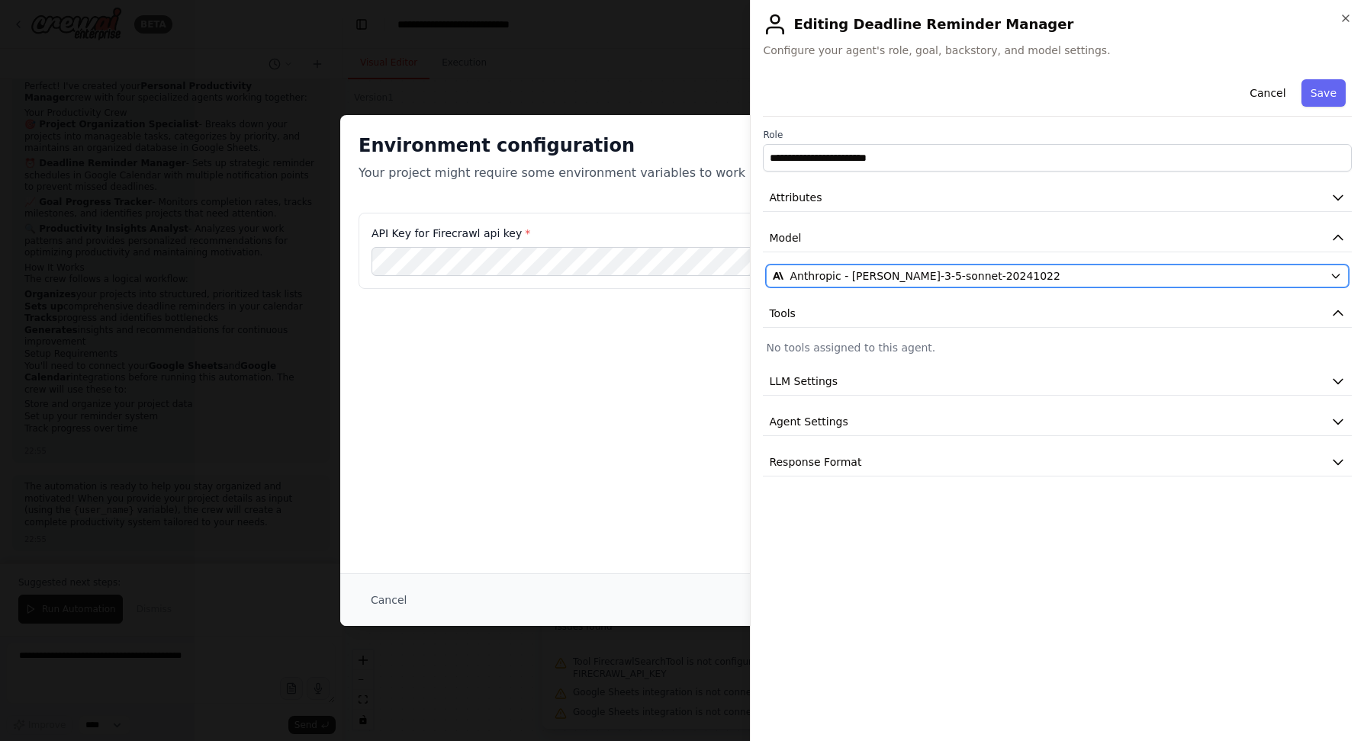
click at [1338, 277] on icon "button" at bounding box center [1335, 276] width 12 height 12
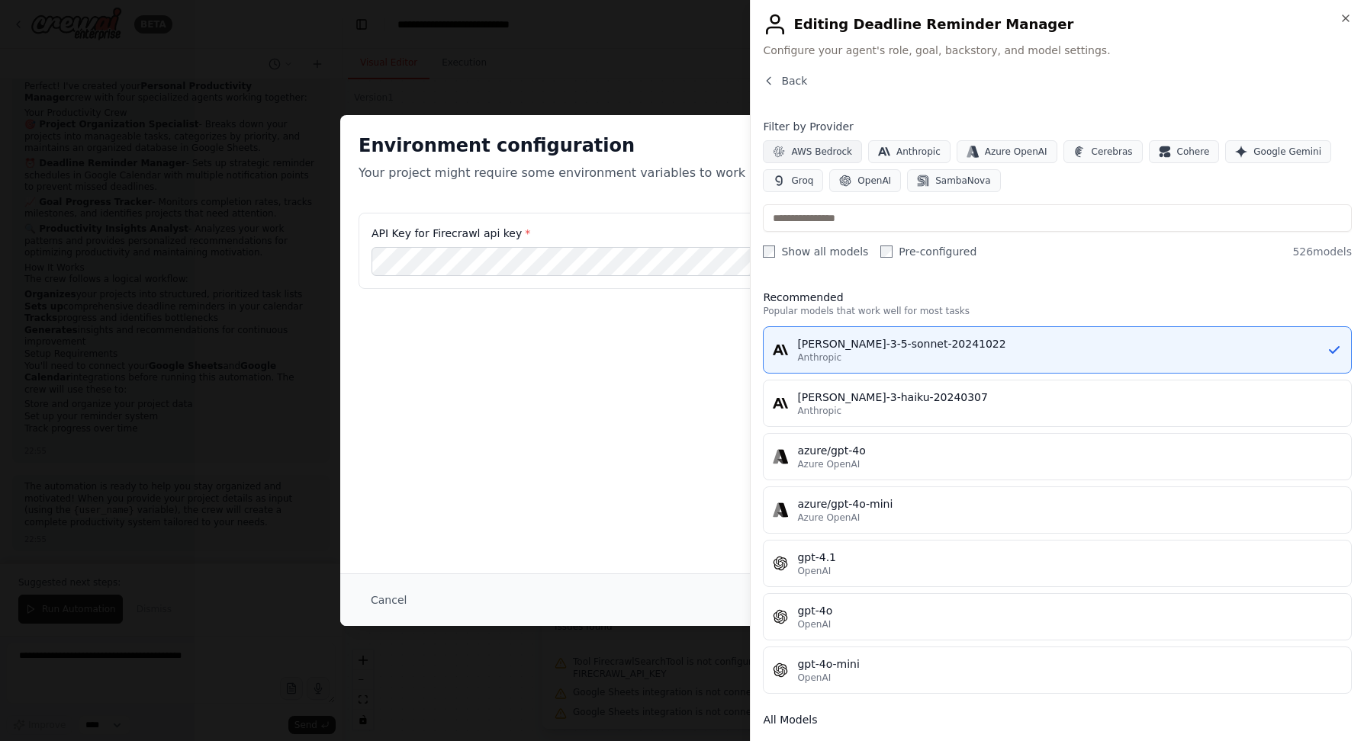
click at [821, 149] on span "AWS Bedrock" at bounding box center [821, 152] width 61 height 12
